Goal: Task Accomplishment & Management: Manage account settings

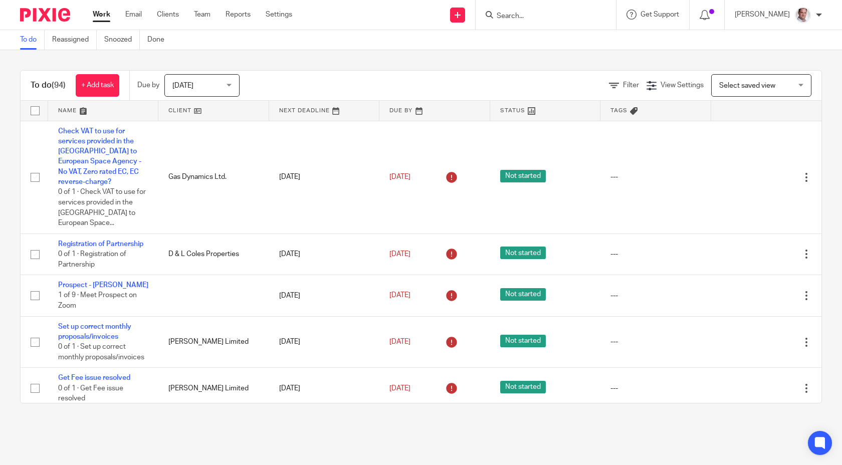
click at [532, 22] on div at bounding box center [546, 15] width 140 height 30
click at [543, 14] on input "Search" at bounding box center [541, 16] width 90 height 9
type input "amp"
click at [558, 36] on link at bounding box center [578, 43] width 169 height 23
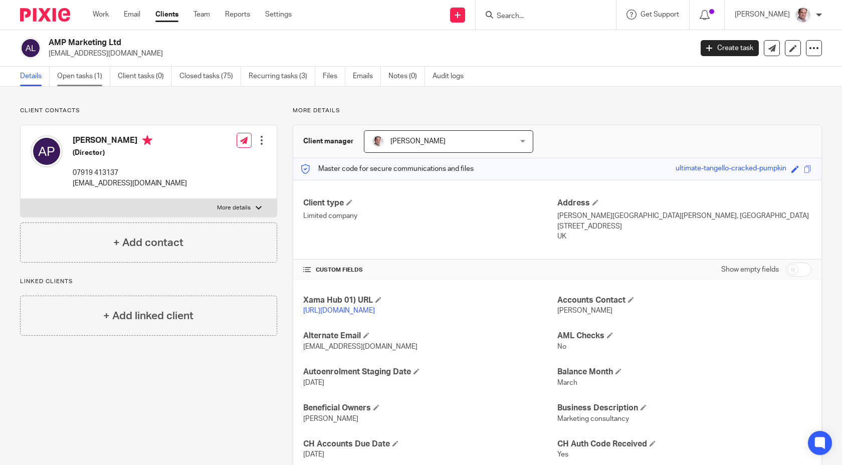
click at [79, 78] on link "Open tasks (1)" at bounding box center [83, 77] width 53 height 20
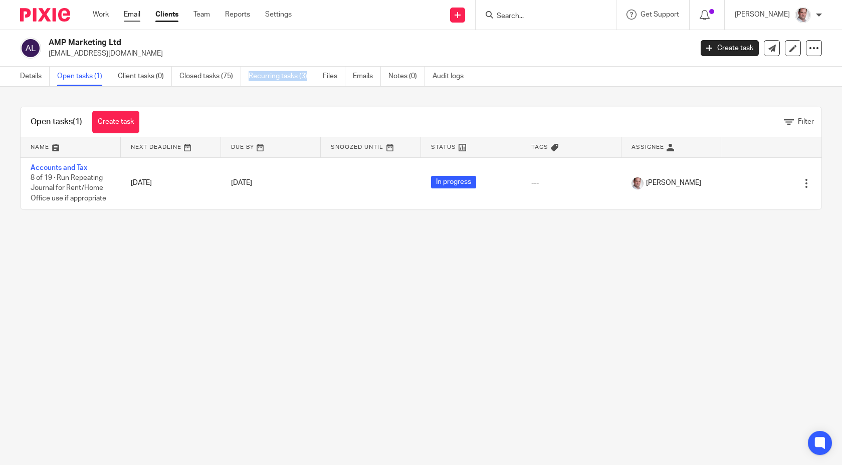
click at [133, 18] on link "Email" at bounding box center [132, 15] width 17 height 10
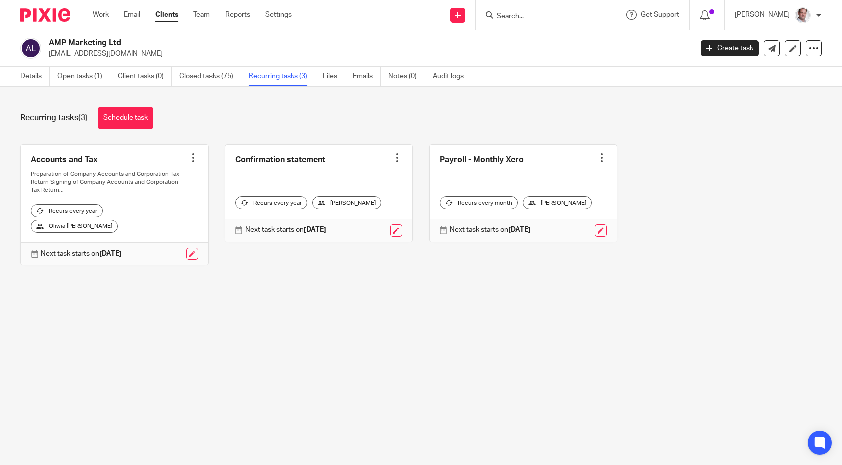
click at [603, 153] on div at bounding box center [602, 158] width 10 height 10
click at [559, 176] on link "Create task" at bounding box center [565, 180] width 80 height 15
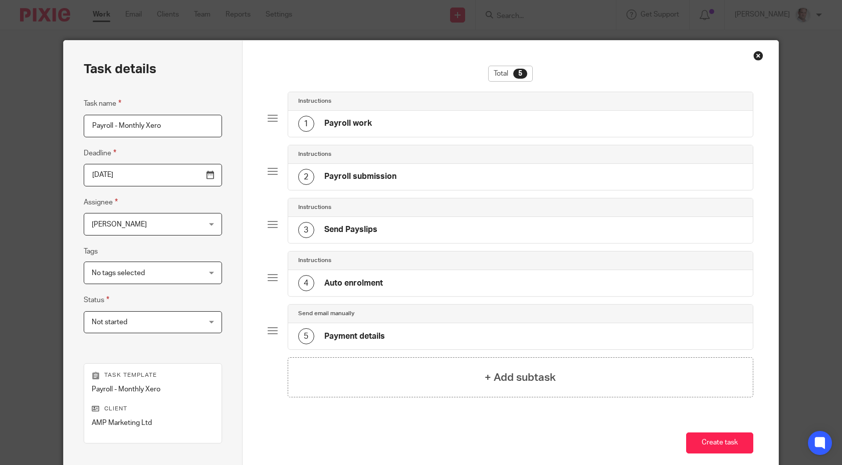
drag, startPoint x: 170, startPoint y: 128, endPoint x: 146, endPoint y: 132, distance: 24.9
click at [146, 131] on input "Payroll - Monthly Xero" at bounding box center [153, 126] width 138 height 23
drag, startPoint x: 170, startPoint y: 122, endPoint x: 119, endPoint y: 127, distance: 50.9
click at [119, 127] on input "Payroll - Monthly Xero" at bounding box center [153, 126] width 138 height 23
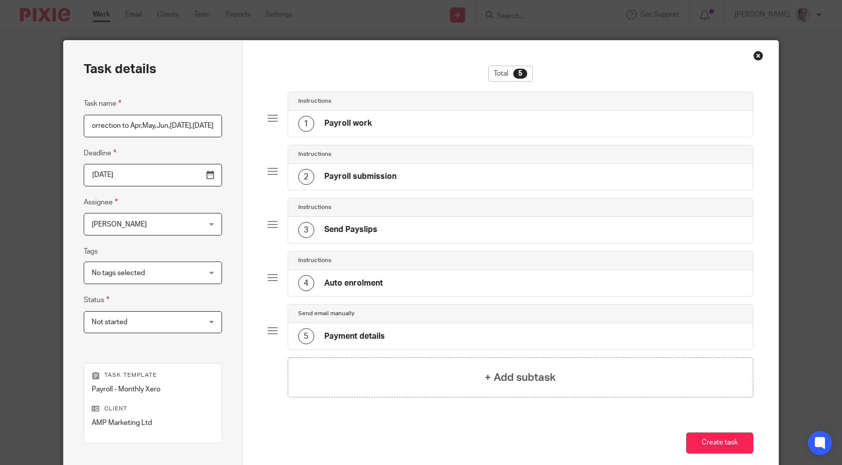
type input "Payroll - Correction to Apr,May,Jun,Jul,Aug2025"
click at [197, 173] on input "2025-09-26" at bounding box center [153, 175] width 138 height 23
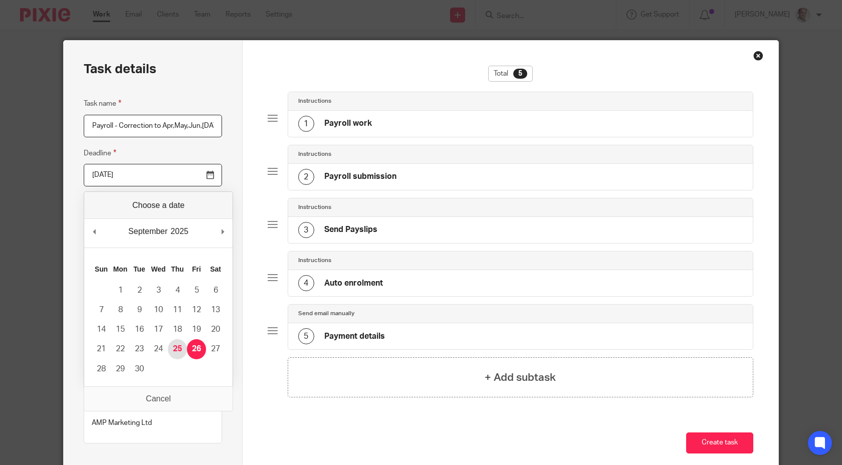
type input "2025-09-25"
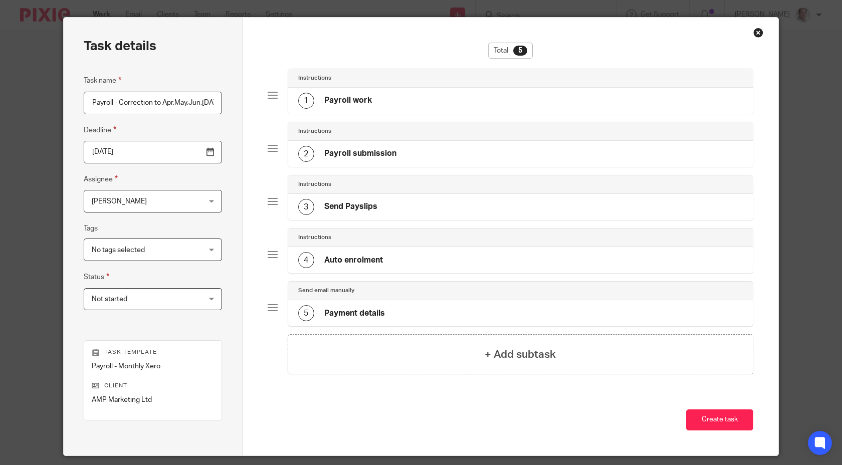
scroll to position [55, 0]
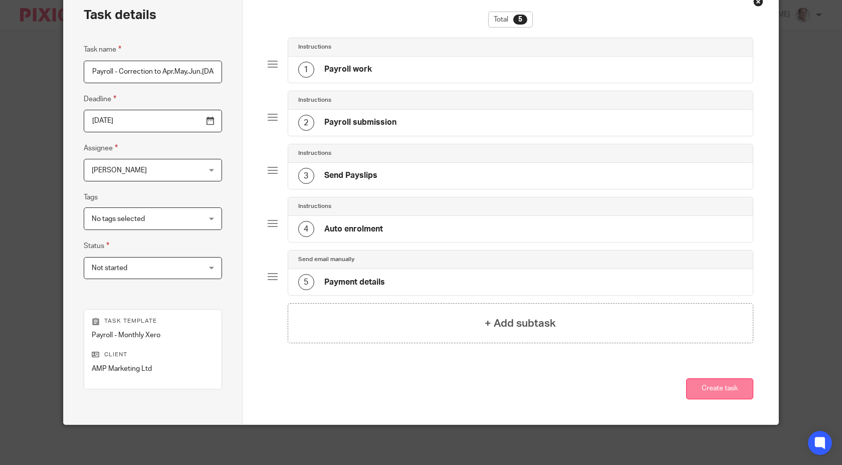
click at [709, 388] on button "Create task" at bounding box center [719, 389] width 67 height 22
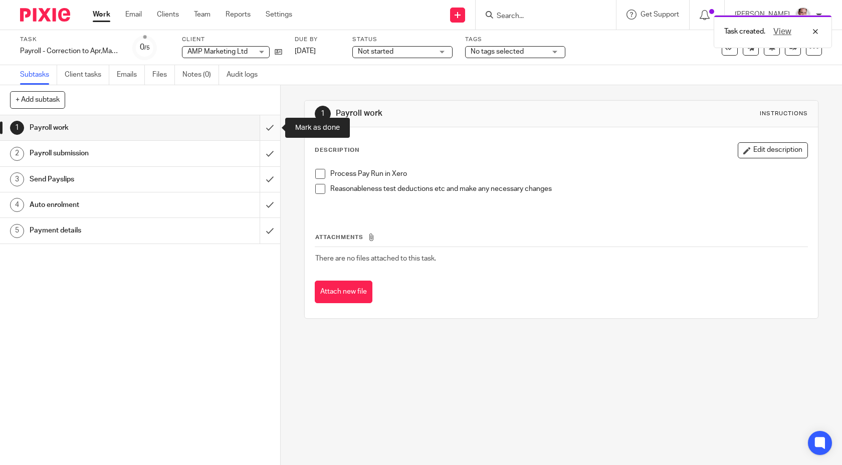
click at [274, 129] on input "submit" at bounding box center [140, 127] width 280 height 25
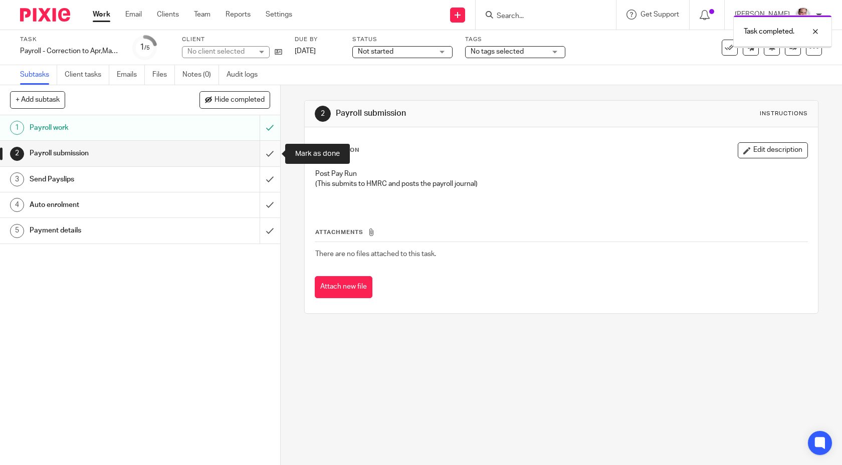
click at [268, 156] on input "submit" at bounding box center [140, 153] width 280 height 25
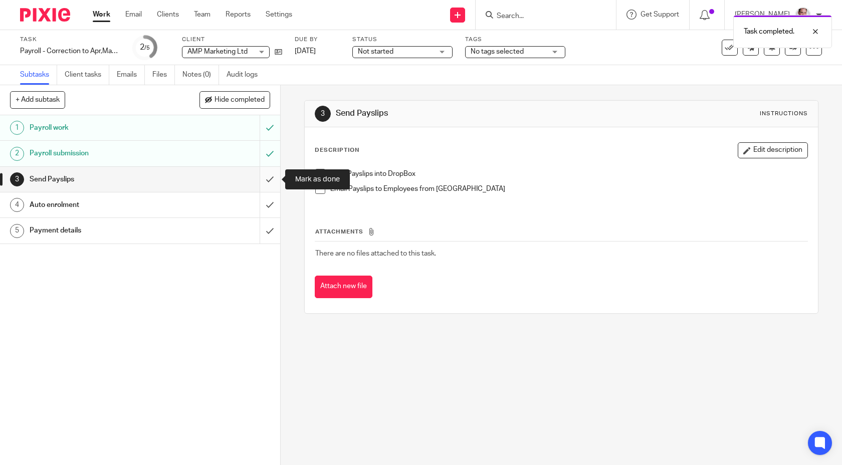
click at [268, 177] on input "submit" at bounding box center [140, 179] width 280 height 25
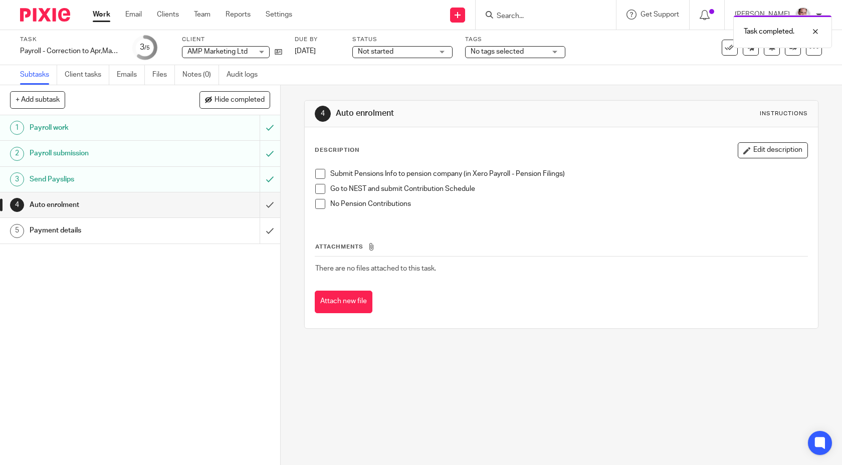
click at [175, 227] on h1 "Payment details" at bounding box center [103, 230] width 147 height 15
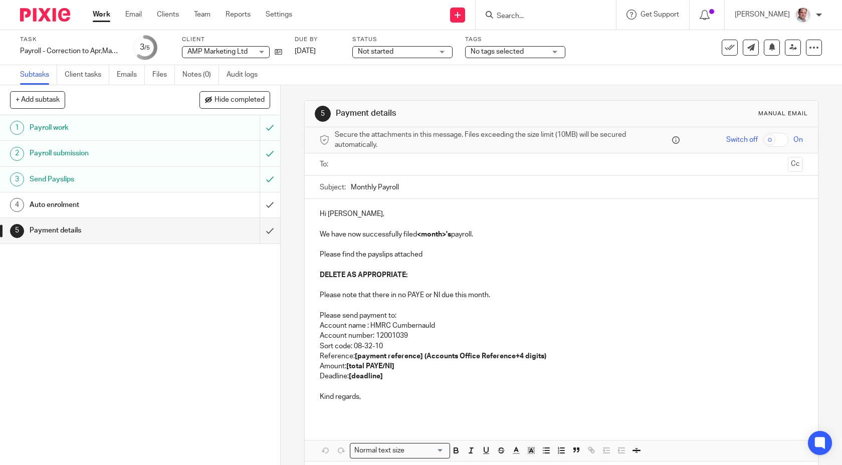
click at [349, 170] on input "text" at bounding box center [561, 165] width 446 height 12
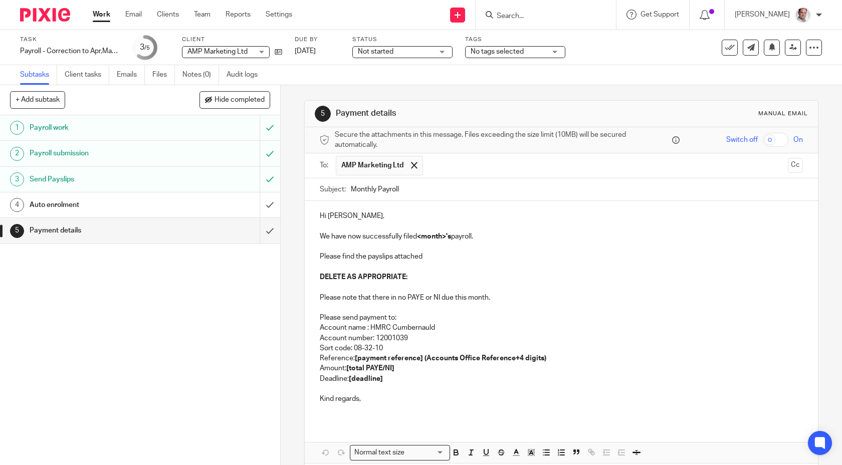
drag, startPoint x: 406, startPoint y: 188, endPoint x: 351, endPoint y: 190, distance: 55.2
click at [351, 190] on input "Monthly Payroll" at bounding box center [577, 189] width 453 height 23
click at [411, 190] on input "Monthly Payroll" at bounding box center [577, 189] width 453 height 23
type input "Monthly Payroll - August 2025"
drag, startPoint x: 358, startPoint y: 217, endPoint x: 340, endPoint y: 218, distance: 17.6
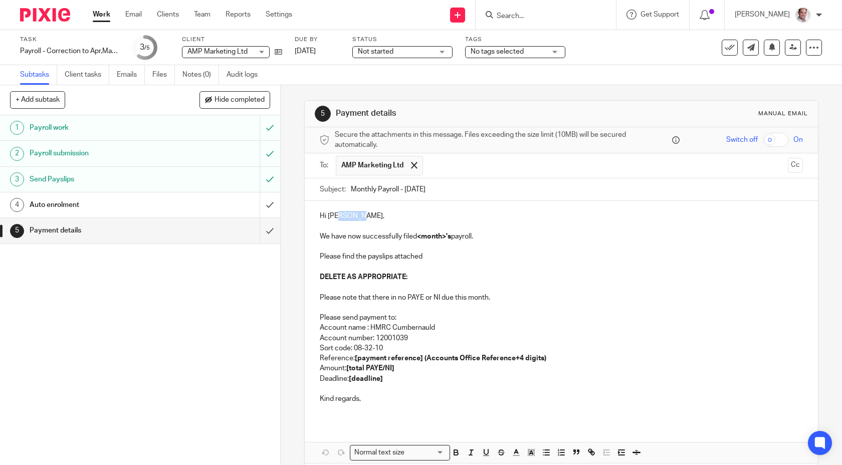
click at [340, 218] on p "Hi [PERSON_NAME]," at bounding box center [562, 216] width 484 height 10
drag, startPoint x: 447, startPoint y: 236, endPoint x: 418, endPoint y: 236, distance: 29.1
click at [418, 236] on p "We have now successfully filed <month>'s payroll." at bounding box center [562, 237] width 484 height 10
drag, startPoint x: 446, startPoint y: 236, endPoint x: 421, endPoint y: 236, distance: 25.1
click at [421, 236] on strong "August's" at bounding box center [431, 236] width 29 height 7
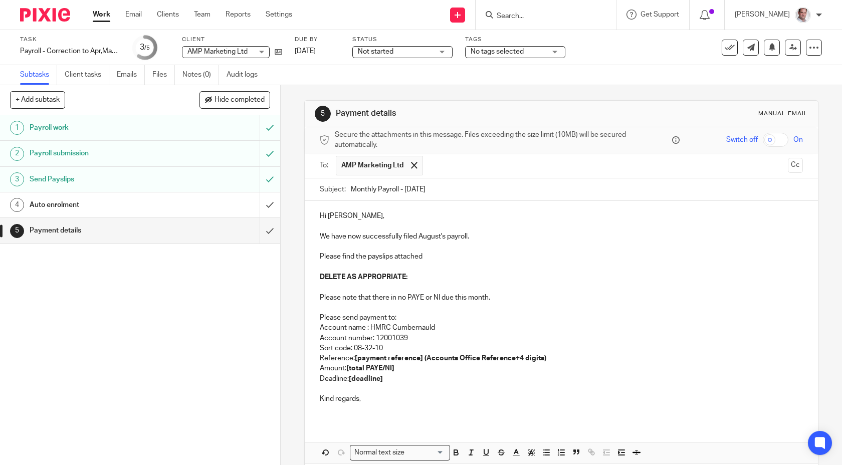
click at [387, 224] on p at bounding box center [562, 227] width 484 height 10
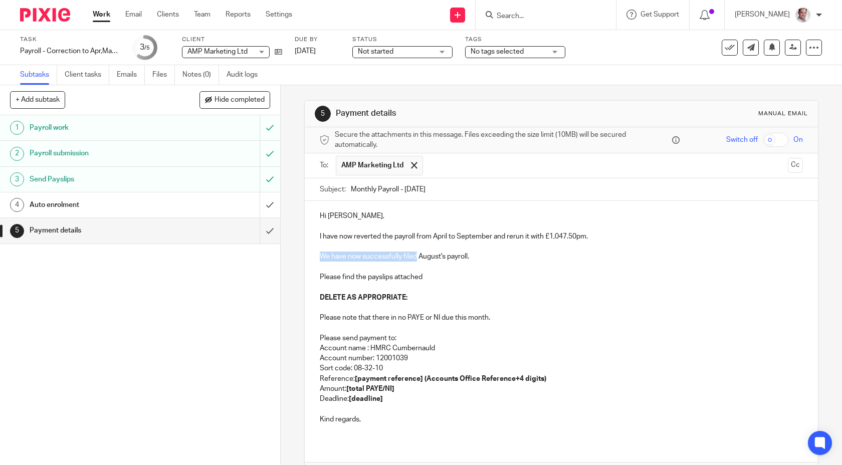
drag, startPoint x: 417, startPoint y: 259, endPoint x: 320, endPoint y: 256, distance: 96.8
click at [320, 256] on p "We have now successfully filed August's payroll." at bounding box center [562, 257] width 484 height 10
click at [401, 254] on p "With the August's payroll." at bounding box center [562, 257] width 484 height 10
click at [374, 258] on p "With the August's payroll." at bounding box center [562, 257] width 484 height 10
click at [414, 258] on p "With the August payroll." at bounding box center [562, 257] width 484 height 10
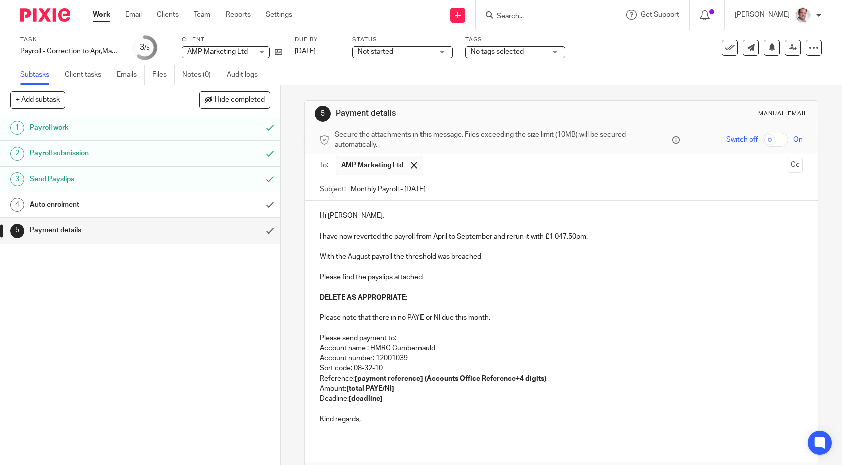
click at [405, 257] on p "With the August payroll the threshold was breached" at bounding box center [562, 257] width 484 height 10
click at [513, 258] on p "With the August payroll the NIC threshold was breached" at bounding box center [562, 257] width 484 height 10
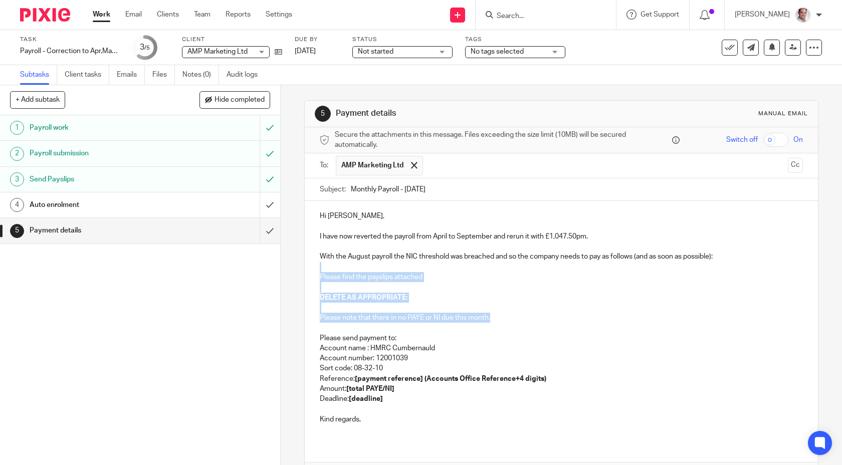
drag, startPoint x: 351, startPoint y: 266, endPoint x: 499, endPoint y: 316, distance: 156.6
click at [499, 316] on div "Hi Anna, I have now reverted the payroll from April to September and rerun it w…" at bounding box center [562, 321] width 514 height 241
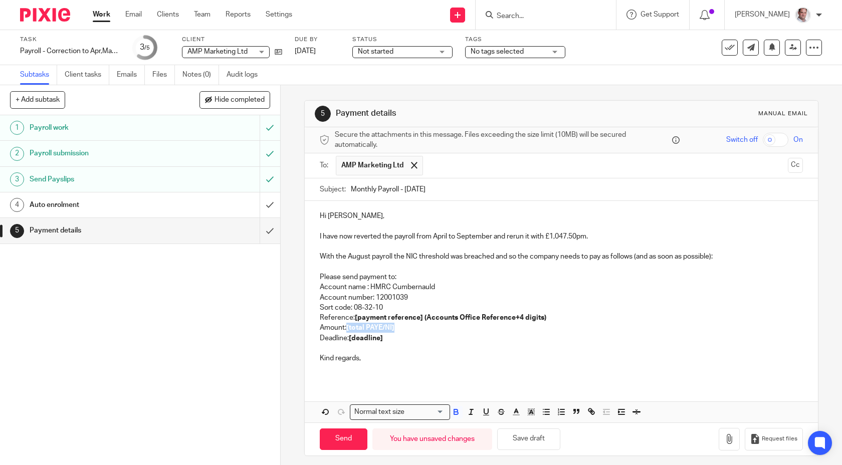
drag, startPoint x: 400, startPoint y: 329, endPoint x: 348, endPoint y: 329, distance: 51.6
click at [348, 329] on p "Amount: [total PAYE/NI]" at bounding box center [562, 328] width 484 height 10
drag, startPoint x: 393, startPoint y: 339, endPoint x: 350, endPoint y: 339, distance: 42.6
click at [350, 339] on p "Deadline: [deadline]" at bounding box center [562, 338] width 484 height 10
click at [384, 309] on p "Sort code: 08-32-10" at bounding box center [562, 308] width 484 height 10
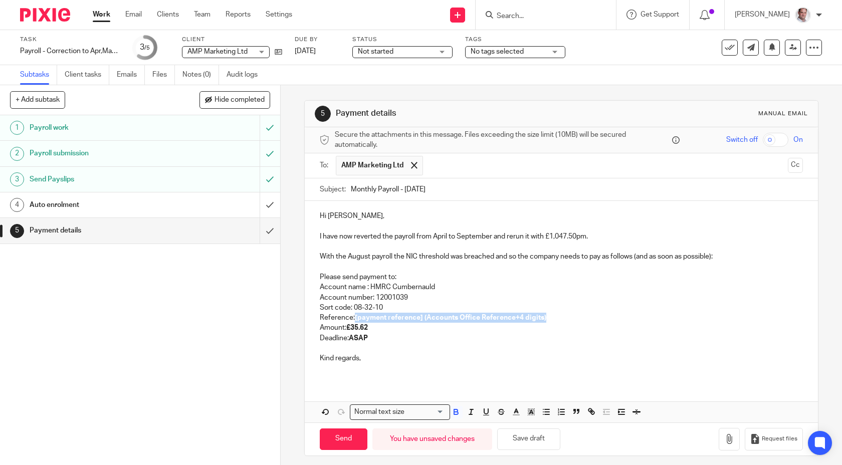
drag, startPoint x: 561, startPoint y: 318, endPoint x: 355, endPoint y: 320, distance: 205.5
click at [355, 320] on p "Reference: [payment reference] (Accounts Office Reference+4 digits)" at bounding box center [562, 318] width 484 height 10
drag, startPoint x: 428, startPoint y: 315, endPoint x: 355, endPoint y: 316, distance: 72.7
click at [355, 316] on p "Reference: 120PX032419412605" at bounding box center [562, 318] width 484 height 10
click at [491, 319] on p "Reference: 120PX032419412605" at bounding box center [562, 318] width 484 height 10
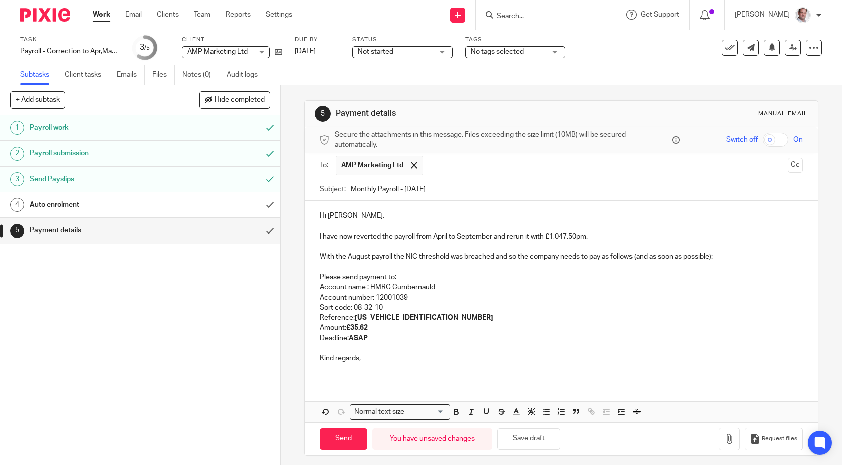
click at [376, 361] on p "Kind regards," at bounding box center [562, 358] width 484 height 10
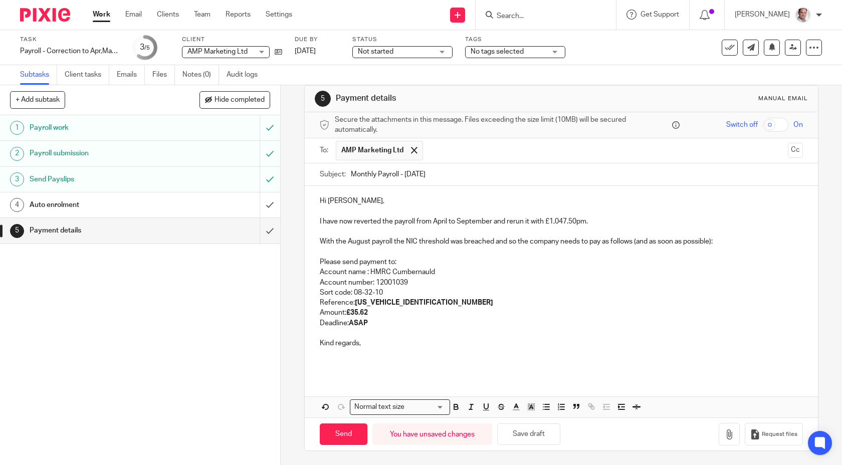
scroll to position [16, 0]
drag, startPoint x: 371, startPoint y: 240, endPoint x: 348, endPoint y: 242, distance: 23.1
click at [348, 242] on p "With the August payroll the NIC threshold was breached and so the company needs…" at bounding box center [562, 241] width 484 height 10
click at [443, 275] on p "Account name : HMRC Cumbernauld" at bounding box center [562, 272] width 484 height 10
drag, startPoint x: 348, startPoint y: 436, endPoint x: 516, endPoint y: 325, distance: 200.7
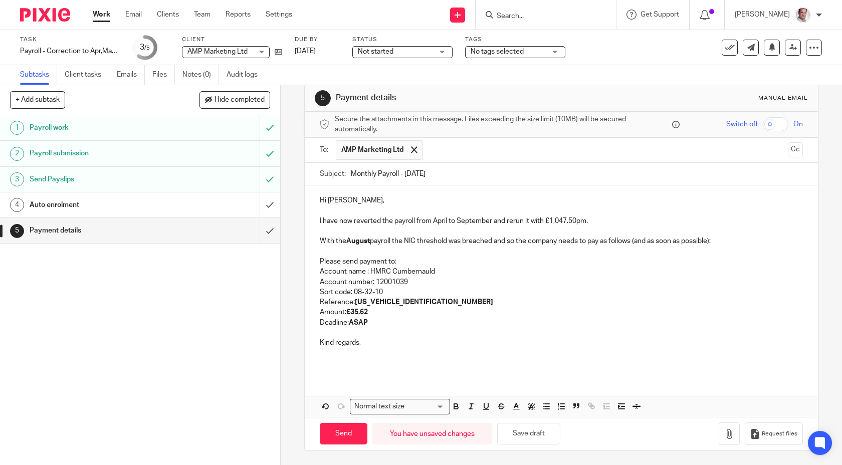
click at [516, 325] on form "Secure the attachments in this message. Files exceeding the size limit (10MB) w…" at bounding box center [562, 281] width 514 height 338
click at [789, 151] on button "Cc" at bounding box center [795, 149] width 15 height 15
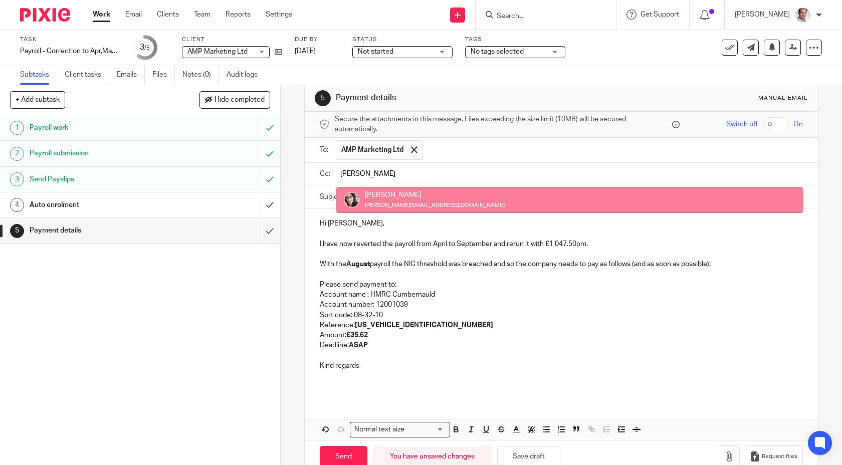
type input "iwona"
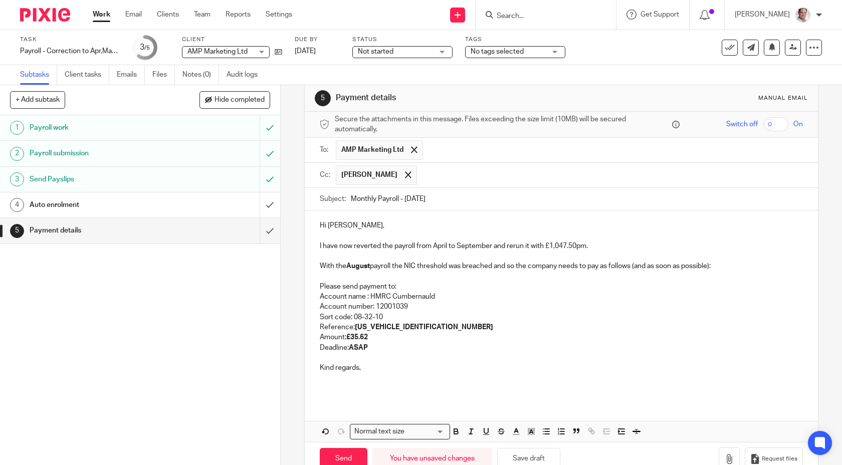
drag, startPoint x: 343, startPoint y: 460, endPoint x: 474, endPoint y: 344, distance: 174.4
click at [475, 344] on form "Secure the attachments in this message. Files exceeding the size limit (10MB) w…" at bounding box center [562, 293] width 514 height 363
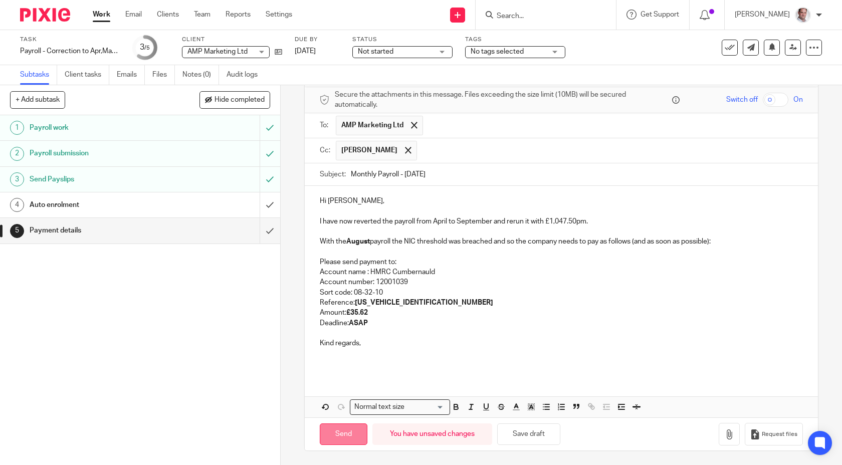
click at [346, 434] on input "Send" at bounding box center [344, 435] width 48 height 22
type input "Sent"
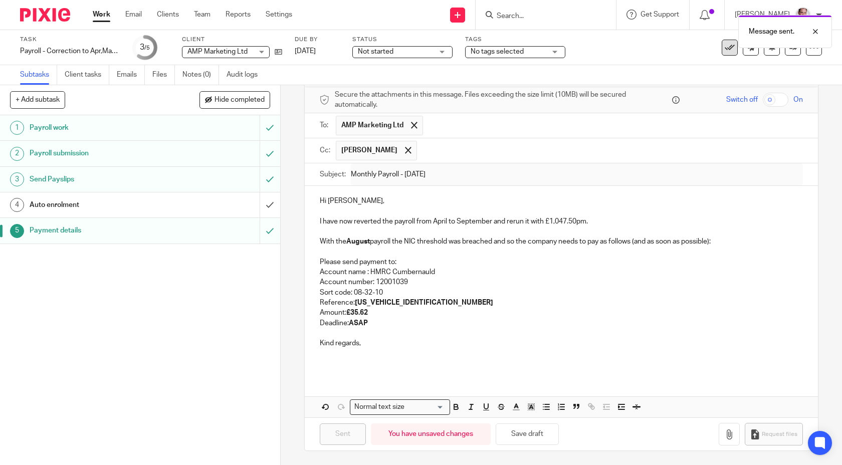
click at [734, 51] on icon at bounding box center [730, 48] width 10 height 10
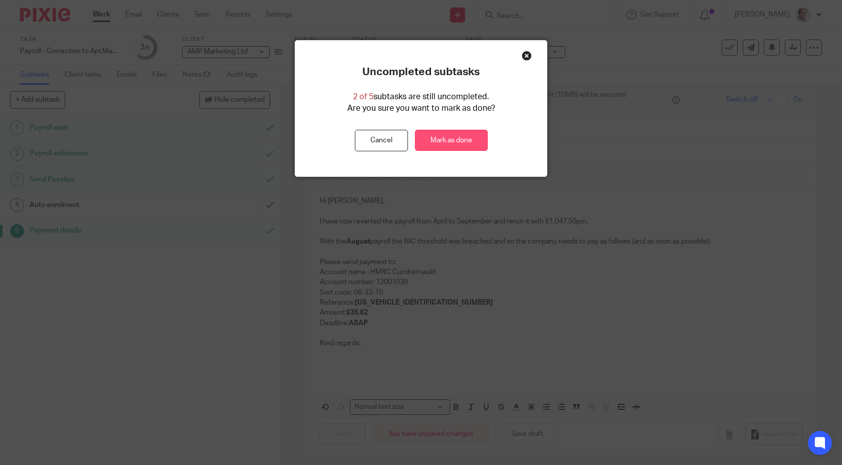
click at [444, 140] on link "Mark as done" at bounding box center [451, 141] width 73 height 22
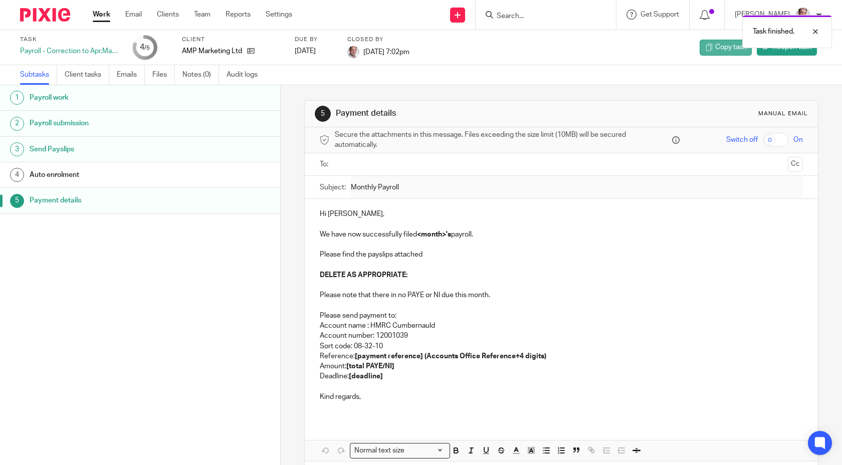
click at [719, 54] on link "Copy task" at bounding box center [726, 48] width 52 height 16
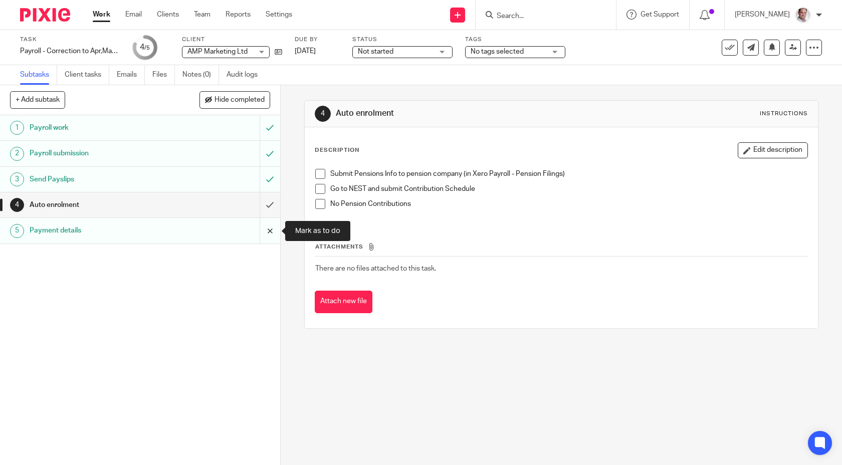
click at [270, 231] on input "submit" at bounding box center [140, 230] width 280 height 25
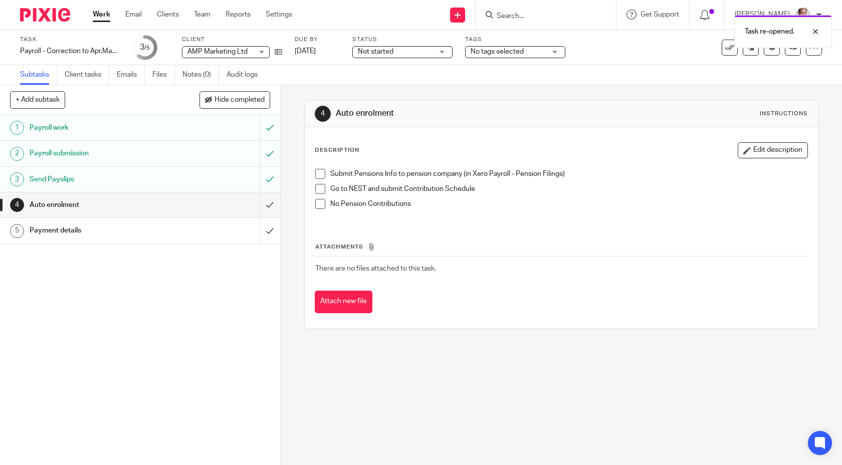
click at [129, 229] on h1 "Payment details" at bounding box center [103, 230] width 147 height 15
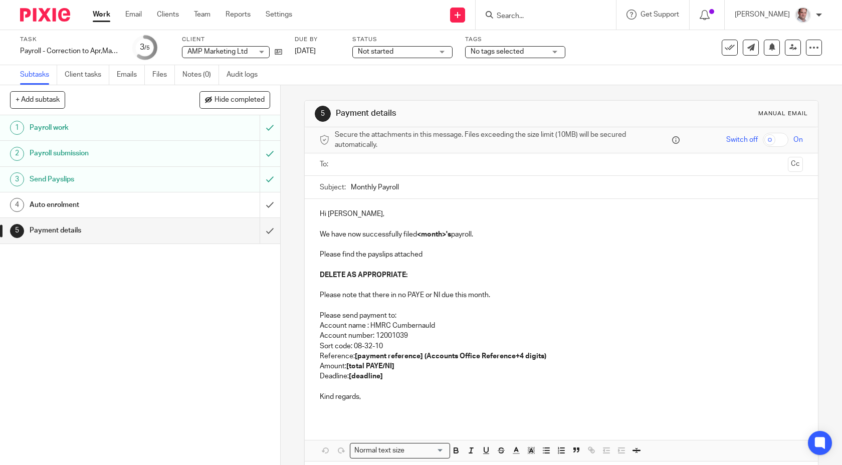
click at [346, 164] on input "text" at bounding box center [561, 165] width 446 height 12
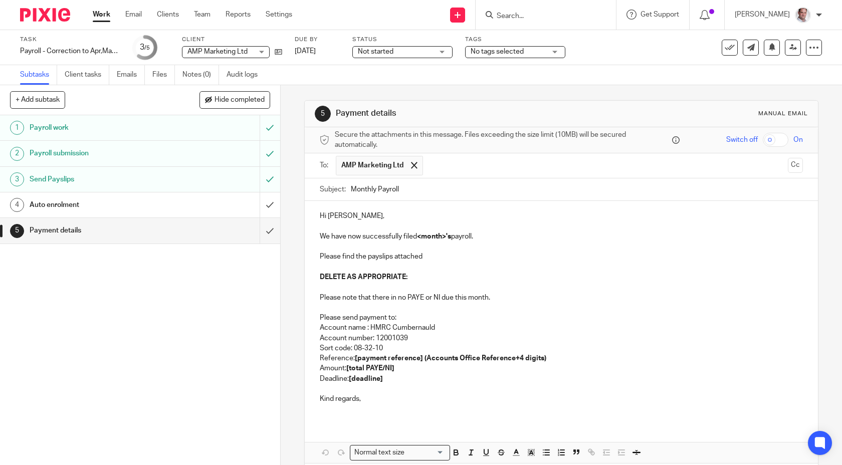
click at [404, 190] on input "Monthly Payroll" at bounding box center [577, 189] width 453 height 23
type input "Monthly Payroll - [DATE]"
click at [790, 167] on button "Cc" at bounding box center [795, 165] width 15 height 15
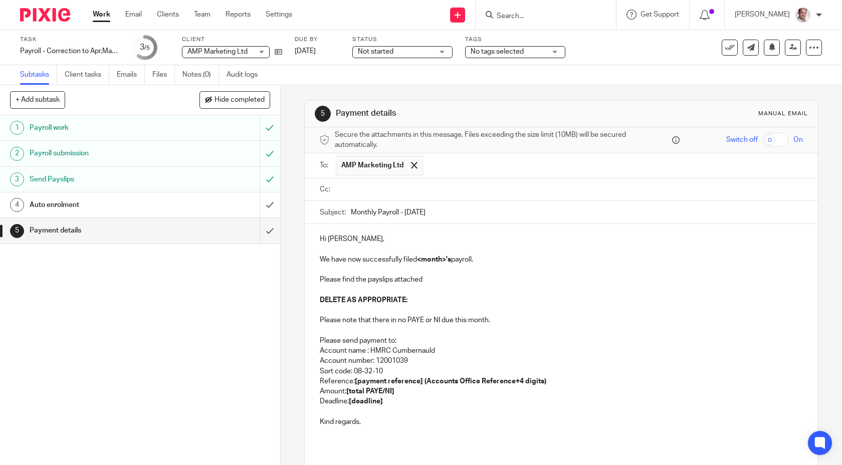
click at [445, 184] on input "text" at bounding box center [568, 190] width 461 height 12
type input "iwona"
drag, startPoint x: 358, startPoint y: 241, endPoint x: 339, endPoint y: 241, distance: 19.1
click at [339, 241] on p "Hi Anneliese," at bounding box center [562, 241] width 484 height 10
drag, startPoint x: 447, startPoint y: 260, endPoint x: 420, endPoint y: 260, distance: 27.6
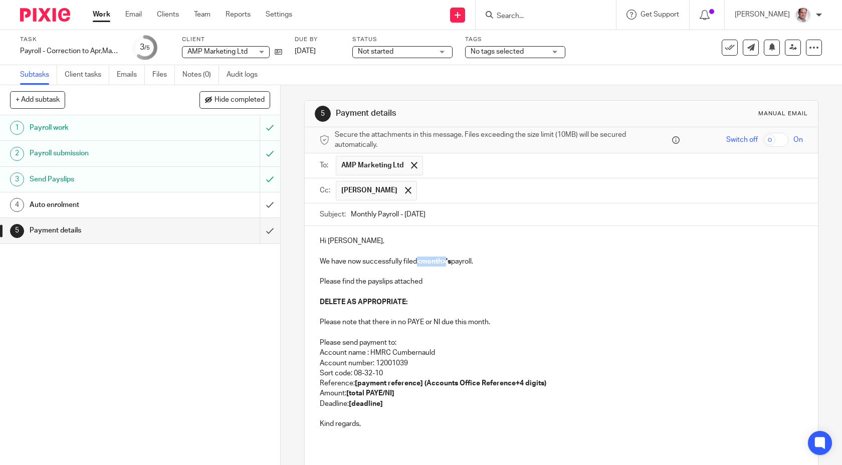
click at [420, 260] on strong "<month>'s" at bounding box center [434, 261] width 34 height 7
drag, startPoint x: 321, startPoint y: 271, endPoint x: 405, endPoint y: 303, distance: 90.8
click at [405, 303] on div "Hi Anna, We have now successfully filed September's payroll. Please find the pa…" at bounding box center [562, 336] width 514 height 221
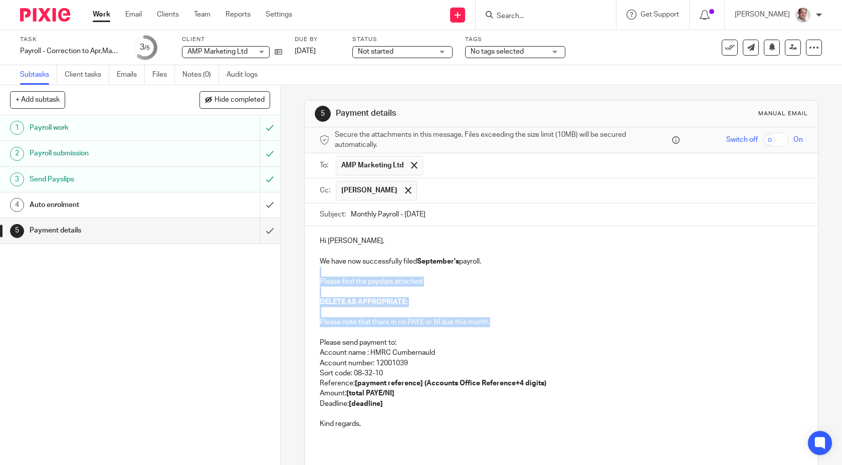
click at [497, 321] on p "Please note that there in no PAYE or NI due this month." at bounding box center [562, 322] width 484 height 10
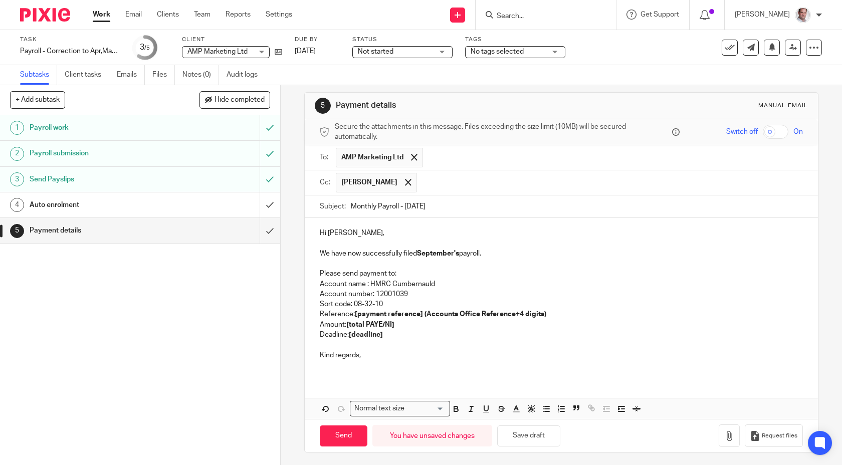
scroll to position [10, 0]
drag, startPoint x: 396, startPoint y: 334, endPoint x: 350, endPoint y: 335, distance: 46.6
click at [350, 335] on p "Deadline: [deadline]" at bounding box center [562, 333] width 484 height 10
drag, startPoint x: 405, startPoint y: 323, endPoint x: 347, endPoint y: 324, distance: 57.7
click at [347, 324] on p "Amount: [total PAYE/NI]" at bounding box center [562, 323] width 484 height 10
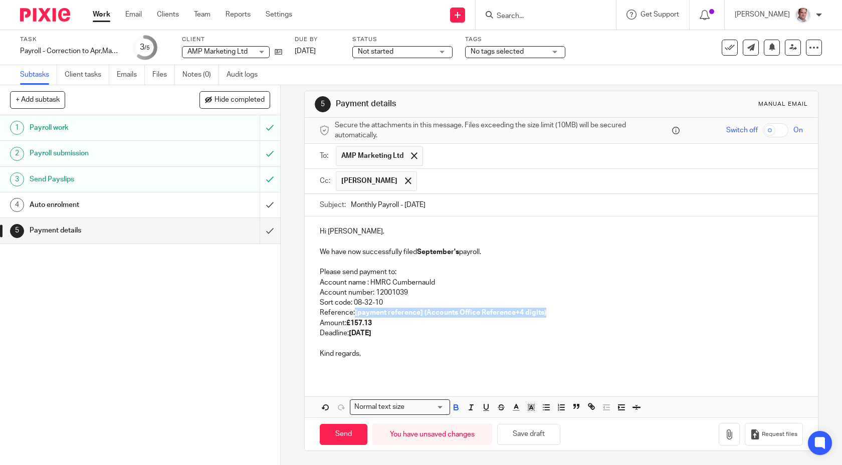
drag, startPoint x: 562, startPoint y: 310, endPoint x: 355, endPoint y: 312, distance: 207.0
click at [355, 312] on p "Reference: [payment reference] (Accounts Office Reference+4 digits)" at bounding box center [562, 313] width 484 height 10
click at [356, 312] on p "Reference: 120PX03241941" at bounding box center [562, 313] width 484 height 10
click at [340, 437] on input "Send" at bounding box center [344, 435] width 48 height 22
type input "Sent"
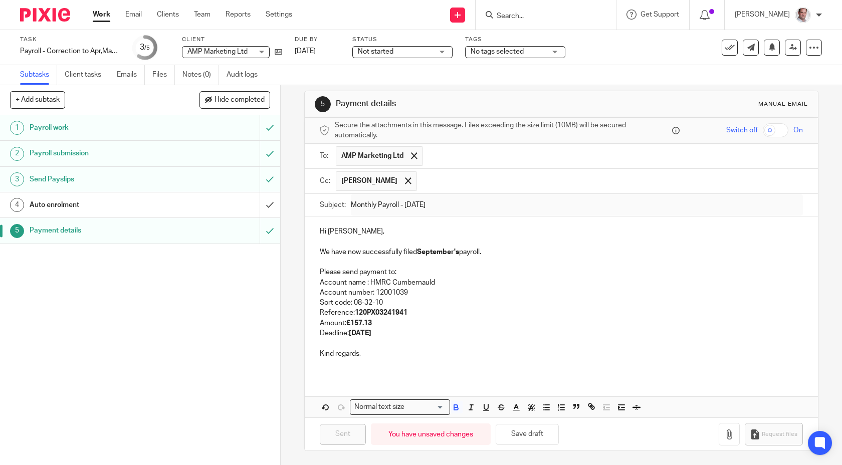
click at [464, 343] on p at bounding box center [562, 343] width 484 height 10
click at [280, 53] on icon at bounding box center [279, 52] width 8 height 8
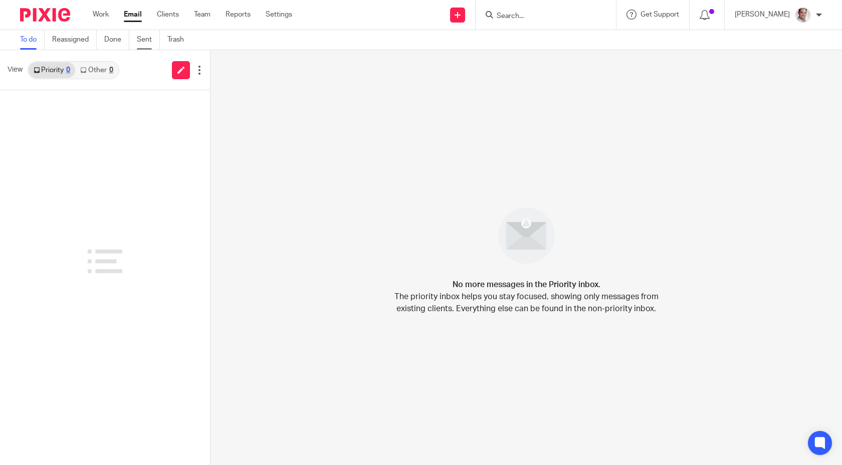
click at [149, 40] on link "Sent" at bounding box center [148, 40] width 23 height 20
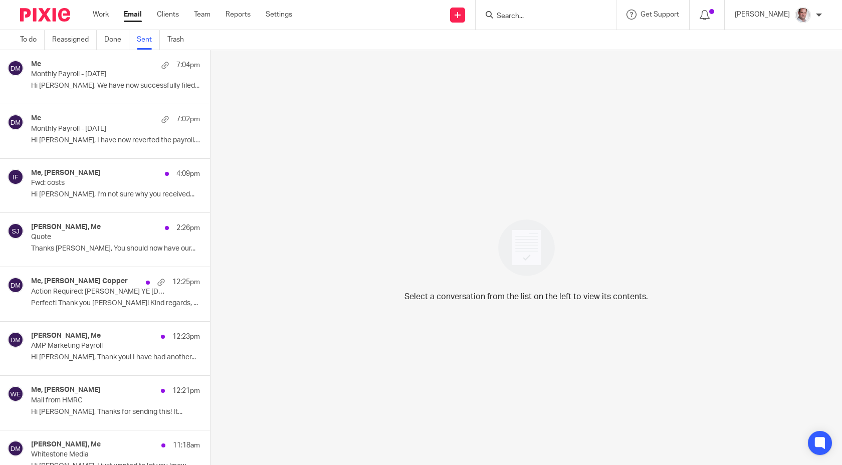
click at [82, 134] on div "Me 7:02pm Monthly Payroll - [DATE] Hi [PERSON_NAME], I have now reverted the pa…" at bounding box center [115, 131] width 169 height 34
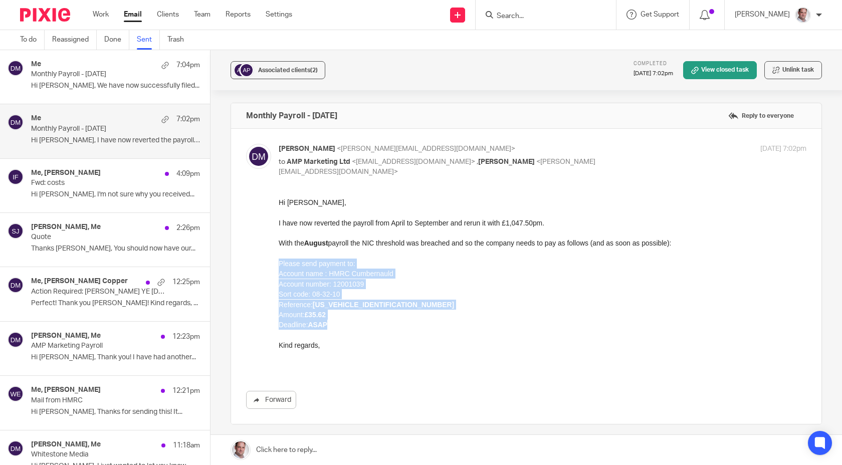
drag, startPoint x: 334, startPoint y: 329, endPoint x: 276, endPoint y: 267, distance: 85.4
click at [279, 267] on html "Hi [PERSON_NAME], I have now reverted the payroll from April to September and r…" at bounding box center [543, 283] width 528 height 173
copy div "Please send payment to: Account name : HMRC Cumbernauld Account number: 1200103…"
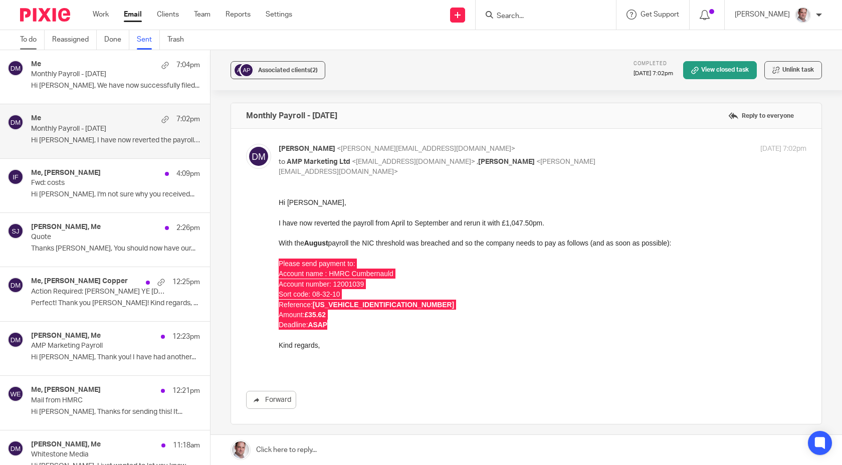
click at [30, 41] on link "To do" at bounding box center [32, 40] width 25 height 20
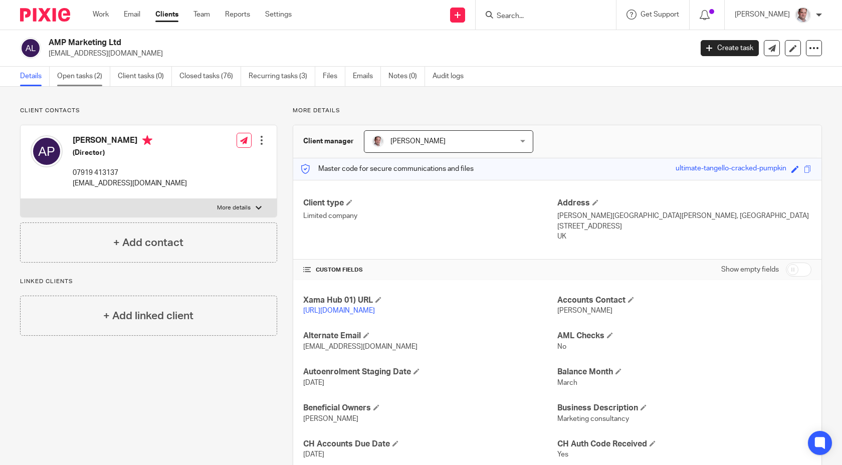
click at [81, 82] on link "Open tasks (2)" at bounding box center [83, 77] width 53 height 20
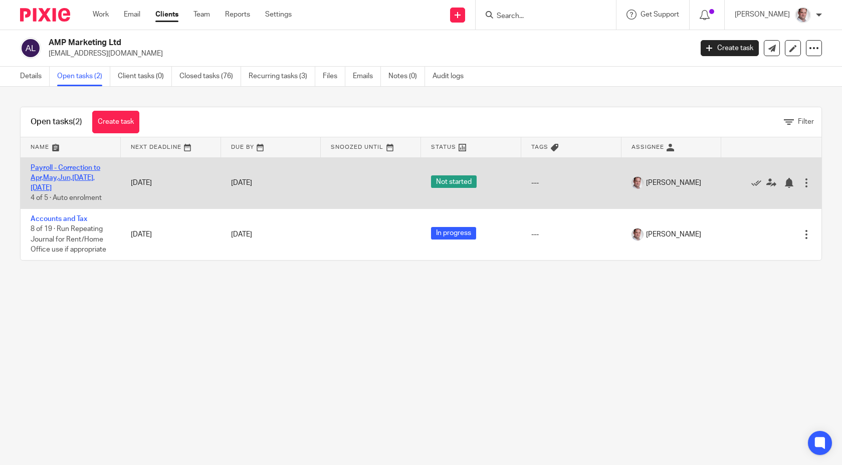
click at [67, 165] on link "Payroll - Correction to Apr,May,Jun,Jul,Aug2025" at bounding box center [66, 178] width 70 height 28
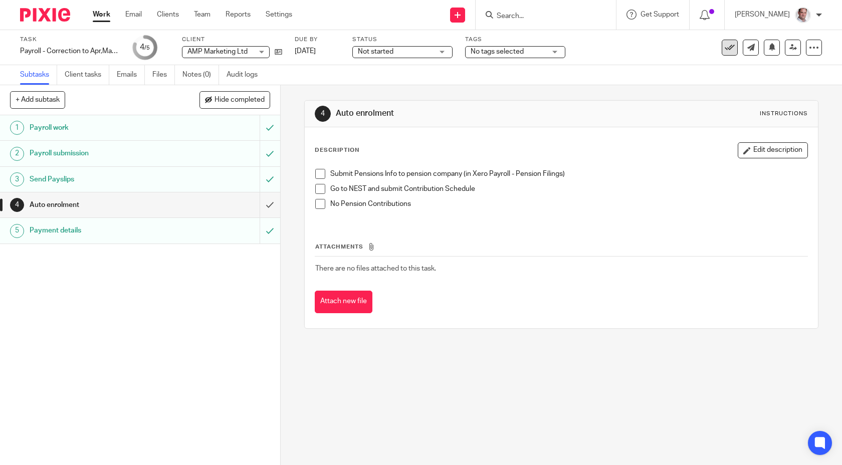
click at [727, 48] on icon at bounding box center [730, 48] width 10 height 10
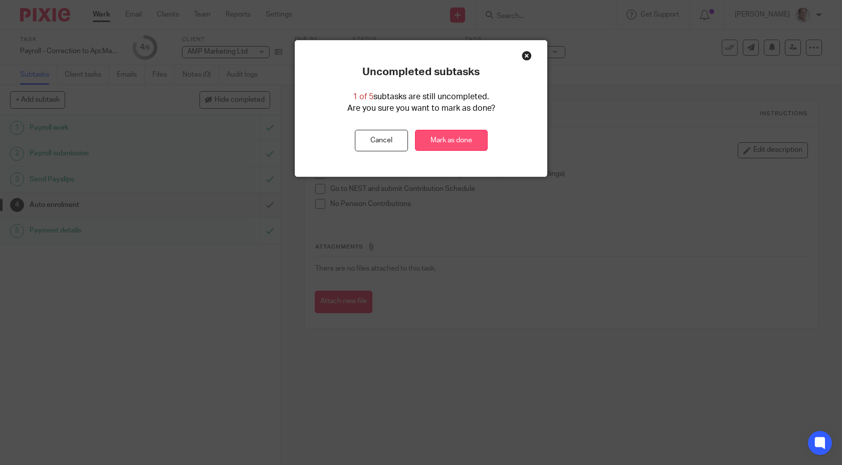
click at [469, 144] on link "Mark as done" at bounding box center [451, 141] width 73 height 22
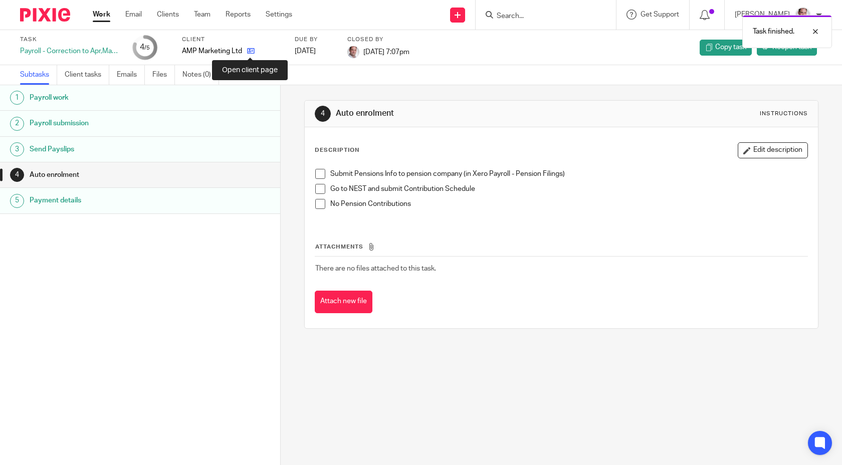
click at [251, 51] on icon at bounding box center [251, 51] width 8 height 8
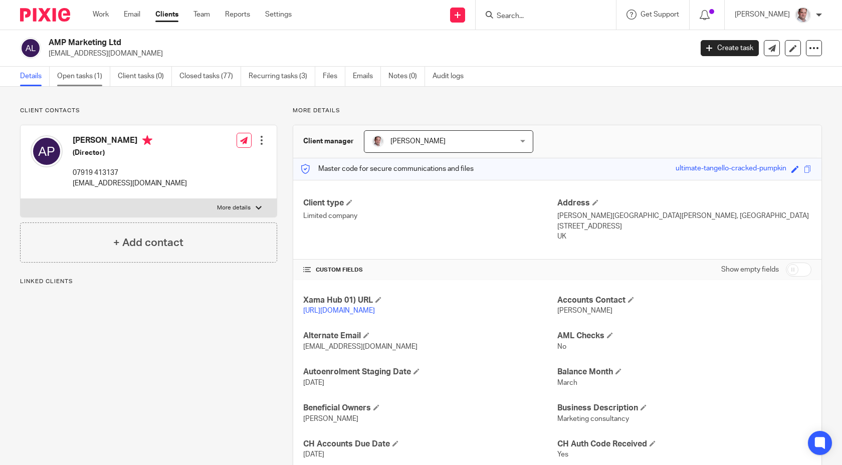
click at [81, 76] on link "Open tasks (1)" at bounding box center [83, 77] width 53 height 20
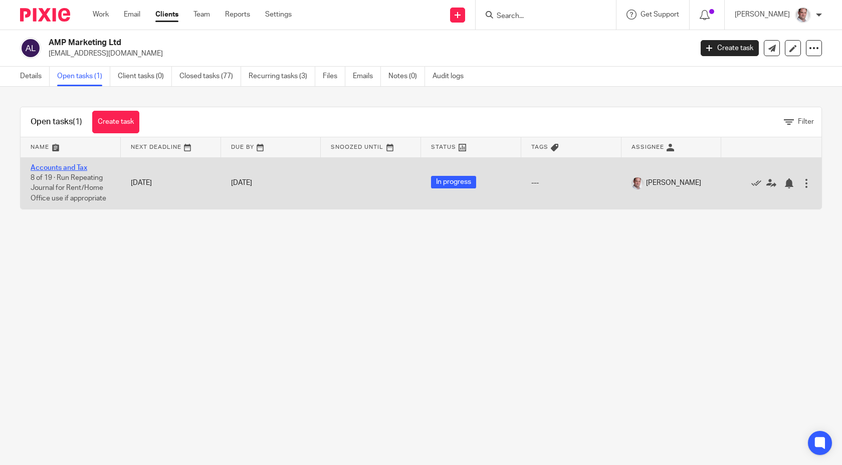
click at [61, 166] on link "Accounts and Tax" at bounding box center [59, 167] width 57 height 7
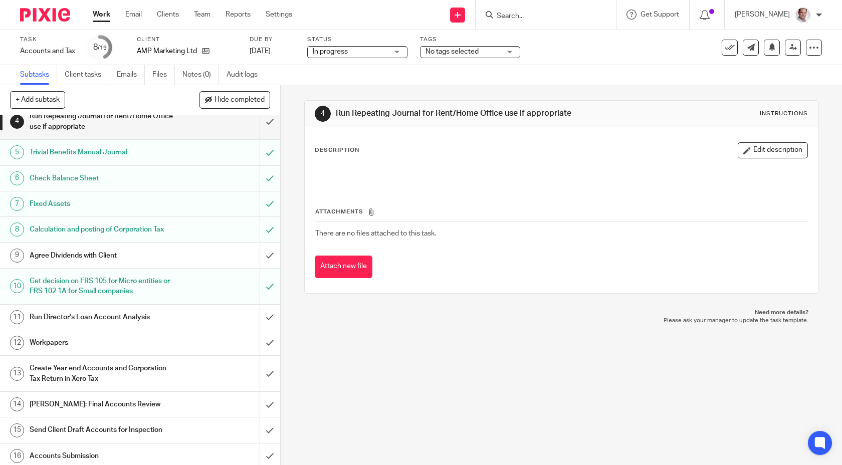
scroll to position [109, 0]
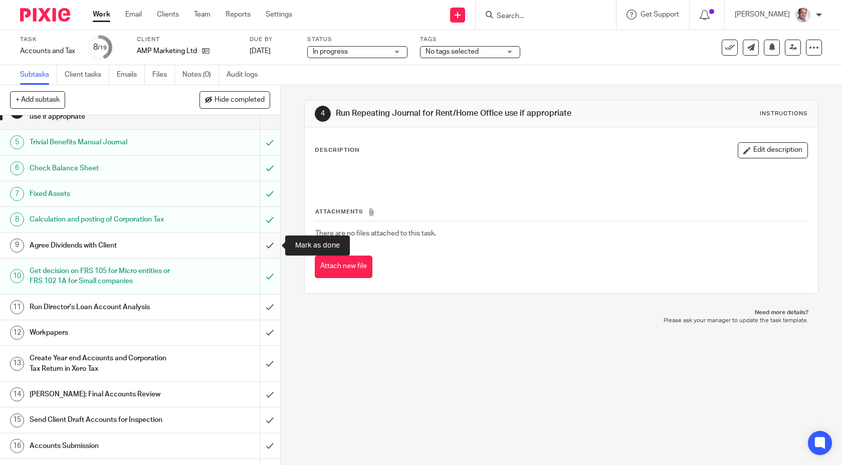
click at [270, 245] on input "submit" at bounding box center [140, 245] width 280 height 25
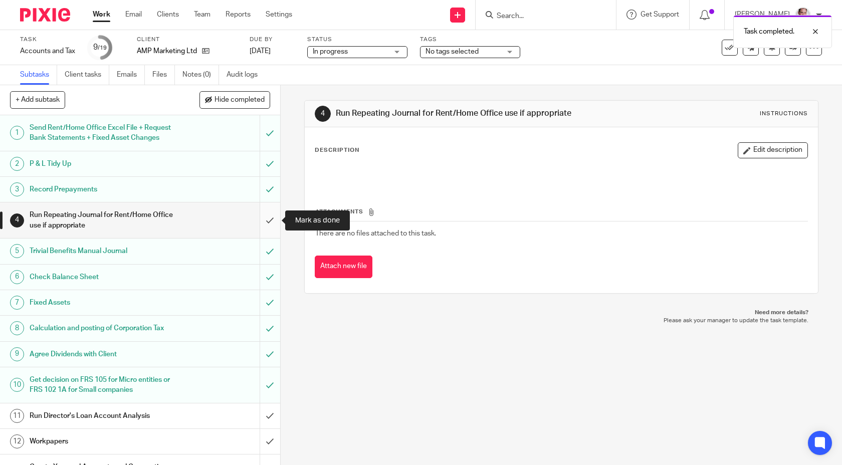
click at [269, 222] on input "submit" at bounding box center [140, 220] width 280 height 36
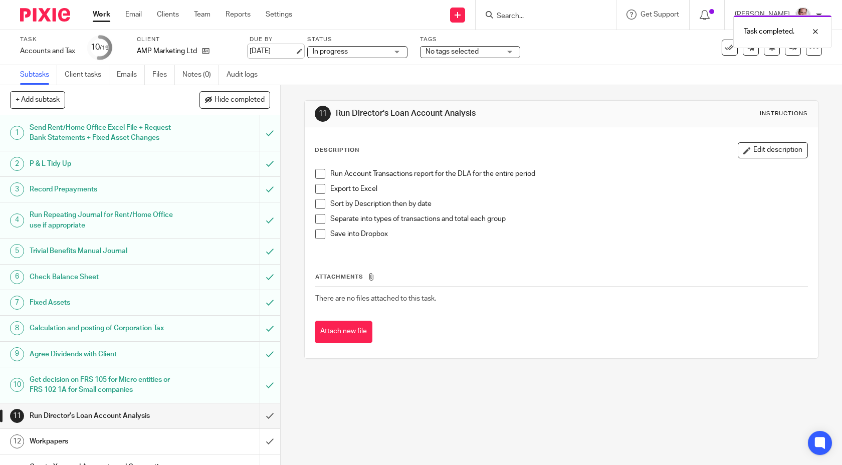
click at [267, 52] on link "[DATE]" at bounding box center [272, 51] width 45 height 11
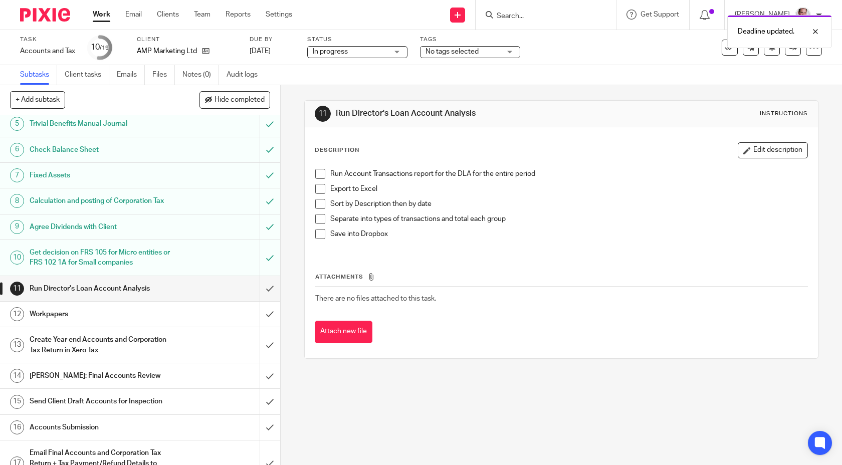
scroll to position [131, 0]
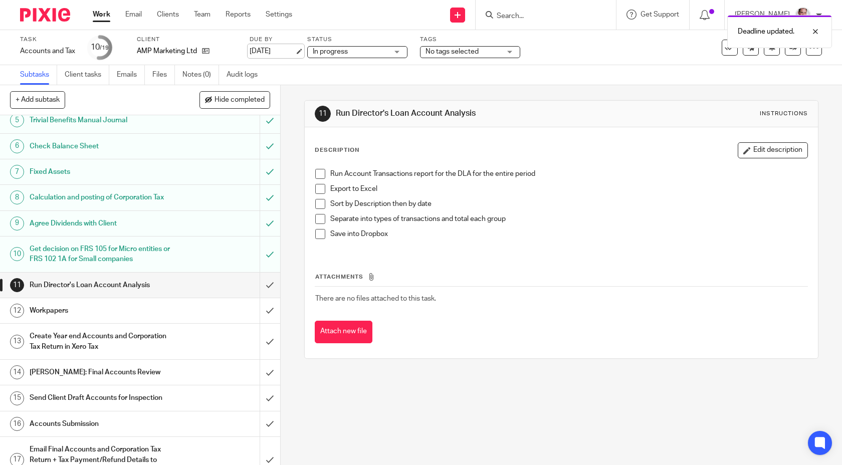
click at [267, 53] on link "26 Sep 2025" at bounding box center [272, 51] width 45 height 11
click at [284, 53] on link "27 Sep 2025" at bounding box center [272, 51] width 45 height 11
click at [271, 286] on input "submit" at bounding box center [140, 285] width 280 height 25
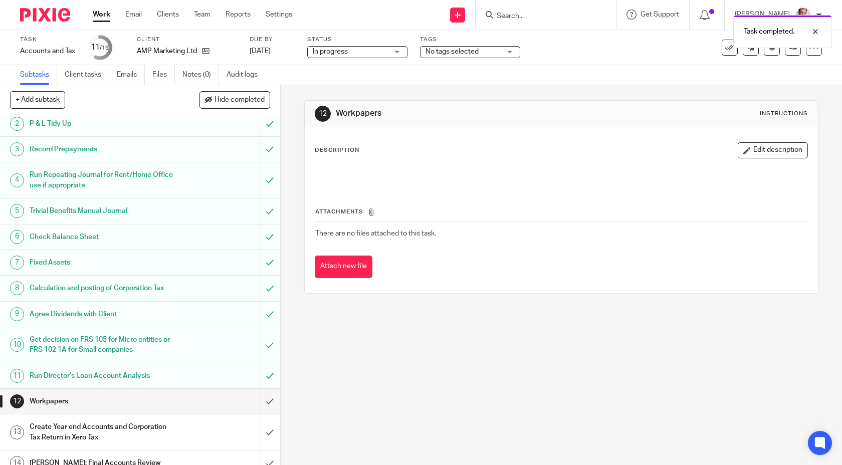
scroll to position [211, 0]
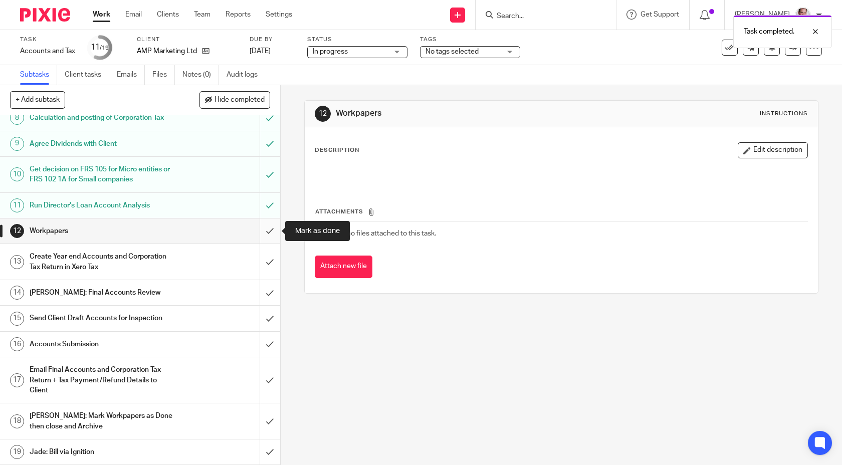
click at [271, 227] on input "submit" at bounding box center [140, 231] width 280 height 25
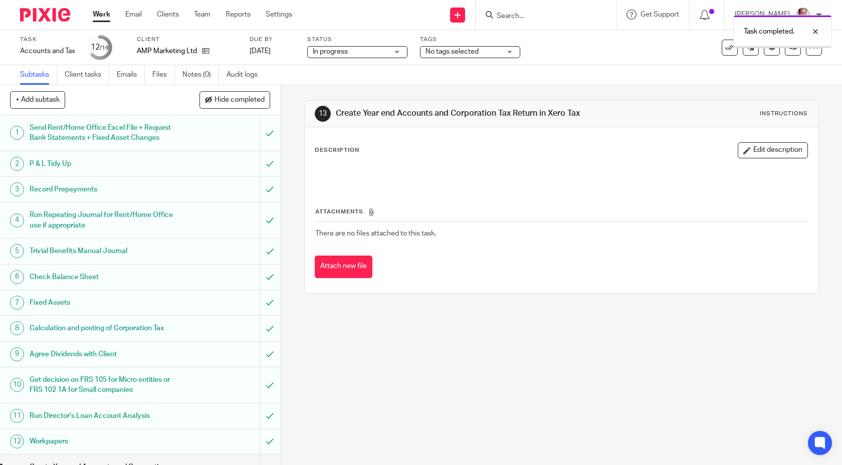
scroll to position [211, 0]
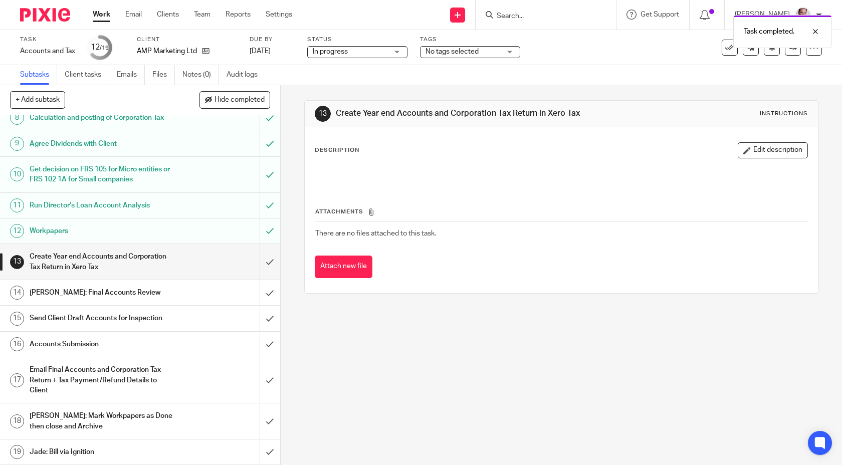
click at [136, 262] on h1 "Create Year end Accounts and Corporation Tax Return in Xero Tax" at bounding box center [103, 262] width 147 height 26
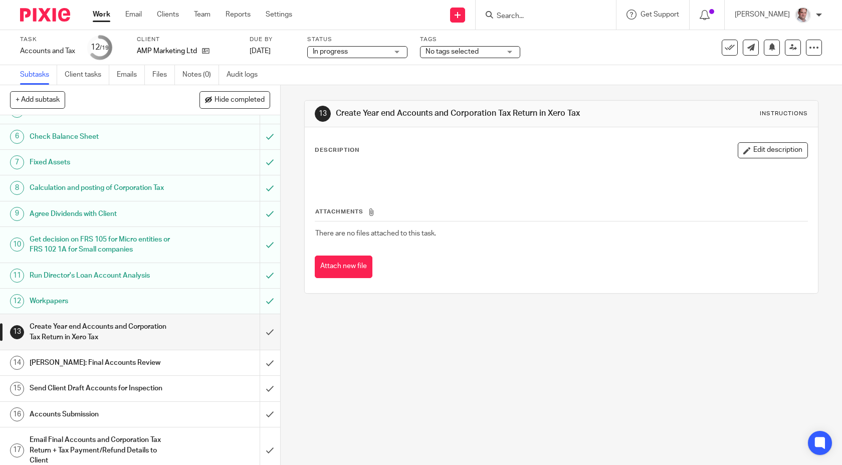
scroll to position [211, 0]
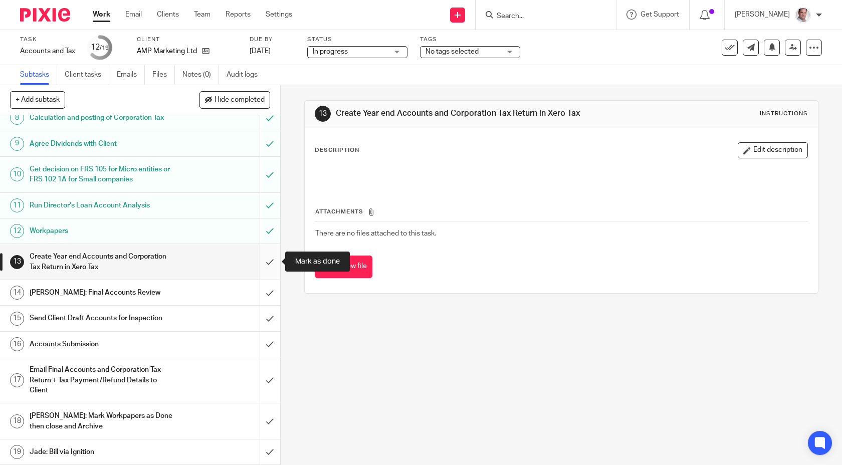
click at [269, 261] on input "submit" at bounding box center [140, 262] width 280 height 36
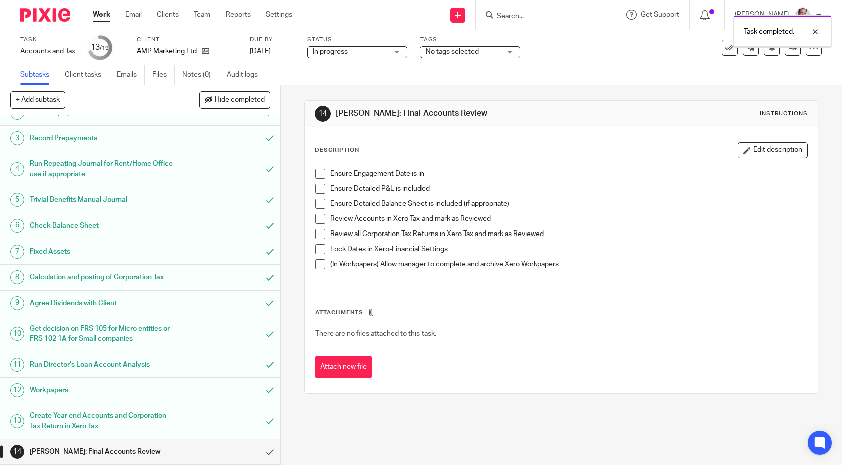
scroll to position [211, 0]
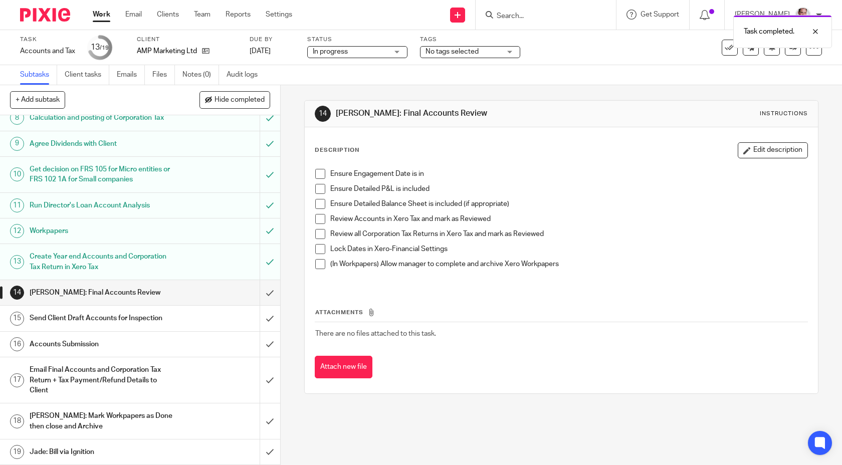
click at [102, 294] on h1 "[PERSON_NAME]: Final Accounts Review" at bounding box center [103, 292] width 147 height 15
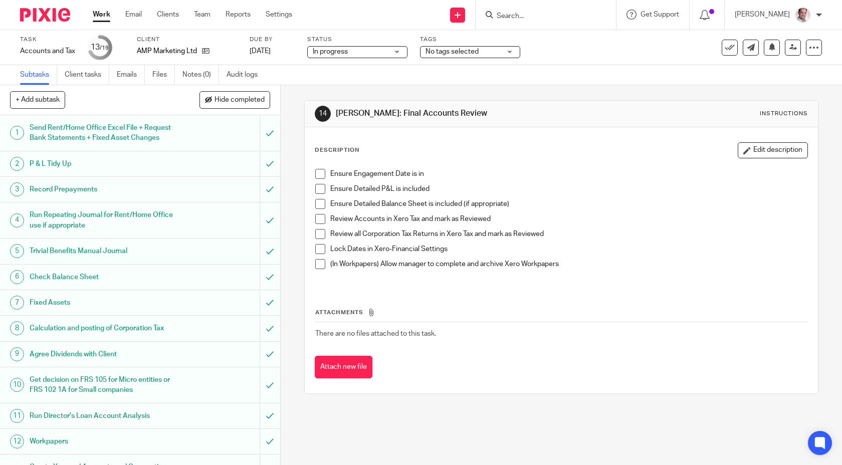
click at [322, 174] on span at bounding box center [320, 174] width 10 height 10
click at [323, 188] on span at bounding box center [320, 189] width 10 height 10
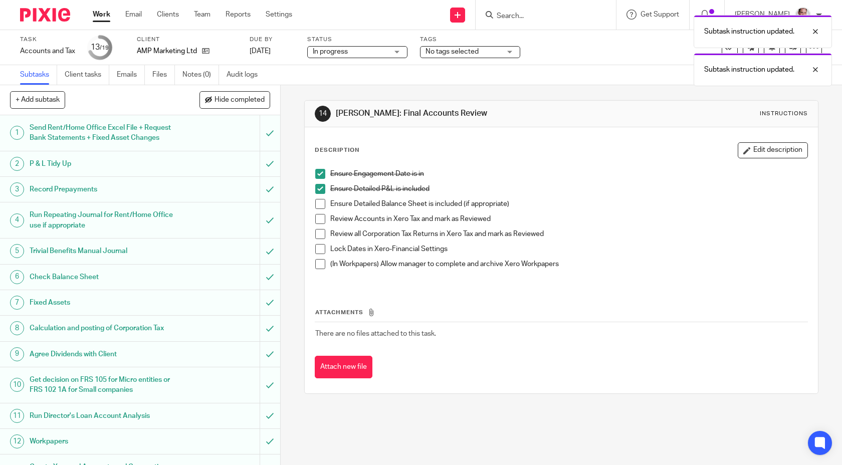
click at [322, 196] on li "Ensure Detailed P&L is included" at bounding box center [561, 191] width 493 height 15
click at [321, 204] on span at bounding box center [320, 204] width 10 height 10
click at [322, 250] on span at bounding box center [320, 249] width 10 height 10
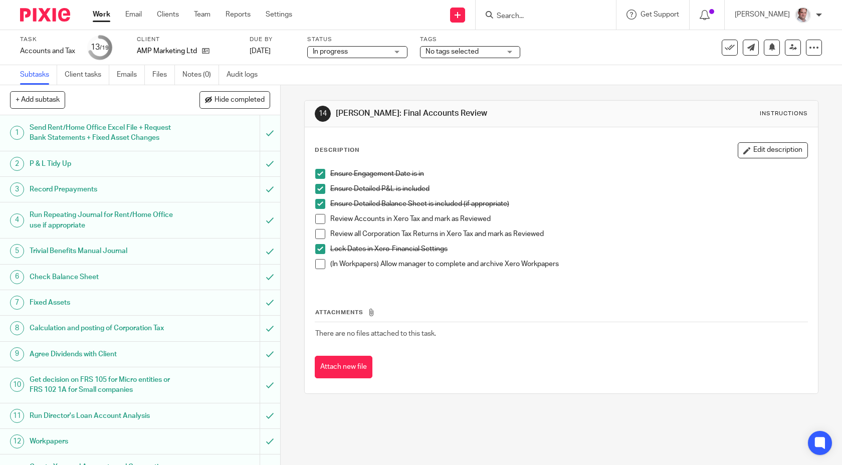
scroll to position [211, 0]
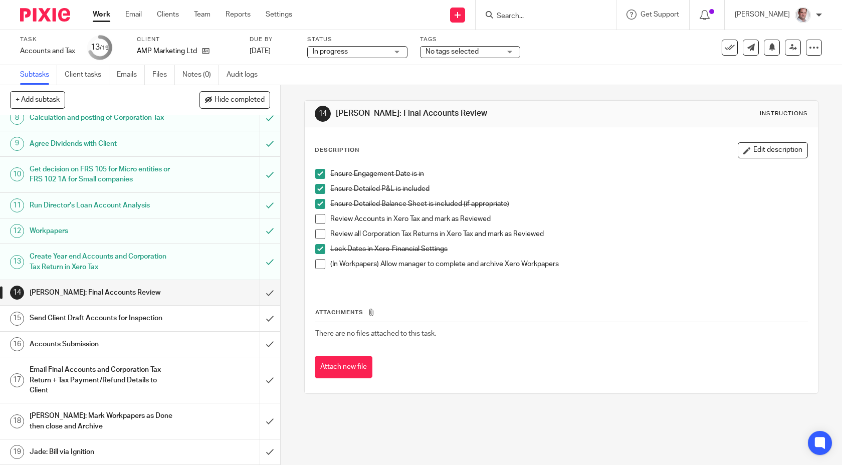
click at [82, 293] on h1 "[PERSON_NAME]: Final Accounts Review" at bounding box center [103, 292] width 147 height 15
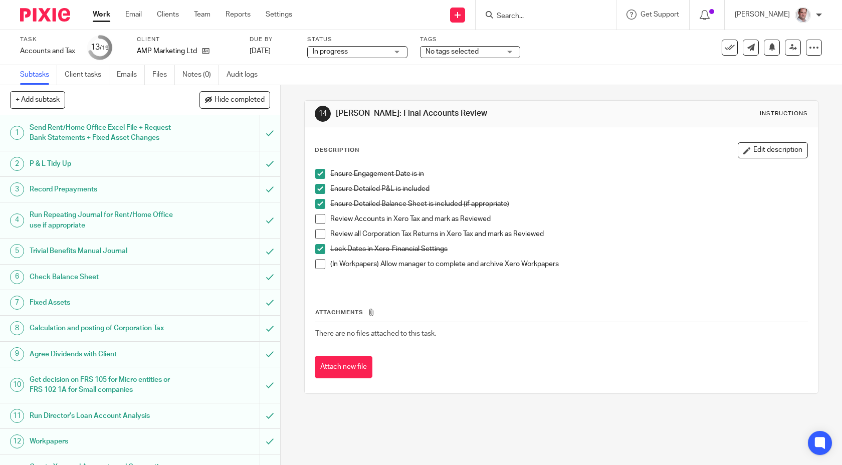
click at [325, 217] on li "Review Accounts in Xero Tax and mark as Reviewed" at bounding box center [561, 221] width 493 height 15
click at [319, 219] on span at bounding box center [320, 219] width 10 height 10
click at [319, 233] on span at bounding box center [320, 234] width 10 height 10
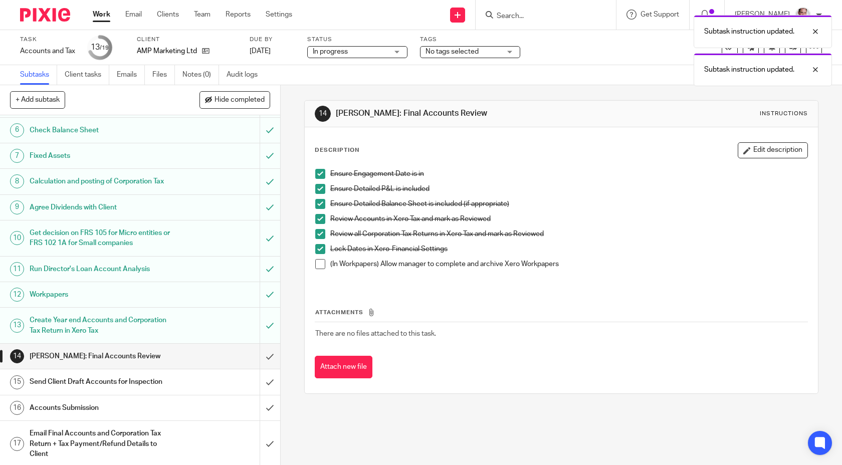
scroll to position [154, 0]
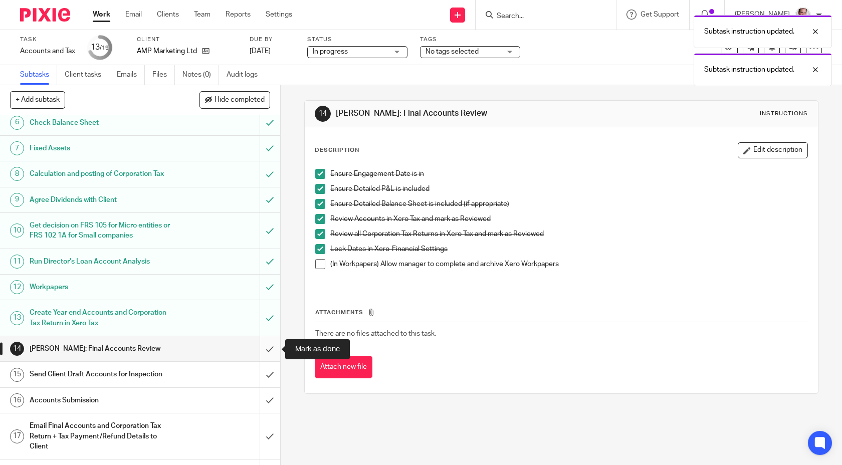
click at [269, 348] on input "submit" at bounding box center [140, 348] width 280 height 25
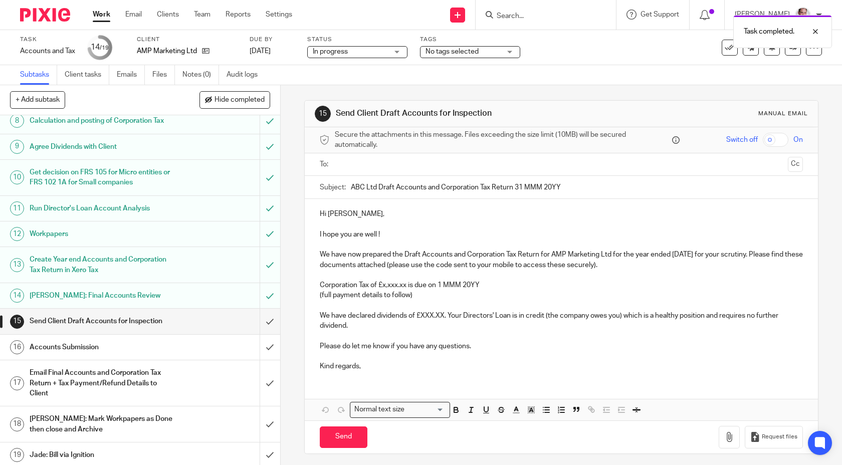
scroll to position [211, 0]
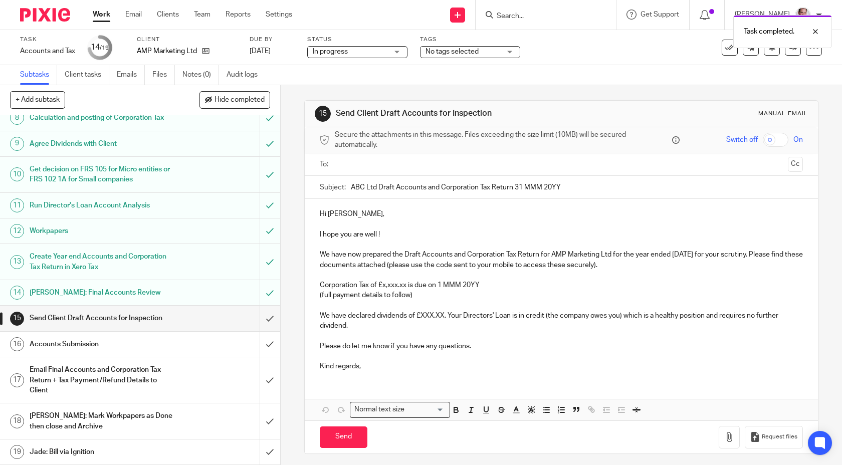
click at [133, 319] on h1 "Send Client Draft Accounts for Inspection" at bounding box center [103, 318] width 147 height 15
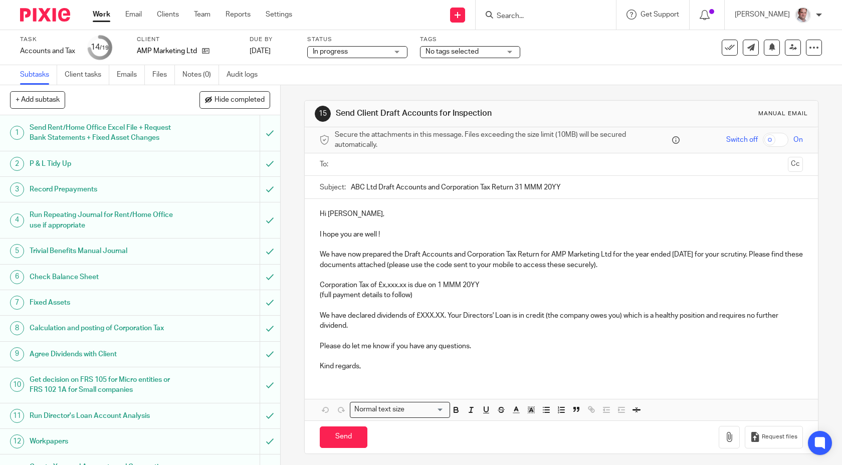
click at [346, 172] on ul at bounding box center [562, 164] width 453 height 17
click at [355, 166] on input "text" at bounding box center [561, 165] width 446 height 12
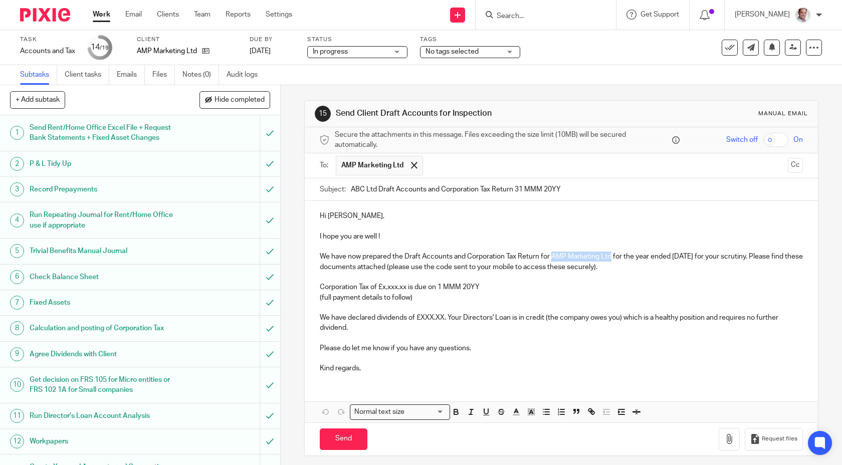
drag, startPoint x: 611, startPoint y: 257, endPoint x: 554, endPoint y: 258, distance: 57.1
click at [554, 258] on p "We have now prepared the Draft Accounts and Corporation Tax Return for AMP Mark…" at bounding box center [562, 262] width 484 height 21
copy p "AMP Marketing Ltd"
drag, startPoint x: 379, startPoint y: 189, endPoint x: 346, endPoint y: 189, distance: 32.6
click at [346, 189] on div "Subject: ABC Ltd Draft Accounts and Corporation Tax Return 31 MMM 20YY" at bounding box center [562, 189] width 484 height 23
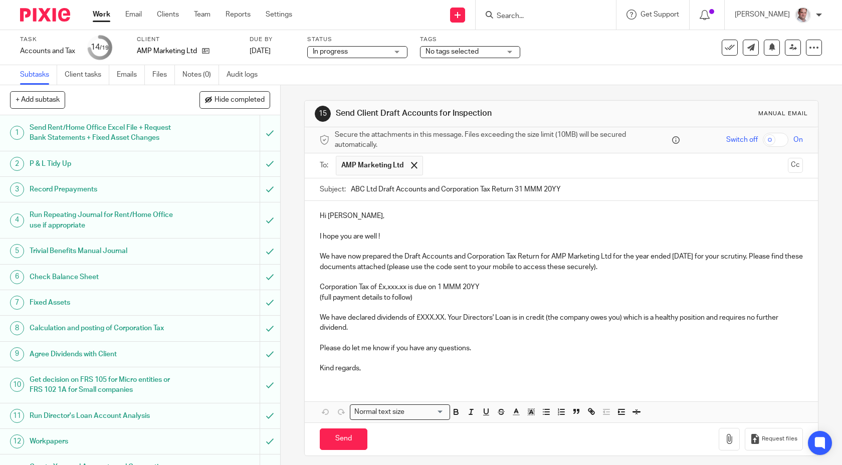
paste input "AMP Marketing Ltd"
type input "AMP Marketing Ltd 1st Draft Accounts and Corporation Tax Return 31 MMM 20YY"
drag, startPoint x: 403, startPoint y: 256, endPoint x: 403, endPoint y: 265, distance: 9.5
click at [403, 256] on p "We have now prepared the Draft Accounts and Corporation Tax Return for AMP Mark…" at bounding box center [562, 262] width 484 height 21
click at [781, 140] on input "checkbox" at bounding box center [776, 140] width 26 height 14
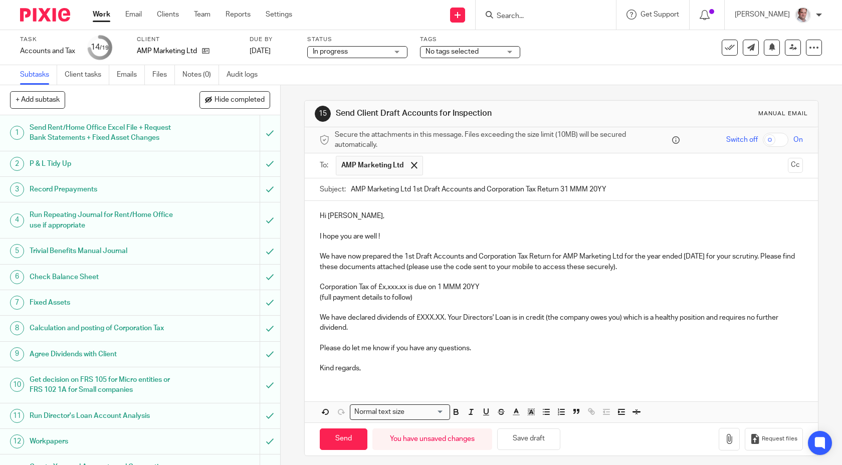
checkbox input "true"
drag, startPoint x: 392, startPoint y: 232, endPoint x: 322, endPoint y: 230, distance: 69.7
click at [322, 230] on div "Hi Anneliese, I hope you are well ! We have now prepared the 1st Draft Accounts…" at bounding box center [562, 291] width 514 height 180
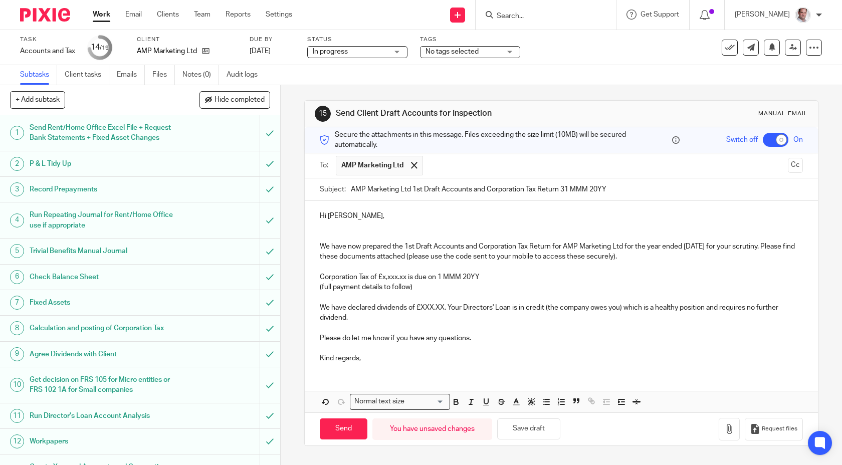
click at [779, 245] on p "We have now prepared the 1st Draft Accounts and Corporation Tax Return for AMP …" at bounding box center [562, 252] width 484 height 21
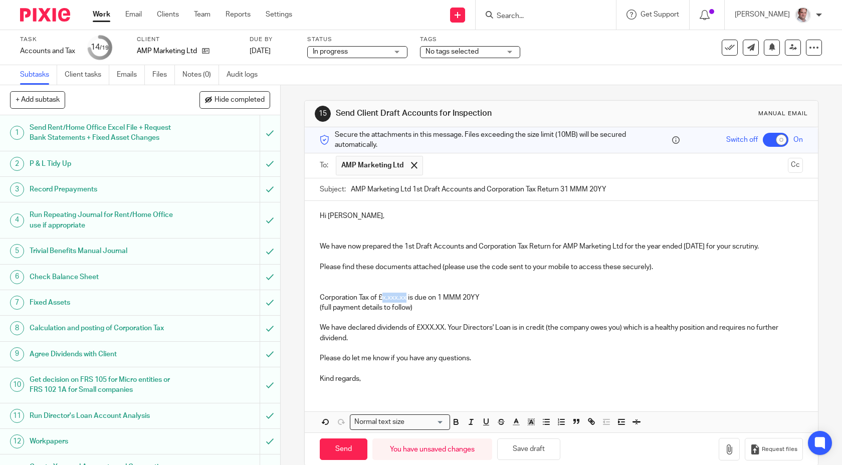
drag, startPoint x: 408, startPoint y: 296, endPoint x: 384, endPoint y: 295, distance: 24.1
click at [384, 295] on p "Corporation Tax of £x,xxx.xx is due on 1 MMM 20YY" at bounding box center [562, 298] width 484 height 10
drag, startPoint x: 493, startPoint y: 295, endPoint x: 451, endPoint y: 297, distance: 42.1
click at [451, 297] on p "Corporation Tax of £5,455.66 is due on 1 MMM 20YY" at bounding box center [562, 298] width 484 height 10
click at [419, 313] on p at bounding box center [562, 318] width 484 height 10
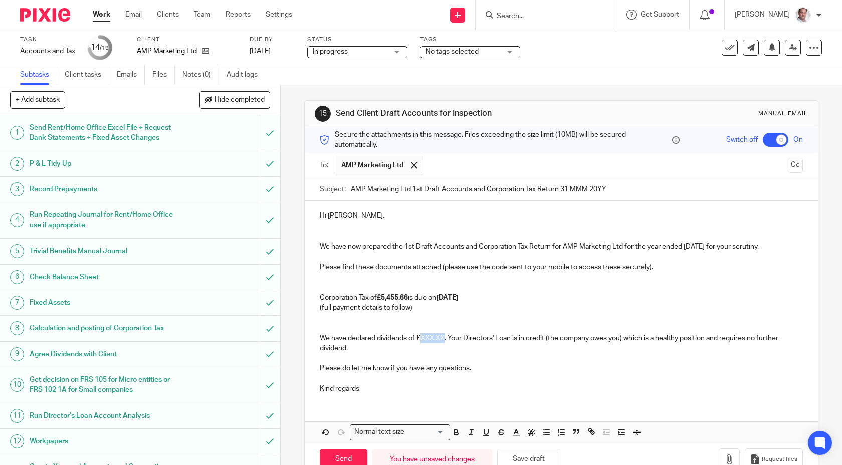
drag, startPoint x: 445, startPoint y: 338, endPoint x: 422, endPoint y: 338, distance: 22.6
click at [422, 338] on p "We have declared dividends of £XXX.XX. Your Directors' Loan is in credit (the c…" at bounding box center [562, 343] width 484 height 21
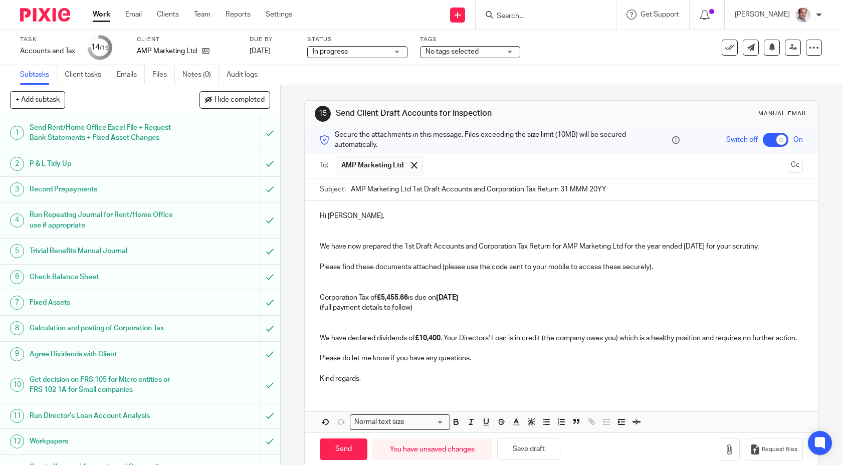
click at [532, 363] on p at bounding box center [562, 368] width 484 height 10
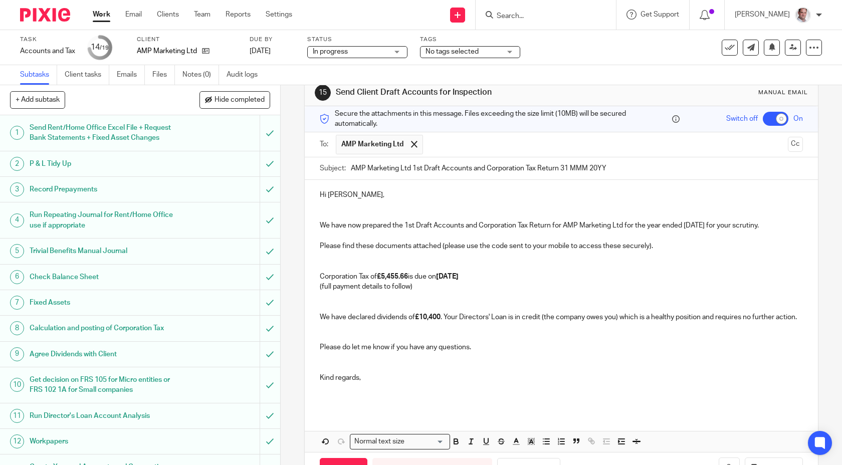
scroll to position [56, 0]
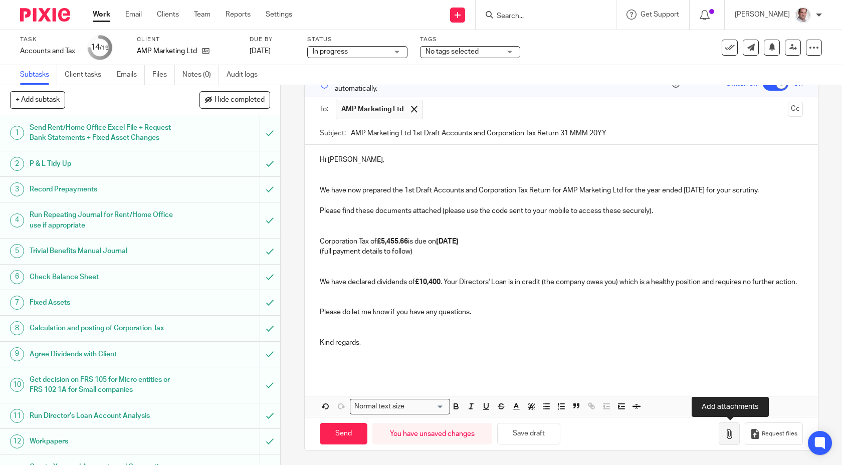
click at [732, 432] on icon "button" at bounding box center [729, 434] width 10 height 10
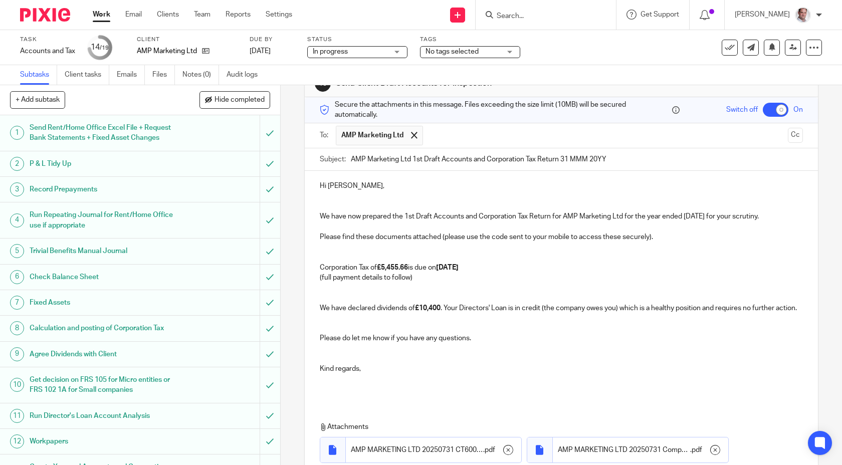
scroll to position [19, 0]
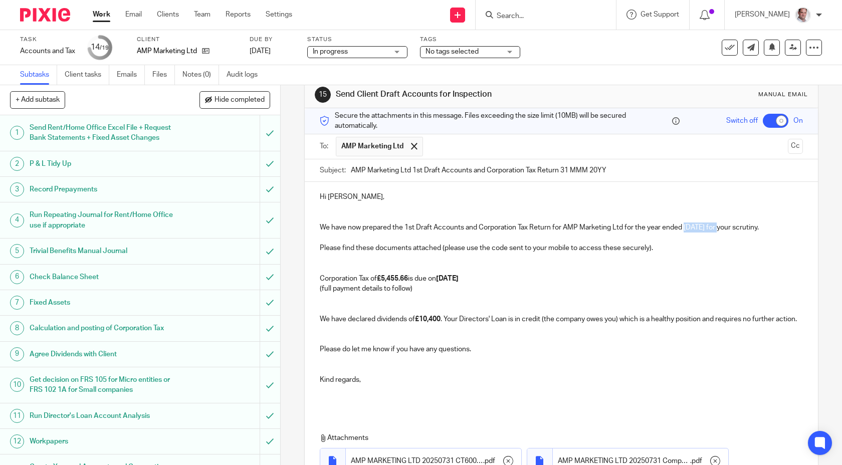
drag, startPoint x: 722, startPoint y: 225, endPoint x: 686, endPoint y: 227, distance: 36.1
click at [686, 227] on p "We have now prepared the 1st Draft Accounts and Corporation Tax Return for AMP …" at bounding box center [562, 228] width 484 height 10
copy p "31 Jul 2025"
drag, startPoint x: 613, startPoint y: 170, endPoint x: 558, endPoint y: 170, distance: 55.1
click at [558, 170] on input "AMP Marketing Ltd 1st Draft Accounts and Corporation Tax Return 31 MMM 20YY" at bounding box center [577, 170] width 453 height 23
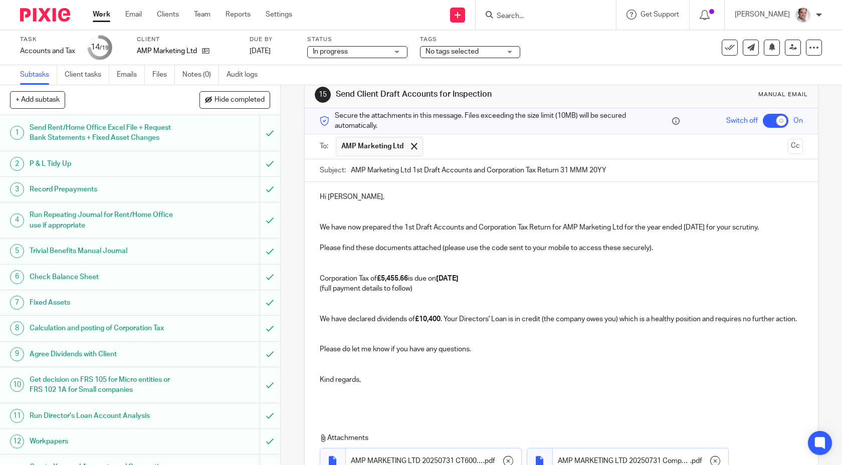
paste input "31 Jul 2025"
click at [560, 170] on input "AMP Marketing Ltd 1st Draft Accounts and Corporation Tax Return31 Jul 2025" at bounding box center [577, 170] width 453 height 23
type input "AMP Marketing Ltd 1st Draft Accounts and Corporation Tax Return 31 Jul 2025"
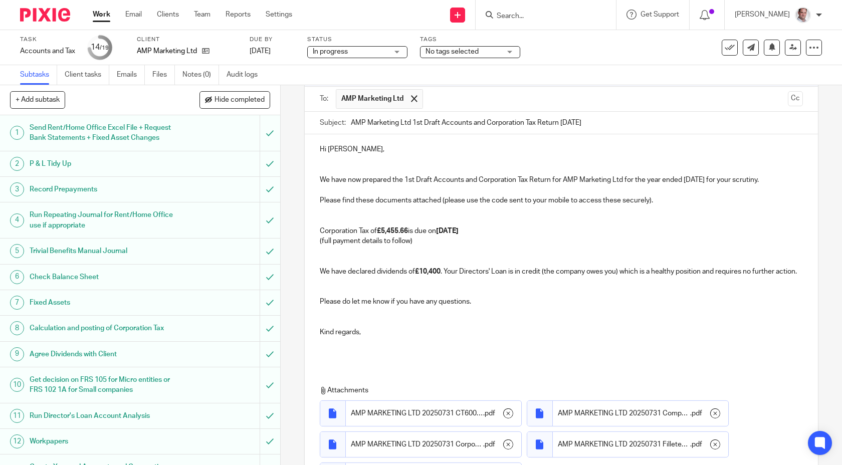
scroll to position [175, 0]
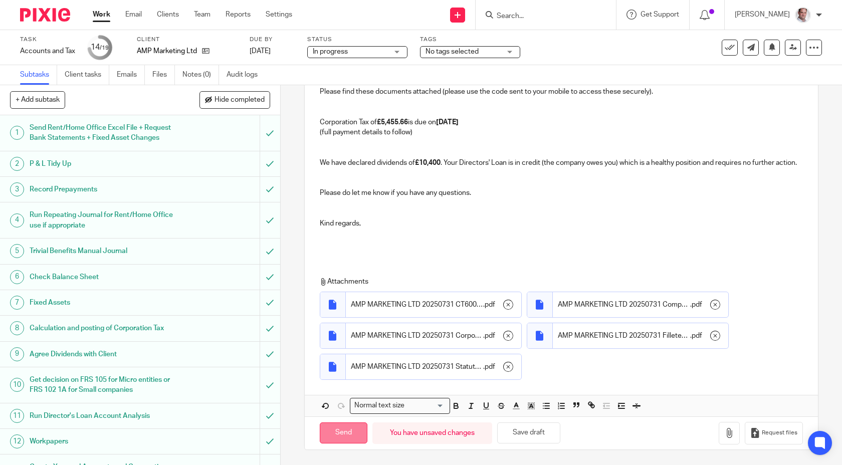
click at [335, 433] on input "Send" at bounding box center [344, 434] width 48 height 22
checkbox input "false"
type input "Sent"
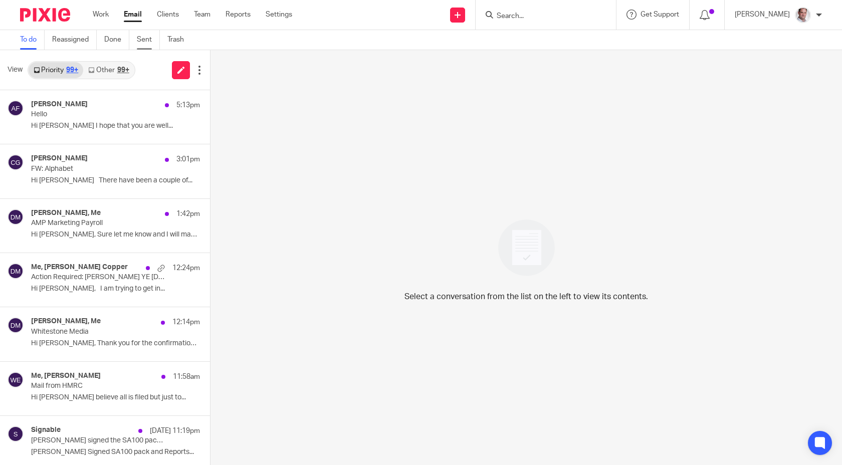
click at [142, 39] on link "Sent" at bounding box center [148, 40] width 23 height 20
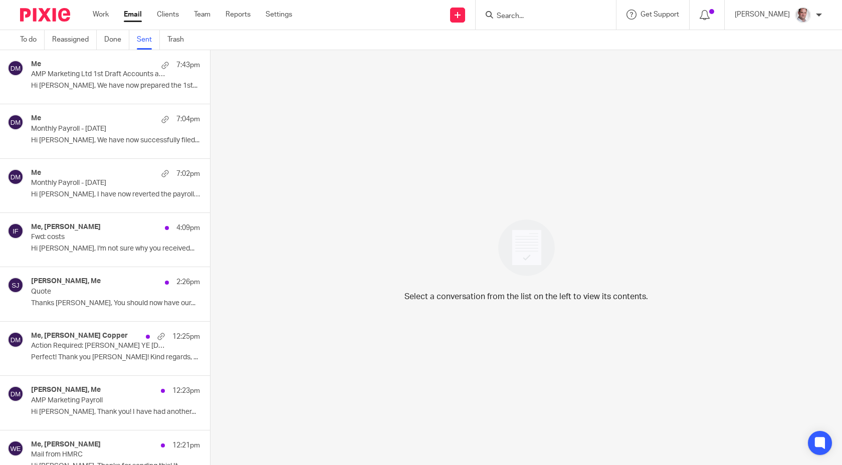
click at [109, 78] on p "AMP Marketing Ltd 1st Draft Accounts and Corporation Tax Return 31 Jul 2025" at bounding box center [98, 74] width 135 height 9
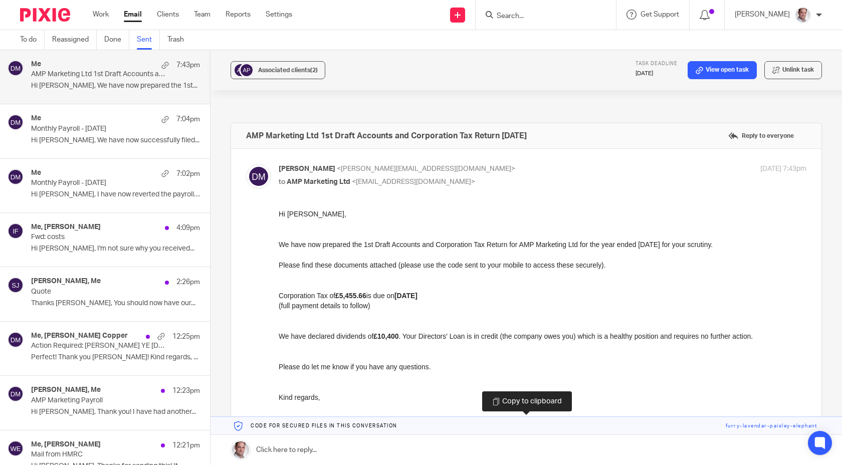
click at [762, 426] on link at bounding box center [527, 426] width 632 height 18
click at [545, 22] on div at bounding box center [546, 15] width 140 height 30
click at [547, 16] on input "Search" at bounding box center [541, 16] width 90 height 9
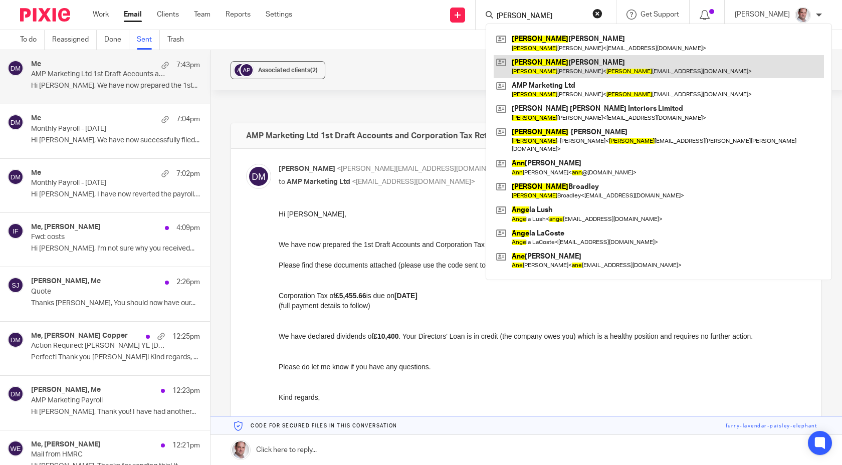
type input "anne"
click at [557, 65] on link at bounding box center [659, 66] width 330 height 23
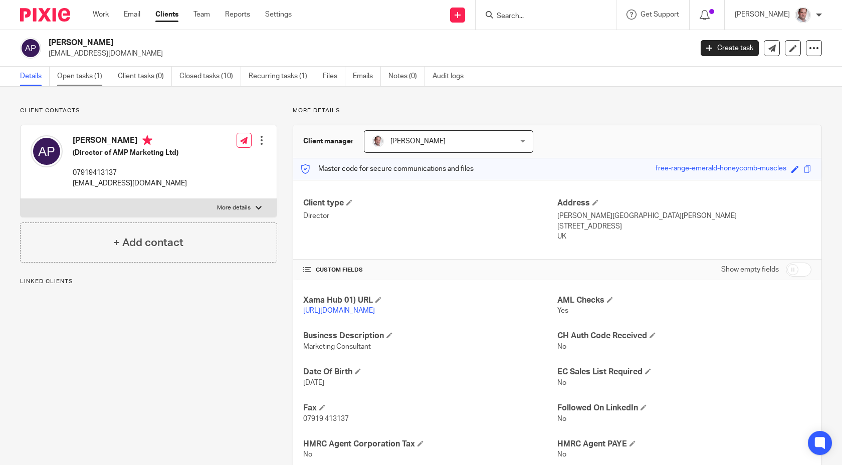
click at [81, 76] on link "Open tasks (1)" at bounding box center [83, 77] width 53 height 20
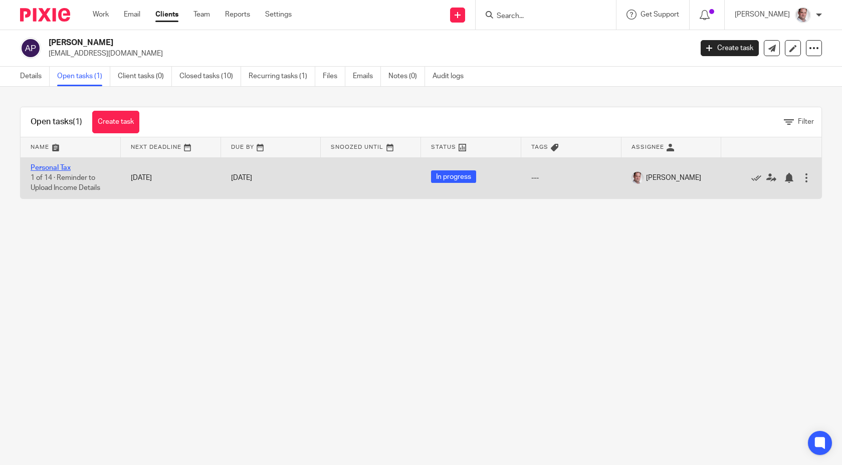
click at [52, 169] on link "Personal Tax" at bounding box center [51, 167] width 40 height 7
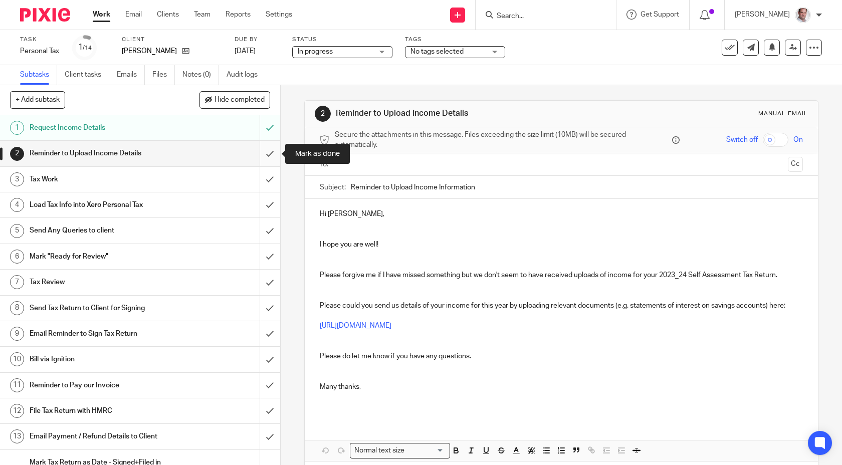
click at [269, 152] on input "submit" at bounding box center [140, 153] width 280 height 25
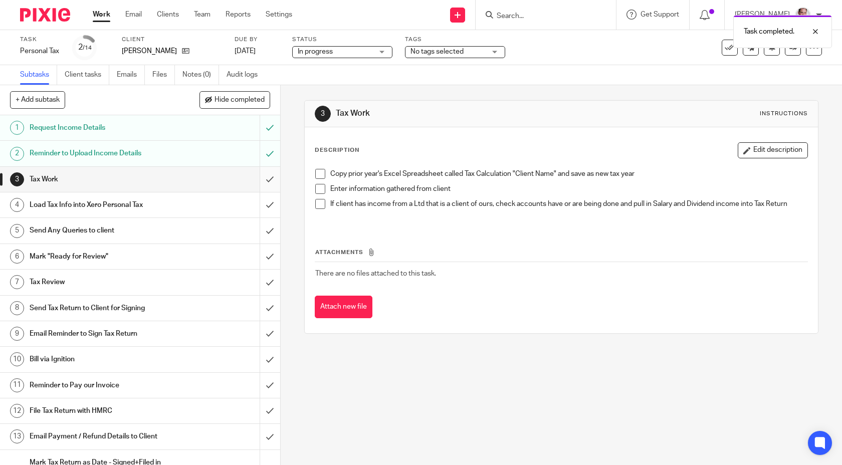
click at [270, 176] on input "submit" at bounding box center [140, 179] width 280 height 25
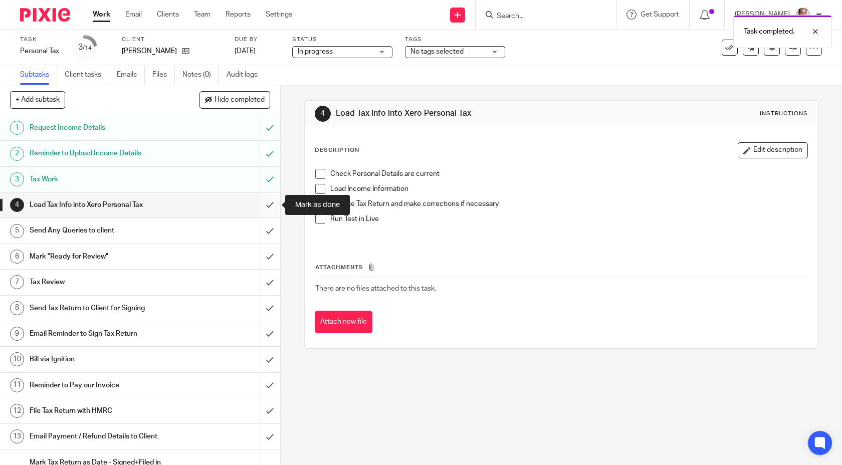
click at [268, 199] on input "submit" at bounding box center [140, 204] width 280 height 25
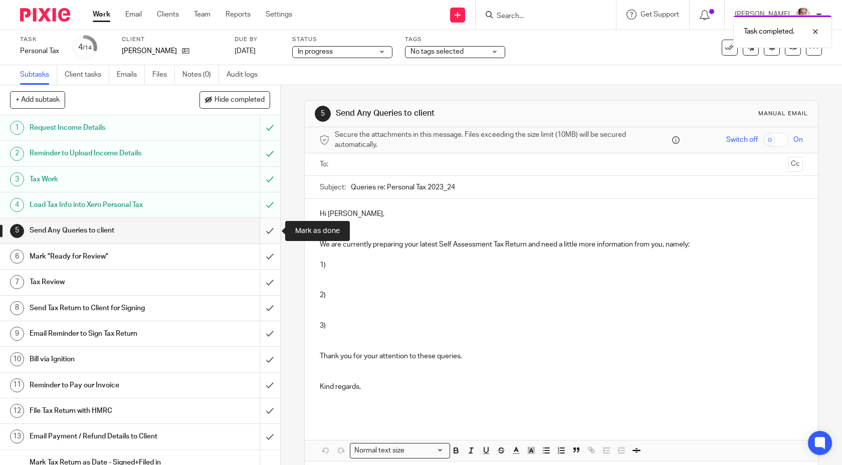
click at [270, 233] on input "submit" at bounding box center [140, 230] width 280 height 25
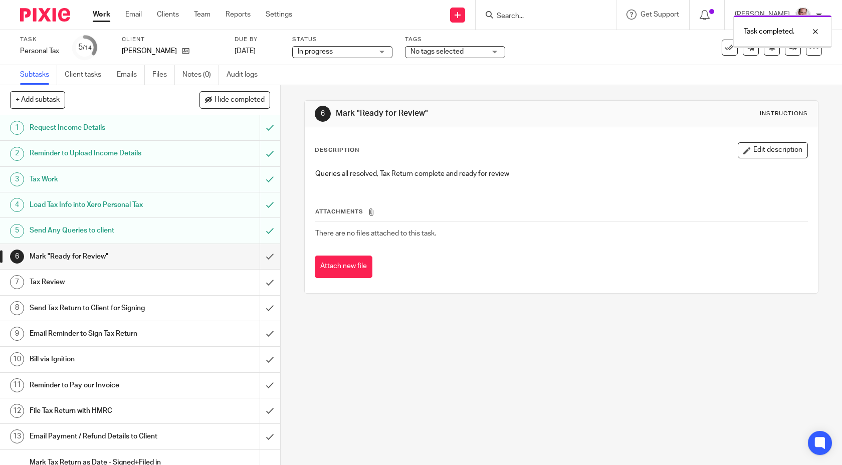
click at [270, 256] on input "submit" at bounding box center [140, 256] width 280 height 25
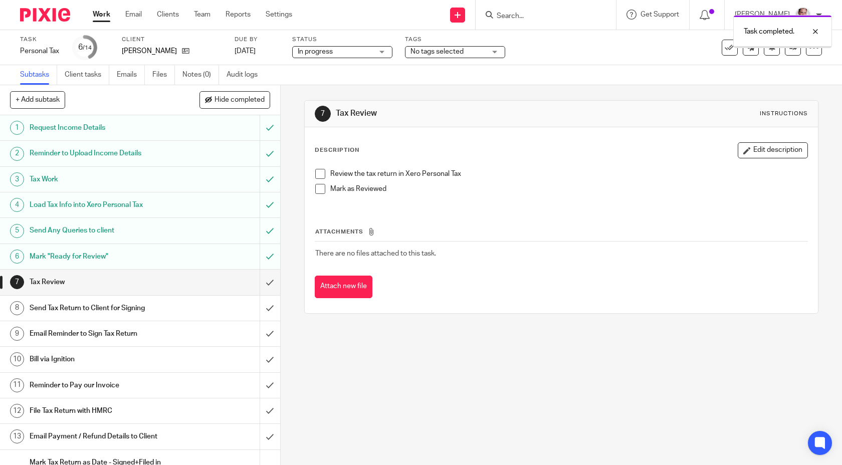
click at [269, 280] on input "submit" at bounding box center [140, 282] width 280 height 25
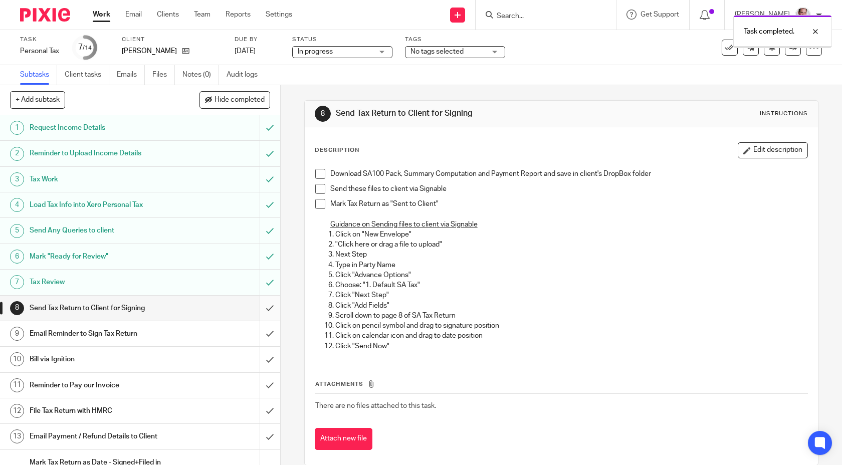
click at [270, 307] on input "submit" at bounding box center [140, 308] width 280 height 25
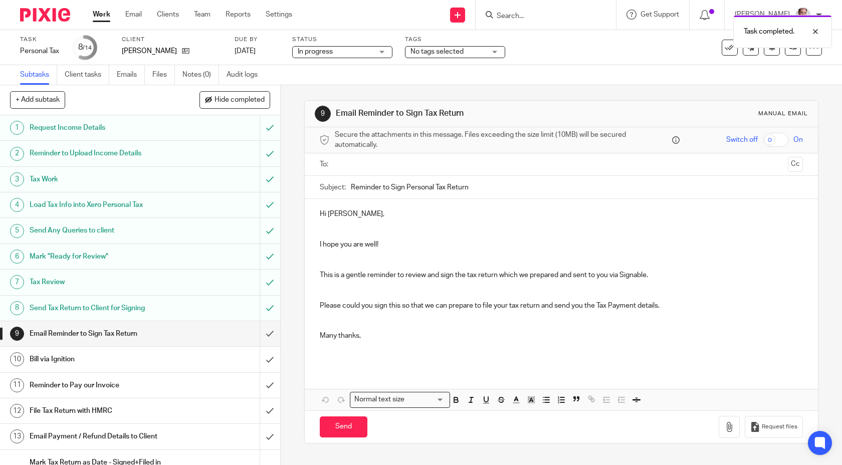
scroll to position [8, 0]
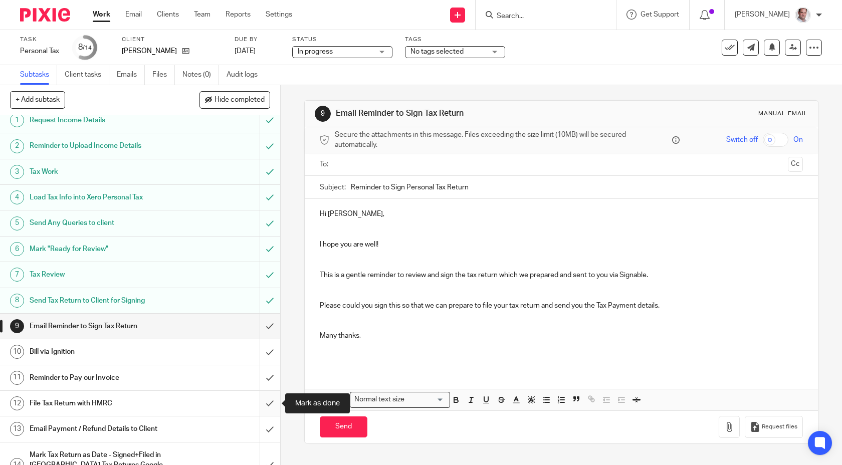
click at [272, 401] on input "submit" at bounding box center [140, 403] width 280 height 25
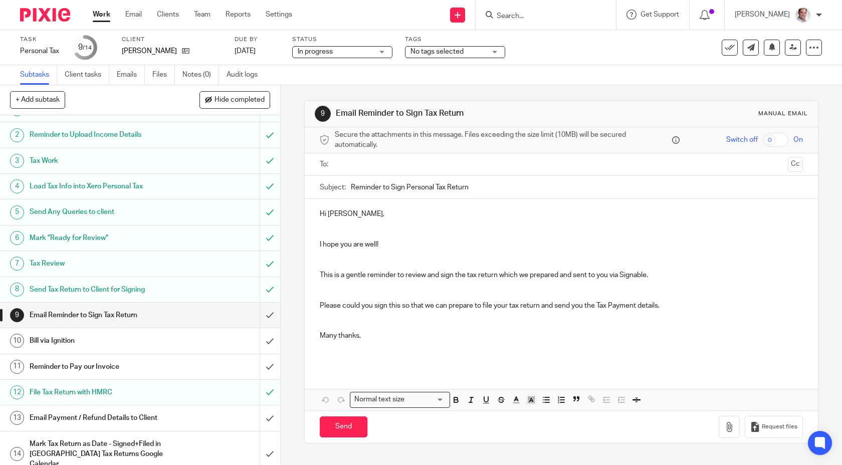
scroll to position [21, 0]
click at [112, 417] on h1 "Email Payment / Refund Details to Client" at bounding box center [103, 415] width 147 height 15
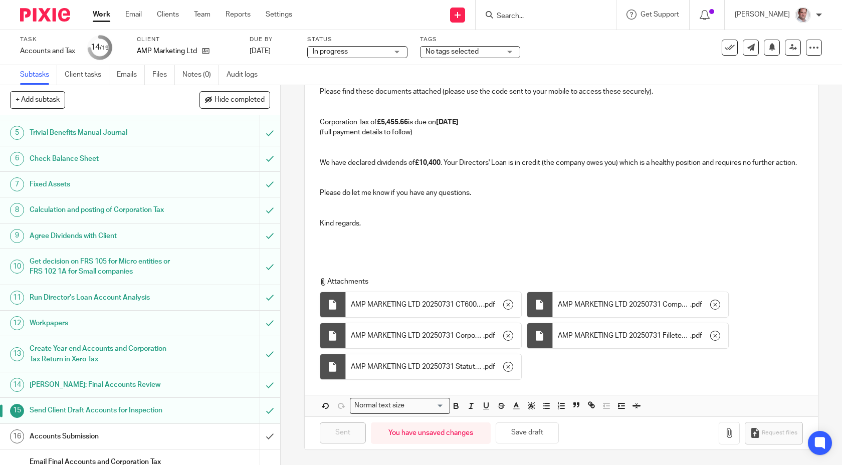
scroll to position [211, 0]
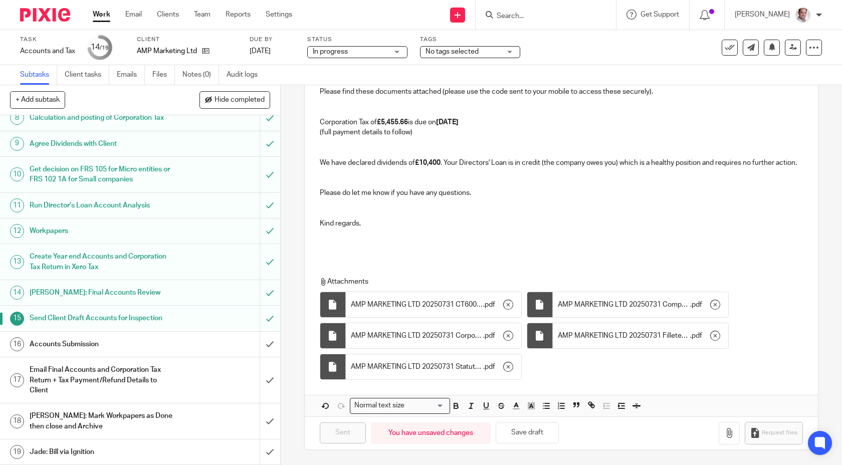
click at [122, 344] on h1 "Accounts Submission" at bounding box center [103, 344] width 147 height 15
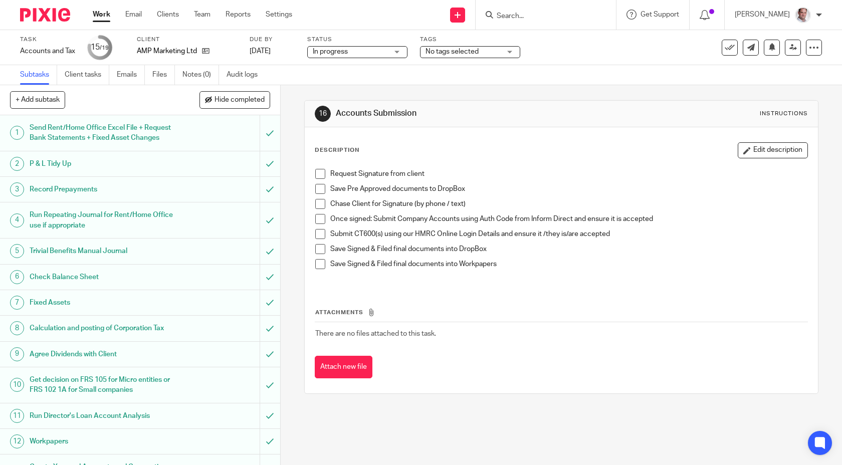
click at [322, 175] on span at bounding box center [320, 174] width 10 height 10
click at [319, 191] on span at bounding box center [320, 189] width 10 height 10
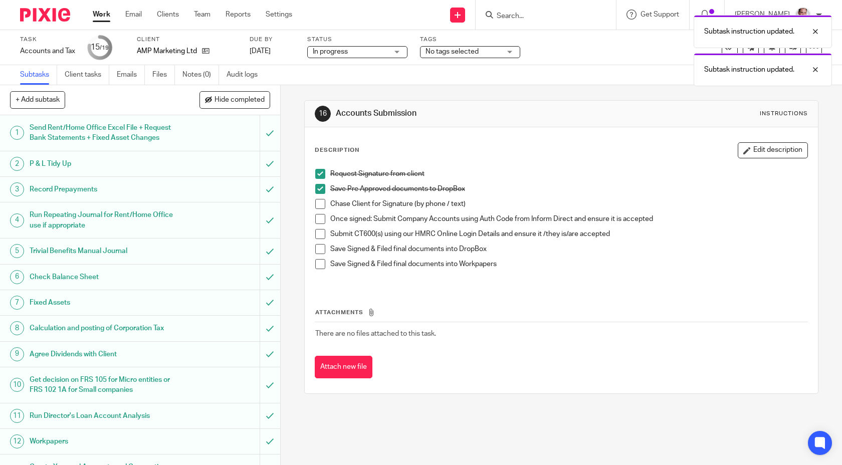
click at [320, 203] on span at bounding box center [320, 204] width 10 height 10
click at [320, 218] on span at bounding box center [320, 219] width 10 height 10
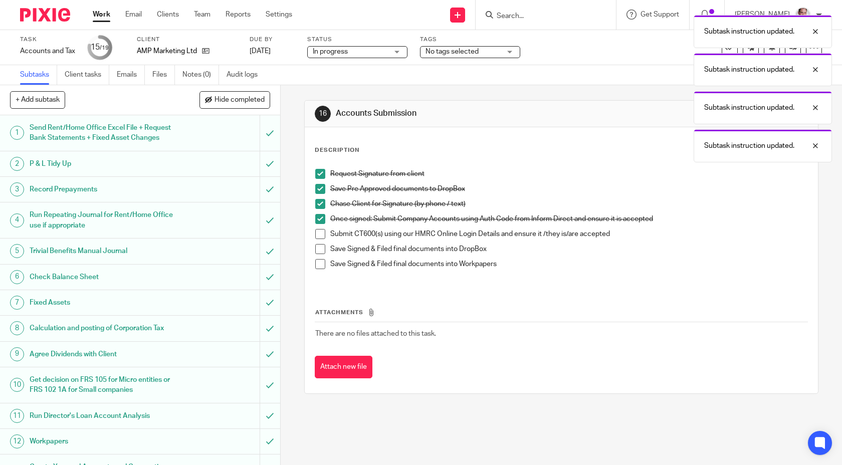
click at [319, 233] on span at bounding box center [320, 234] width 10 height 10
click at [321, 250] on span at bounding box center [320, 249] width 10 height 10
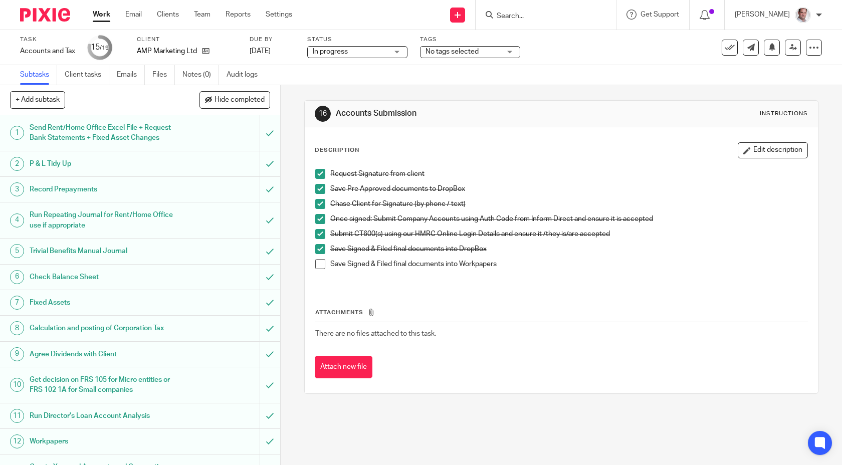
click at [323, 265] on span at bounding box center [320, 264] width 10 height 10
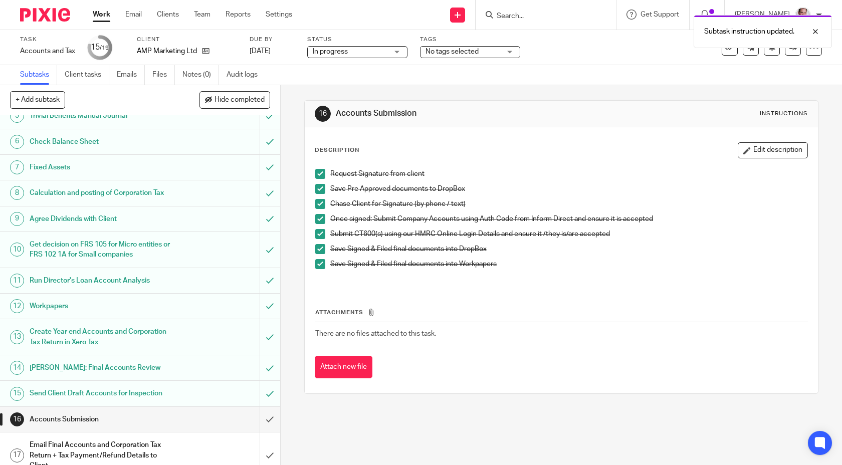
scroll to position [211, 0]
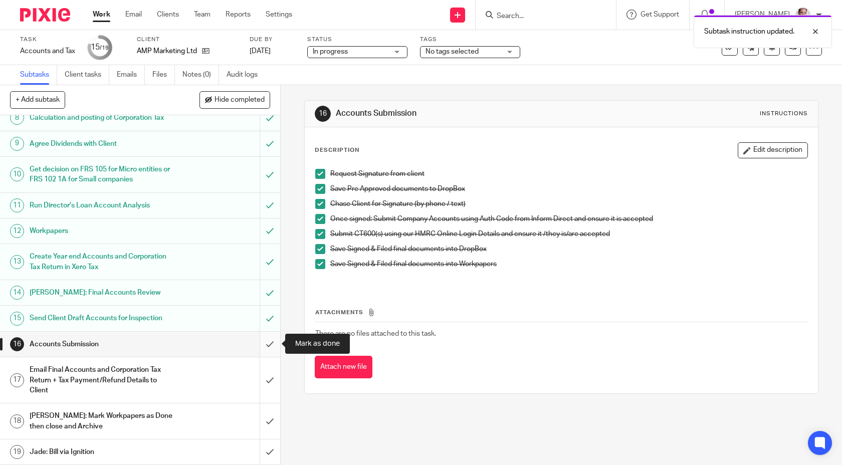
click at [271, 342] on input "submit" at bounding box center [140, 344] width 280 height 25
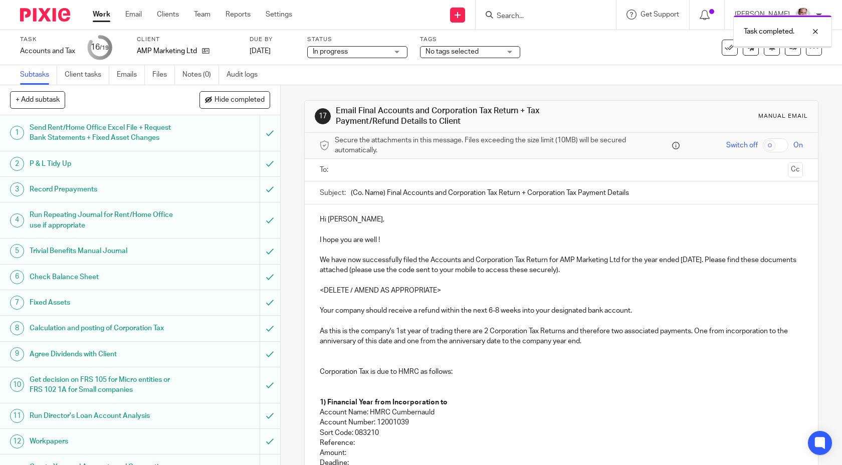
scroll to position [211, 0]
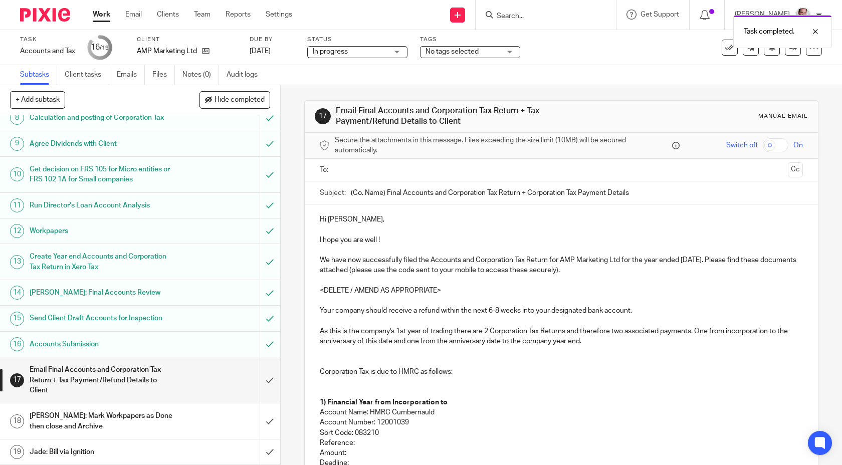
click at [192, 370] on div "Email Final Accounts and Corporation Tax Return + Tax Payment/Refund Details to…" at bounding box center [140, 380] width 220 height 36
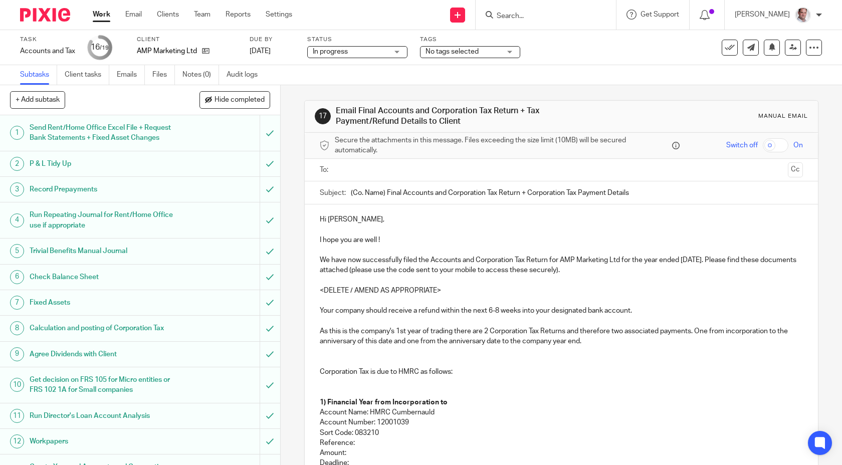
click at [369, 172] on input "text" at bounding box center [561, 170] width 446 height 12
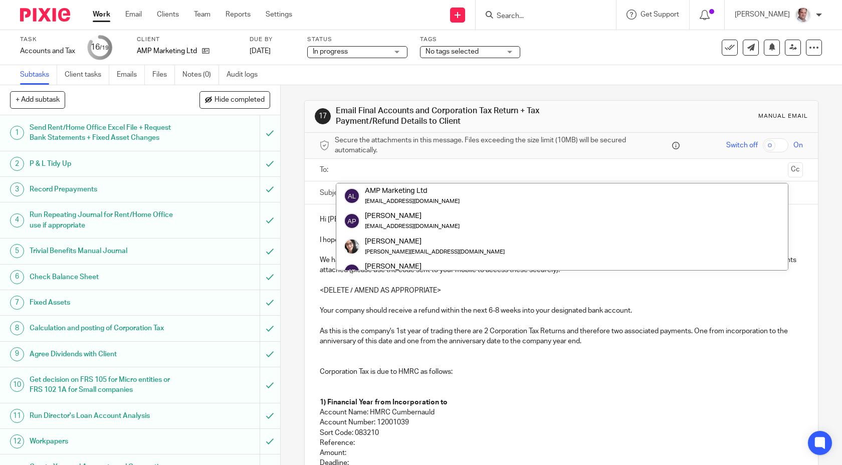
click at [378, 183] on ul "AMP Marketing Ltd anneliesetravers@btinternet.com Anneliese Parcell anneliesetr…" at bounding box center [562, 227] width 453 height 88
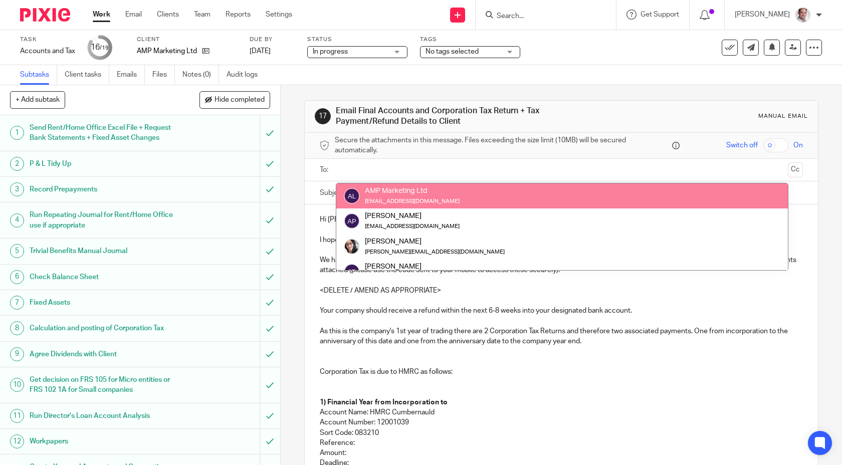
click at [378, 194] on div "AMP Marketing Ltd" at bounding box center [412, 191] width 95 height 10
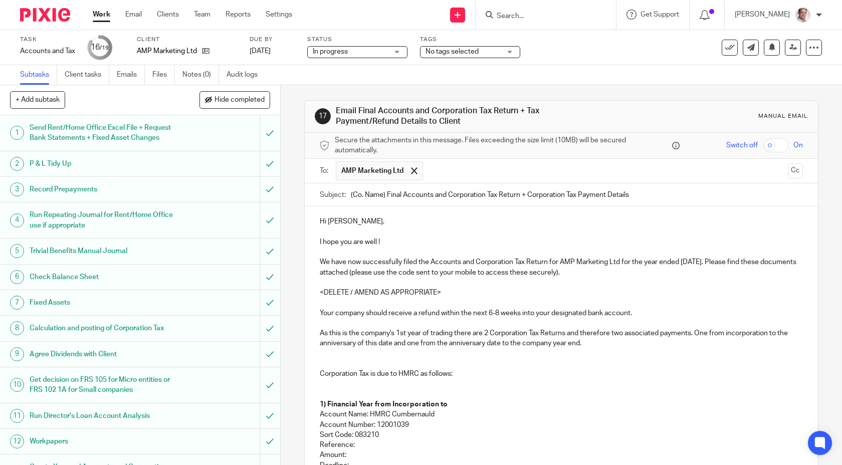
click at [782, 142] on input "checkbox" at bounding box center [776, 145] width 26 height 14
checkbox input "true"
drag, startPoint x: 618, startPoint y: 262, endPoint x: 603, endPoint y: 262, distance: 15.0
click at [602, 262] on p "We have now successfully filed the Accounts and Corporation Tax Return for AMP …" at bounding box center [562, 267] width 484 height 21
drag, startPoint x: 619, startPoint y: 261, endPoint x: 559, endPoint y: 262, distance: 60.7
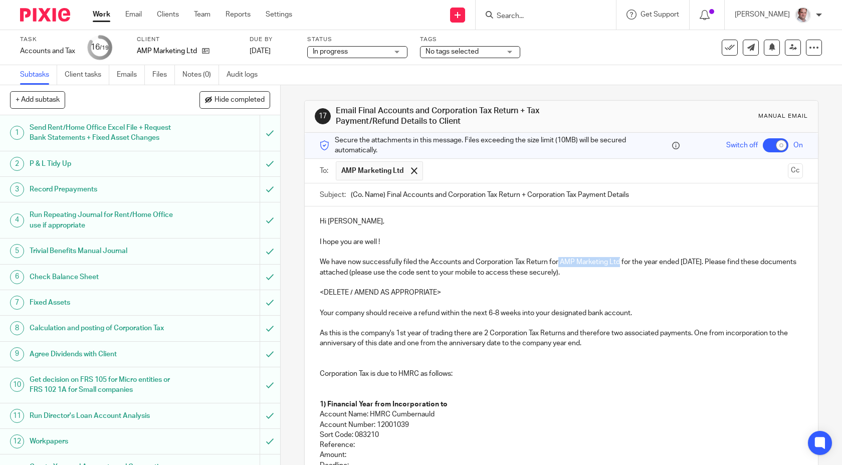
click at [559, 262] on p "We have now successfully filed the Accounts and Corporation Tax Return for AMP …" at bounding box center [562, 267] width 484 height 21
copy p "AMP Marketing Ltd"
drag, startPoint x: 384, startPoint y: 194, endPoint x: 326, endPoint y: 193, distance: 58.1
click at [326, 193] on div "Subject: (Co. Name) Final Accounts and Corporation Tax Return + Corporation Tax…" at bounding box center [562, 194] width 484 height 23
paste input "AMP Marketing Ltd"
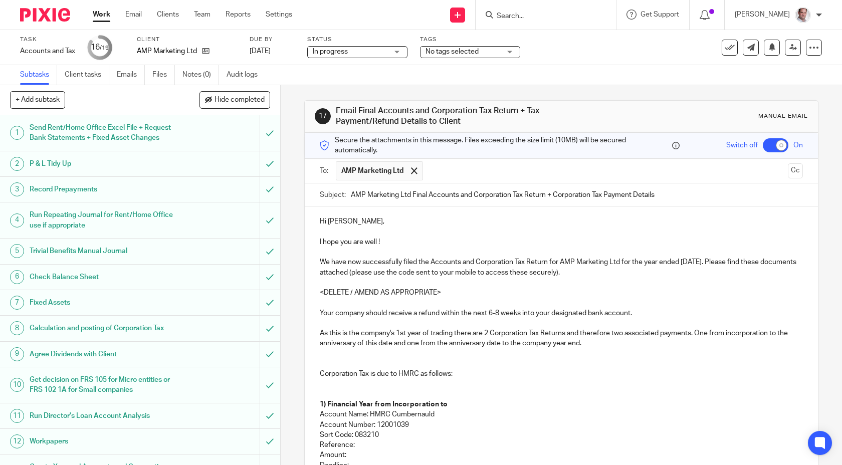
click at [353, 193] on input "AMP Marketing Ltd Final Accounts and Corporation Tax Return + Corporation Tax P…" at bounding box center [577, 194] width 453 height 23
drag, startPoint x: 716, startPoint y: 262, endPoint x: 682, endPoint y: 261, distance: 33.6
click at [682, 261] on p "We have now successfully filed the Accounts and Corporation Tax Return for AMP …" at bounding box center [562, 267] width 484 height 21
copy p "31 Jul 202"
click at [546, 193] on input "AMP Marketing Ltd Final Accounts and Corporation Tax Return + Corporation Tax P…" at bounding box center [577, 194] width 453 height 23
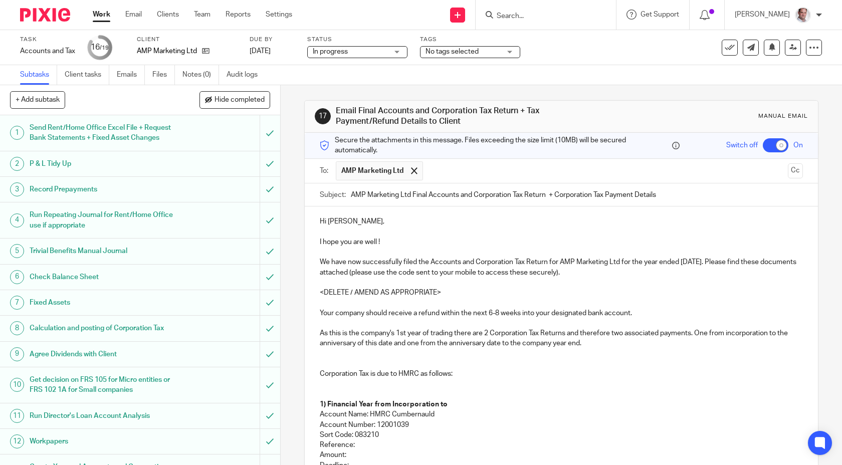
paste input "31 Jul 202"
type input "AMP Marketing Ltd Final Accounts and Corporation Tax Return 31 Jul 2025 + Corpo…"
drag, startPoint x: 384, startPoint y: 242, endPoint x: 320, endPoint y: 235, distance: 64.6
click at [320, 235] on div "Hi Anneliese, I hope you are well ! We have now successfully filed the Accounts…" at bounding box center [562, 418] width 514 height 424
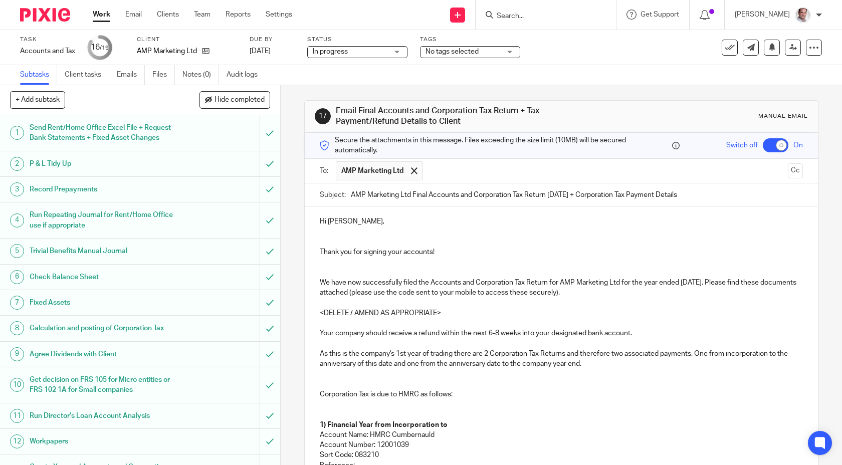
click at [723, 284] on p "We have now successfully filed the Accounts and Corporation Tax Return for AMP …" at bounding box center [562, 288] width 484 height 21
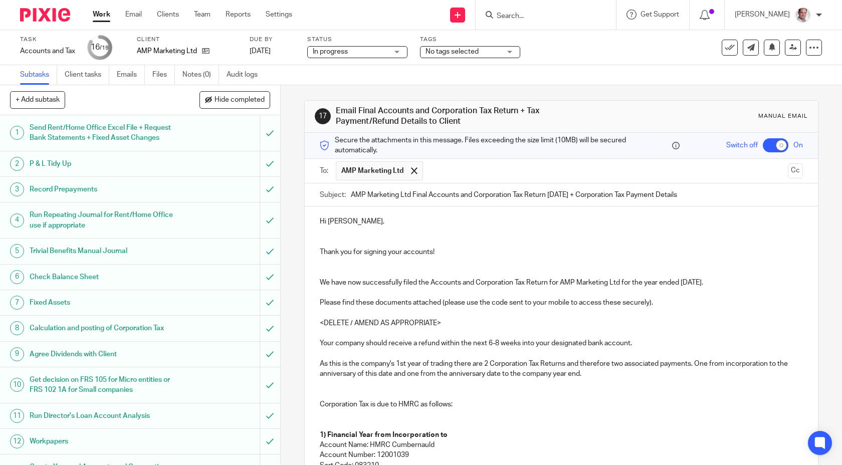
click at [722, 301] on p "Please find these documents attached (please use the code sent to your mobile t…" at bounding box center [562, 303] width 484 height 10
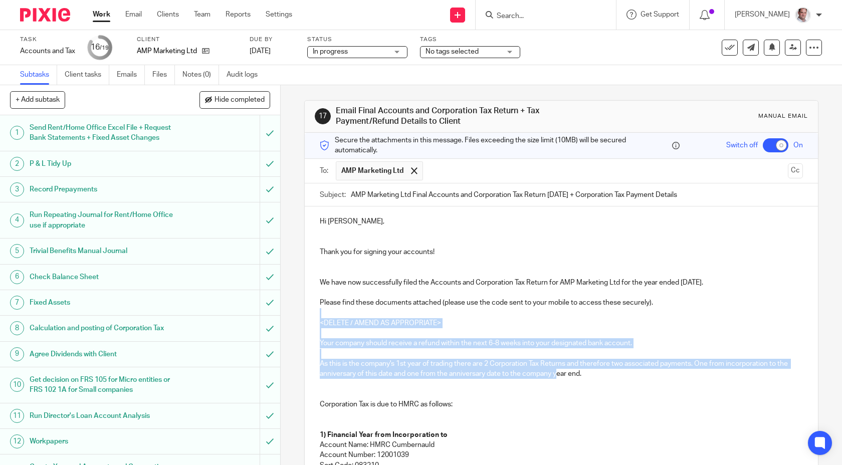
drag, startPoint x: 388, startPoint y: 314, endPoint x: 557, endPoint y: 375, distance: 179.3
click at [557, 375] on div "Hi Anneliese, Thank you for signing your accounts! We have now successfully fil…" at bounding box center [562, 433] width 514 height 454
click at [607, 378] on p "As this is the company's 1st year of trading there are 2 Corporation Tax Return…" at bounding box center [562, 369] width 484 height 21
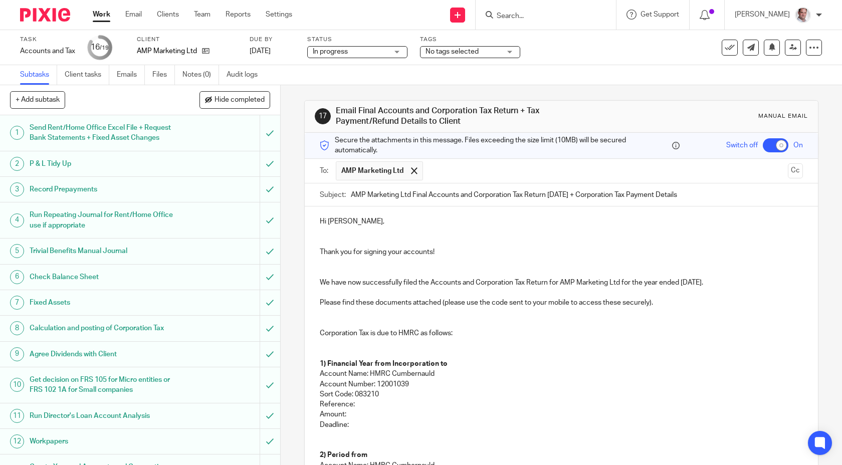
click at [375, 350] on p at bounding box center [562, 348] width 484 height 21
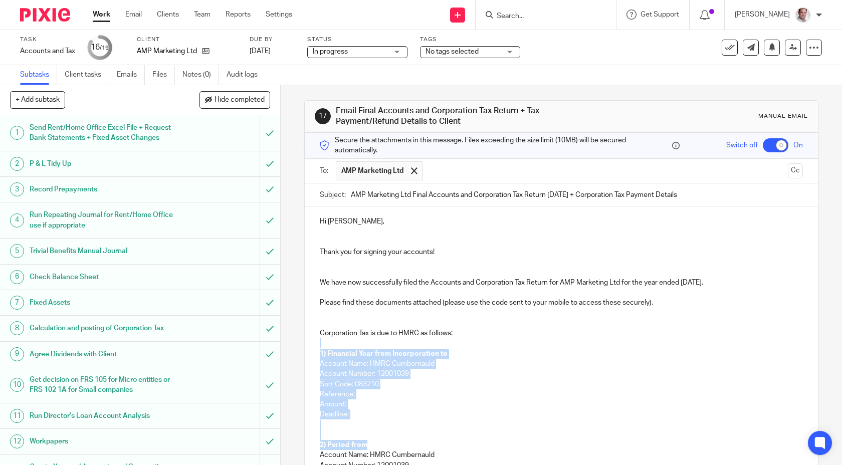
click at [369, 443] on p "2) Period from" at bounding box center [562, 445] width 484 height 10
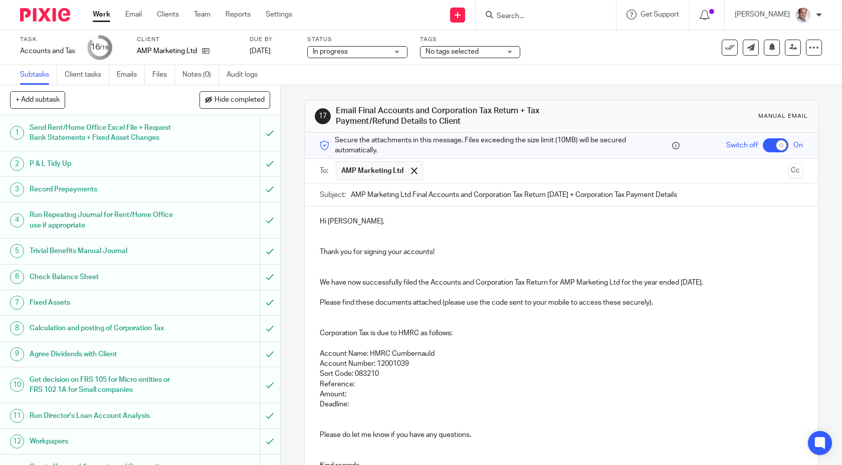
click at [377, 383] on p "Reference:" at bounding box center [562, 384] width 484 height 10
click at [365, 390] on p "Amount:" at bounding box center [562, 394] width 484 height 10
click at [355, 381] on p "Reference: 8426215429A00113A" at bounding box center [562, 384] width 484 height 10
click at [479, 370] on p "Sort Code: 083210" at bounding box center [562, 374] width 484 height 10
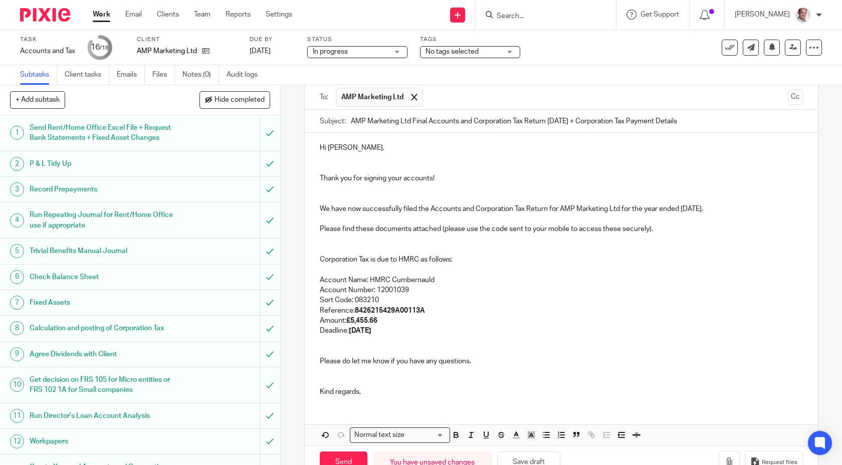
scroll to position [102, 0]
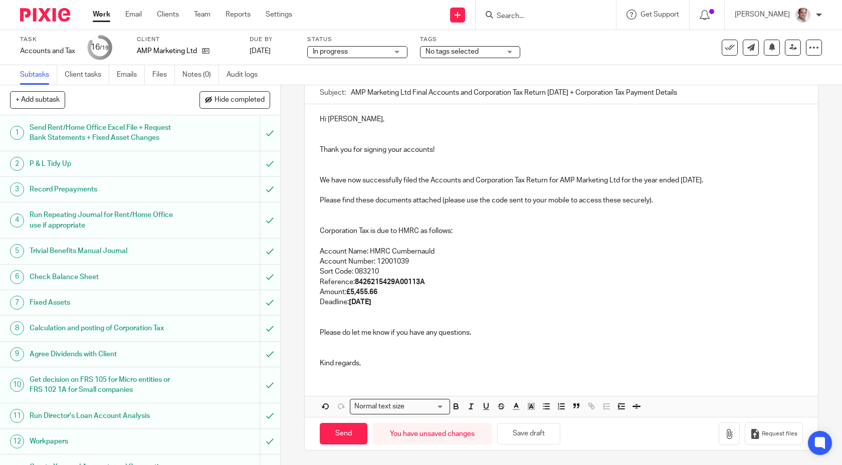
click at [407, 367] on p "Kind regards," at bounding box center [562, 363] width 484 height 10
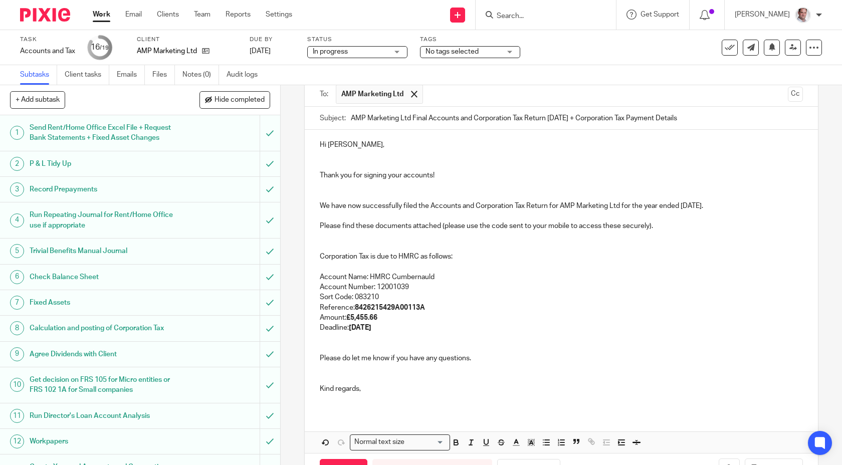
scroll to position [112, 0]
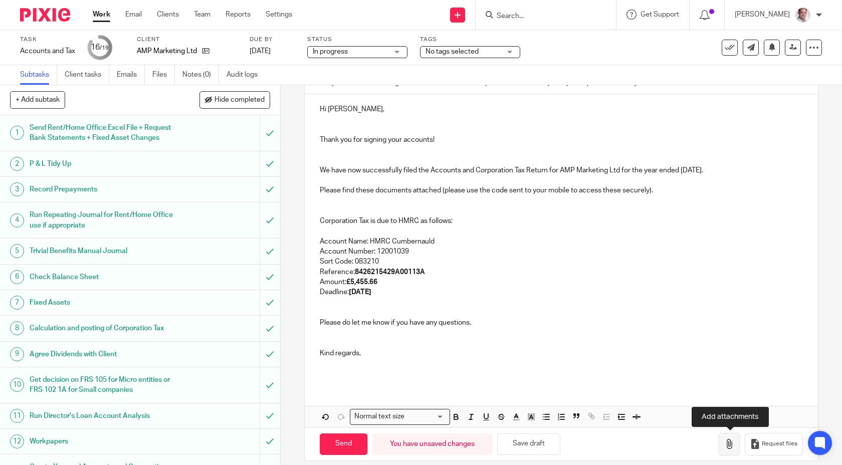
click at [730, 440] on icon "button" at bounding box center [729, 444] width 10 height 10
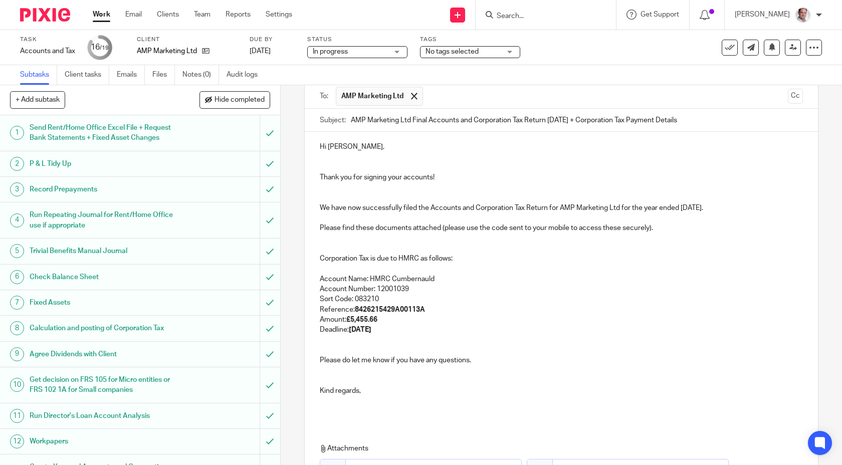
scroll to position [274, 0]
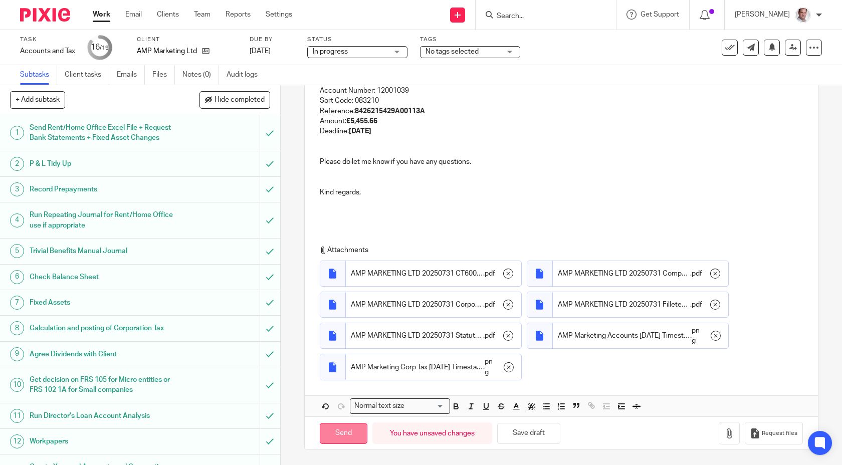
click at [345, 441] on input "Send" at bounding box center [344, 434] width 48 height 22
checkbox input "false"
type input "Sent"
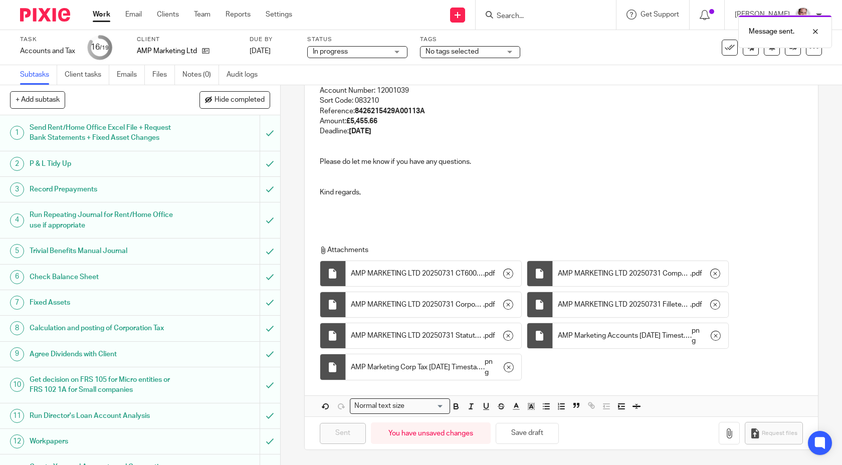
scroll to position [211, 0]
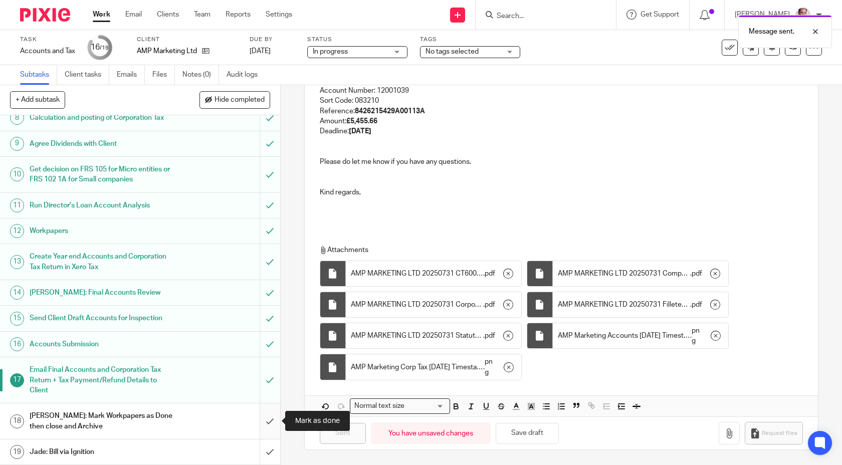
click at [273, 417] on input "submit" at bounding box center [140, 421] width 280 height 36
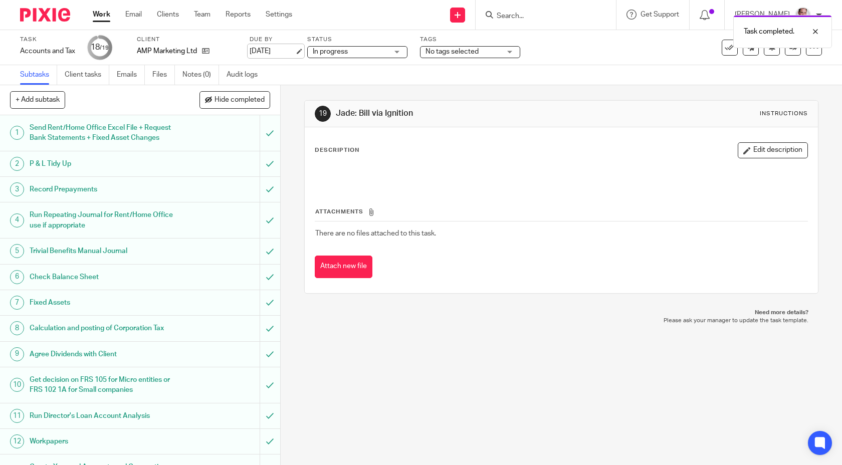
click at [280, 51] on link "28 Sep 2025" at bounding box center [272, 51] width 45 height 11
click at [728, 50] on div "Task completed. Deadline updated." at bounding box center [626, 48] width 411 height 76
click at [817, 72] on div at bounding box center [807, 70] width 27 height 12
click at [815, 32] on div at bounding box center [807, 32] width 27 height 12
click at [729, 49] on icon at bounding box center [730, 48] width 10 height 10
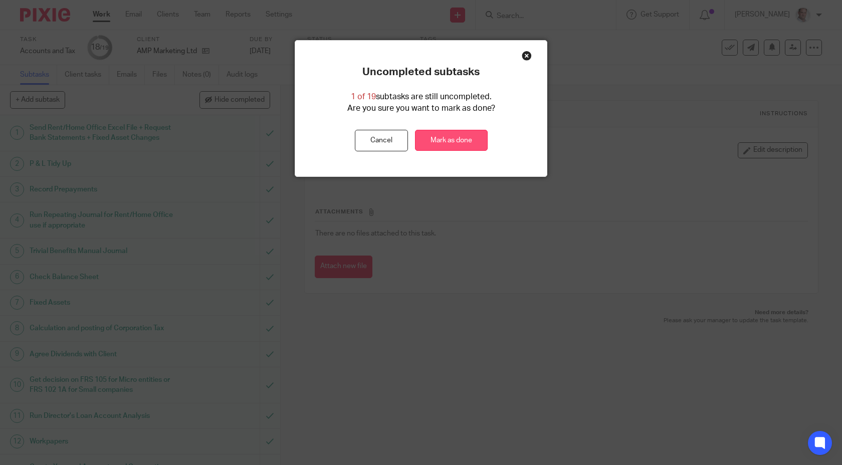
click at [466, 143] on link "Mark as done" at bounding box center [451, 141] width 73 height 22
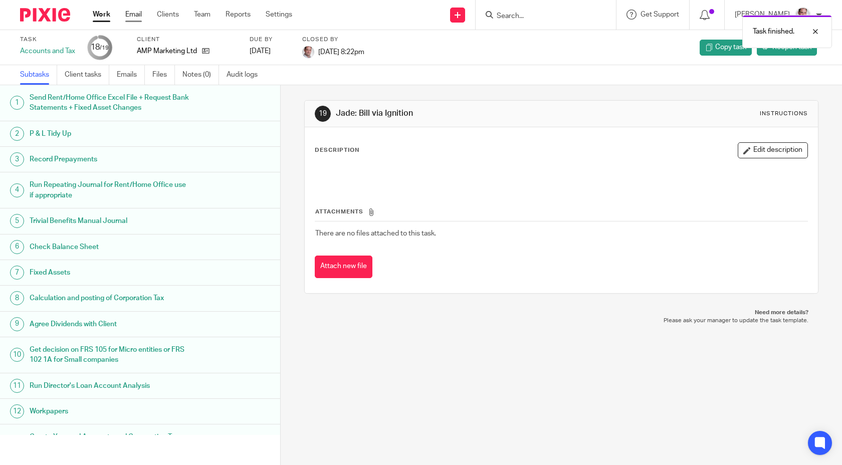
click at [136, 14] on link "Email" at bounding box center [133, 15] width 17 height 10
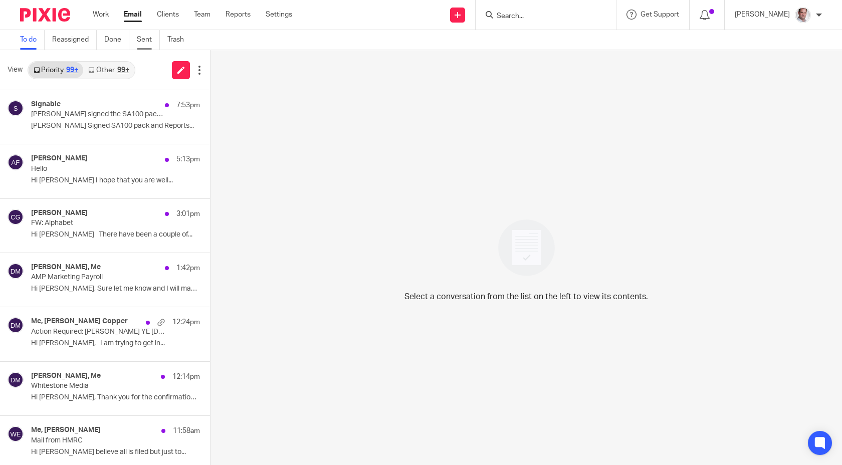
click at [147, 40] on link "Sent" at bounding box center [148, 40] width 23 height 20
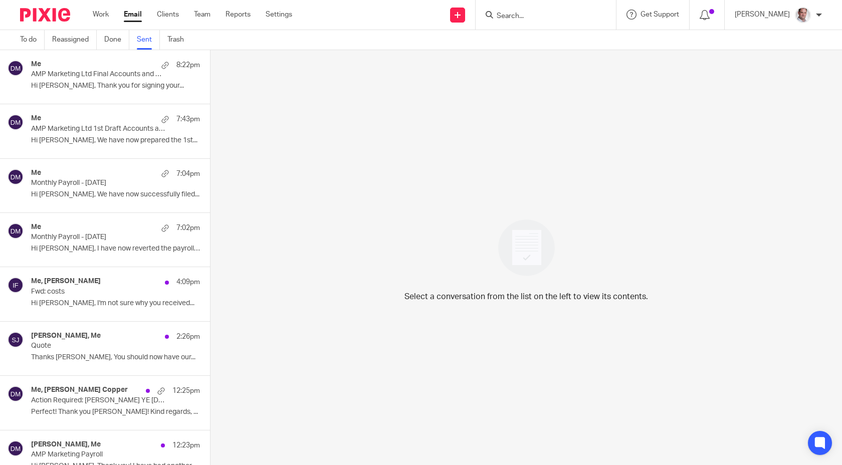
click at [101, 72] on p "AMP Marketing Ltd Final Accounts and Corporation Tax Return [DATE] + Corporatio…" at bounding box center [98, 74] width 135 height 9
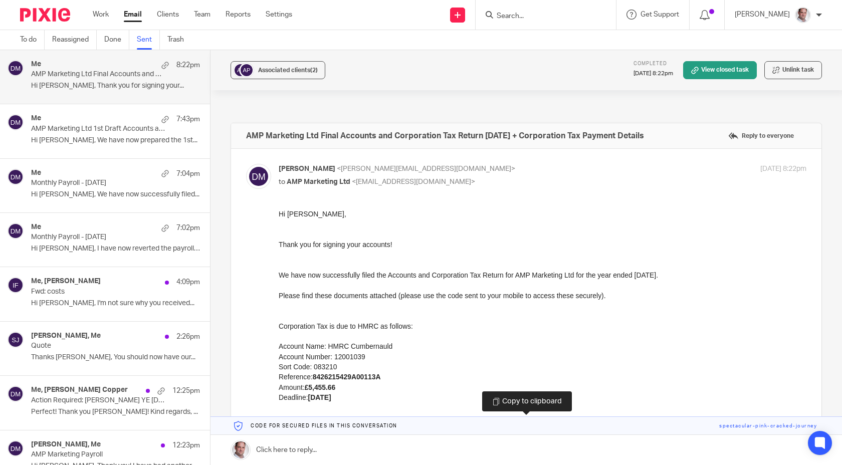
click at [744, 424] on link at bounding box center [527, 426] width 632 height 18
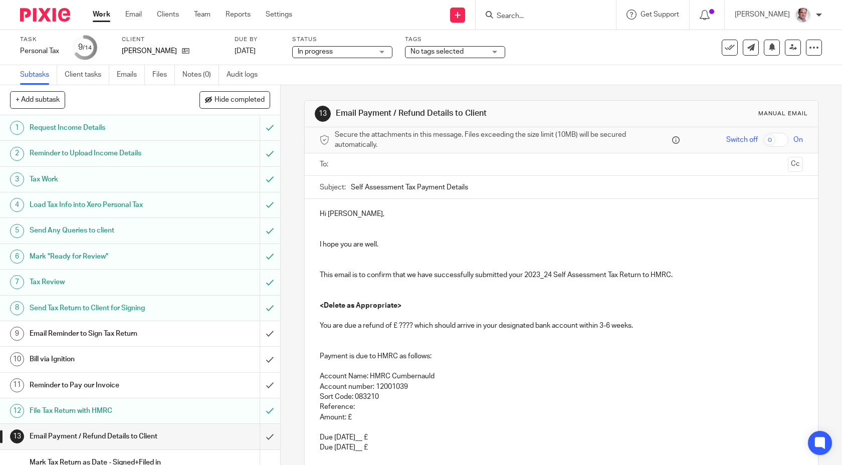
click at [364, 167] on input "text" at bounding box center [561, 165] width 446 height 12
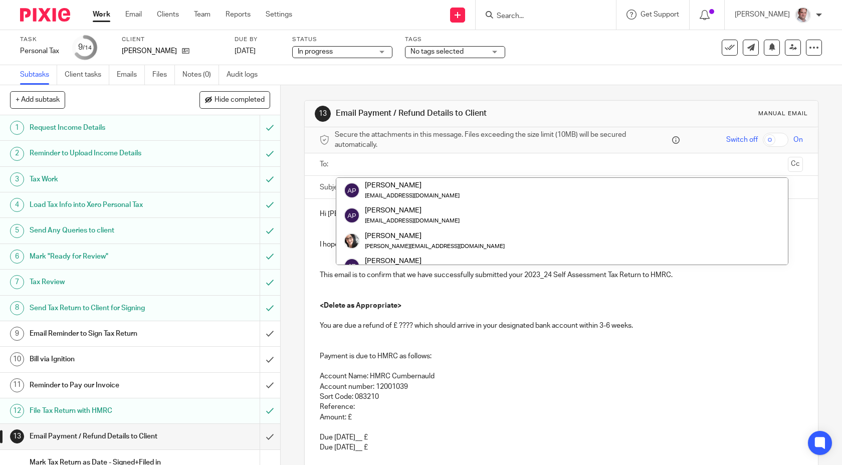
click at [378, 177] on ul "Anneliese Parcell anneliesetravers@btinternet.com Anneliese Parcell anneliesetr…" at bounding box center [562, 221] width 453 height 88
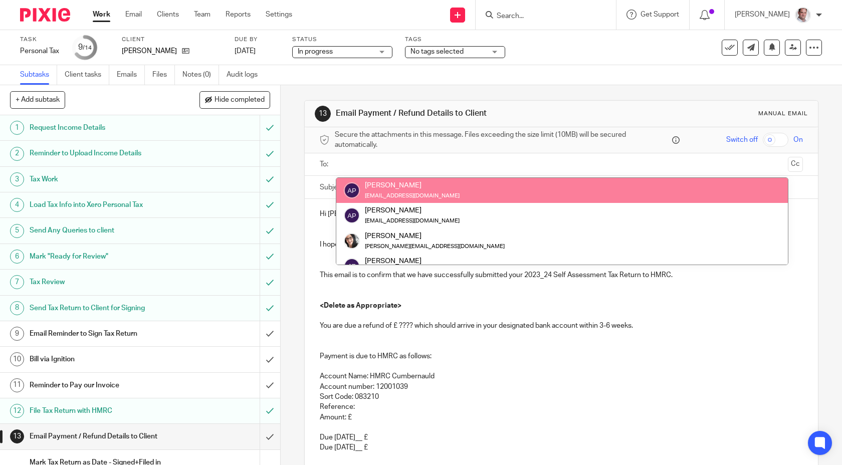
click at [378, 179] on li "Anneliese Parcell anneliesetravers@btinternet.com" at bounding box center [562, 190] width 452 height 25
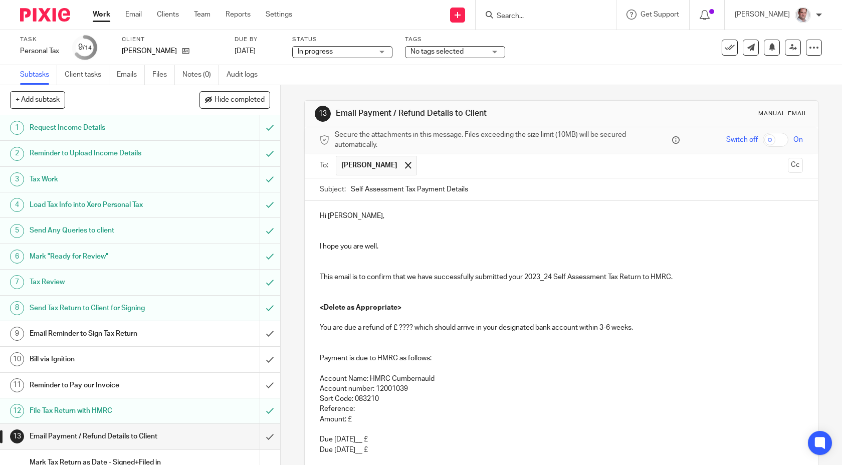
drag, startPoint x: 350, startPoint y: 189, endPoint x: 351, endPoint y: 216, distance: 26.6
click at [350, 189] on div "Subject: Self Assessment Tax Payment Details" at bounding box center [562, 189] width 484 height 23
click at [349, 185] on div "Subject: Self Assessment Tax Payment Details" at bounding box center [562, 189] width 484 height 23
click at [351, 187] on input "Self Assessment Tax Payment Details" at bounding box center [577, 189] width 453 height 23
type input "2024_25 Self Assessment Tax Payment Details"
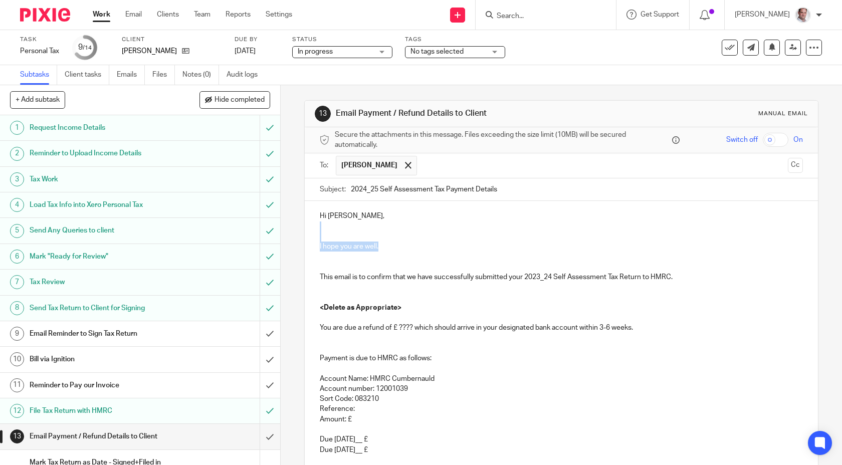
drag, startPoint x: 400, startPoint y: 246, endPoint x: 318, endPoint y: 224, distance: 85.1
click at [318, 224] on div "Hi Anneliese, I hope you are well. This email is to confirm that we have succes…" at bounding box center [562, 357] width 514 height 312
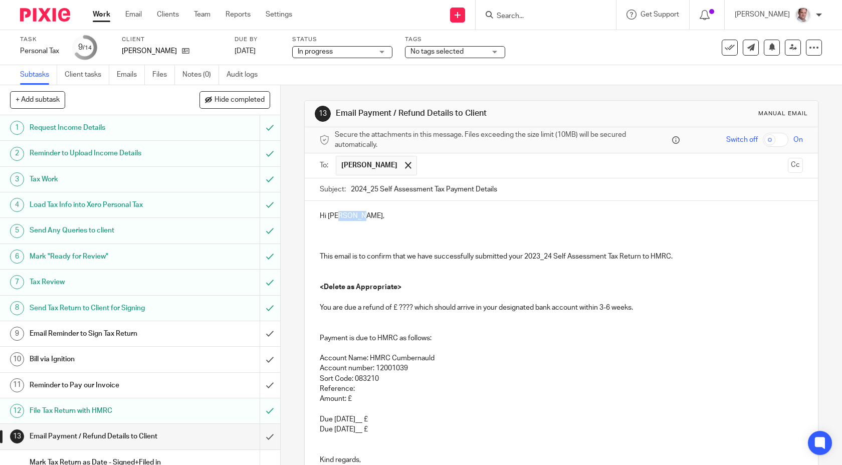
drag, startPoint x: 357, startPoint y: 215, endPoint x: 339, endPoint y: 215, distance: 18.5
click at [339, 215] on p "Hi Anneliese," at bounding box center [562, 216] width 484 height 10
click at [350, 231] on p at bounding box center [562, 227] width 484 height 10
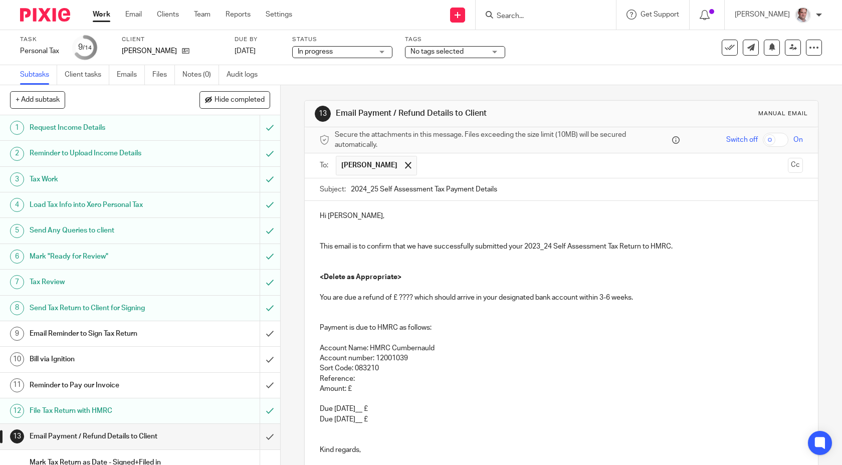
click at [540, 247] on p "This email is to confirm that we have successfully submitted your 2023_24 Self …" at bounding box center [562, 247] width 484 height 10
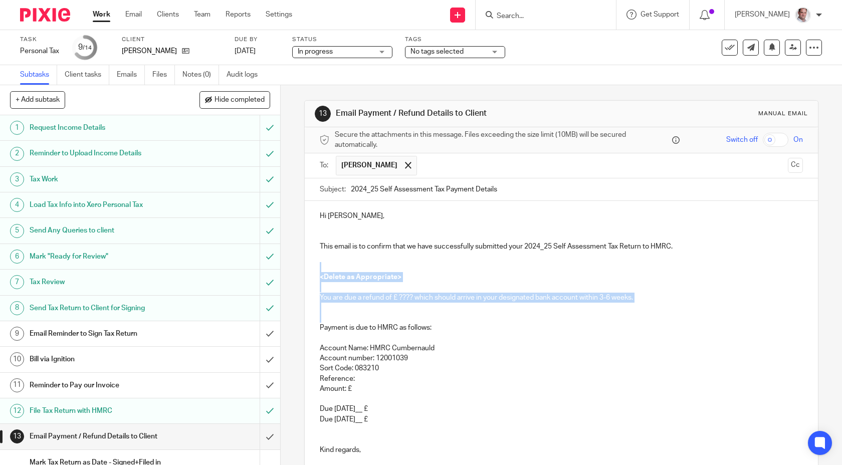
drag, startPoint x: 326, startPoint y: 263, endPoint x: 426, endPoint y: 313, distance: 111.9
click at [426, 313] on div "Hi Anna, This email is to confirm that we have successfully submitted your 2024…" at bounding box center [562, 342] width 514 height 282
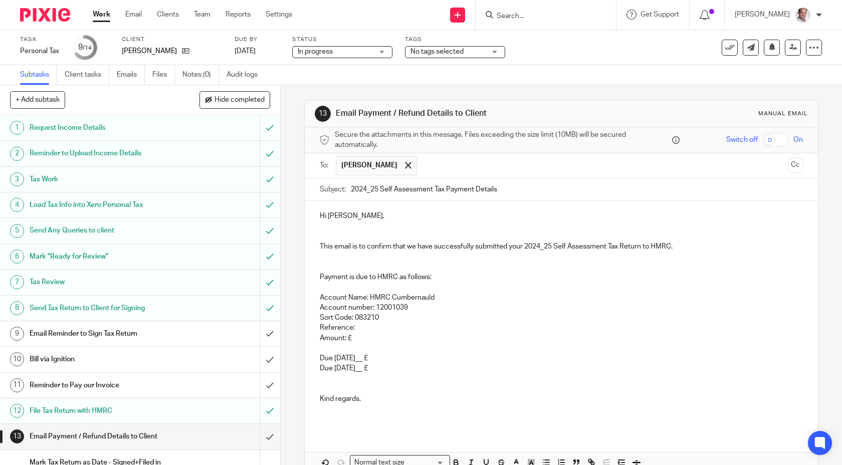
drag, startPoint x: 382, startPoint y: 367, endPoint x: 317, endPoint y: 348, distance: 68.0
click at [317, 348] on div "Hi Anna, This email is to confirm that we have successfully submitted your 2024…" at bounding box center [562, 316] width 514 height 231
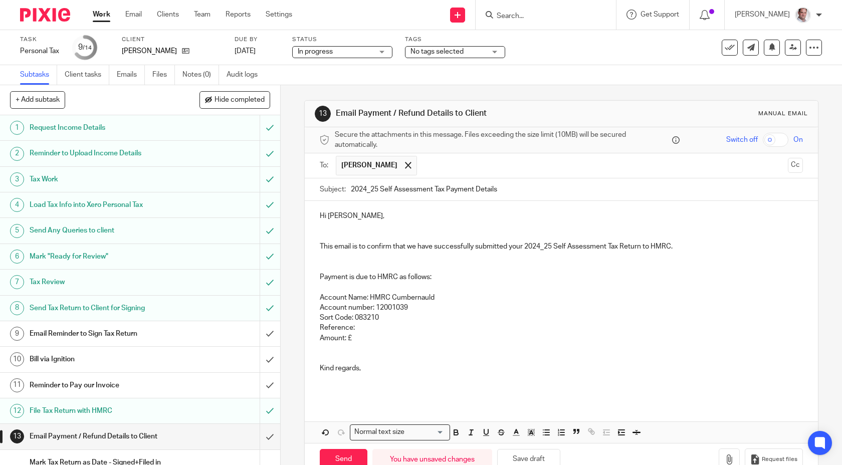
click at [364, 336] on p "Amount: £" at bounding box center [562, 338] width 484 height 10
drag, startPoint x: 352, startPoint y: 337, endPoint x: 352, endPoint y: 348, distance: 10.5
click at [352, 339] on strong "553.78" at bounding box center [363, 338] width 22 height 7
click at [371, 327] on p "Reference:" at bounding box center [562, 328] width 484 height 10
click at [389, 344] on p at bounding box center [562, 348] width 484 height 10
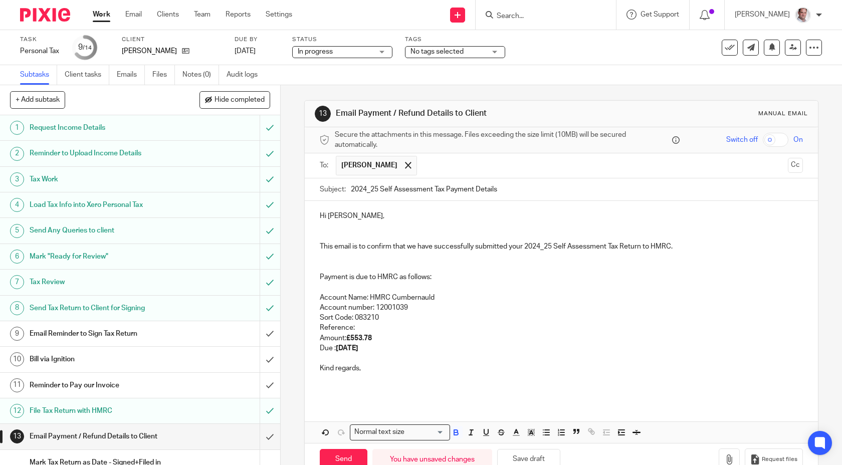
drag, startPoint x: 344, startPoint y: 348, endPoint x: 344, endPoint y: 358, distance: 10.0
click at [344, 349] on strong "31 Jan 2026" at bounding box center [347, 348] width 23 height 7
click at [435, 335] on p "Amount: £553.78" at bounding box center [562, 338] width 484 height 10
click at [383, 322] on p "Sort Code: 083210" at bounding box center [562, 318] width 484 height 10
click at [375, 329] on p "Reference:" at bounding box center [562, 328] width 484 height 10
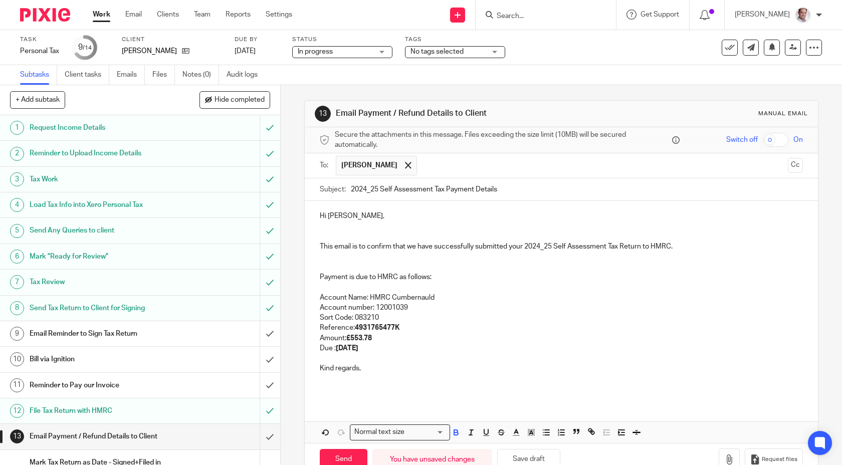
click at [541, 346] on p "Due : 31st Jan 2026" at bounding box center [562, 348] width 484 height 10
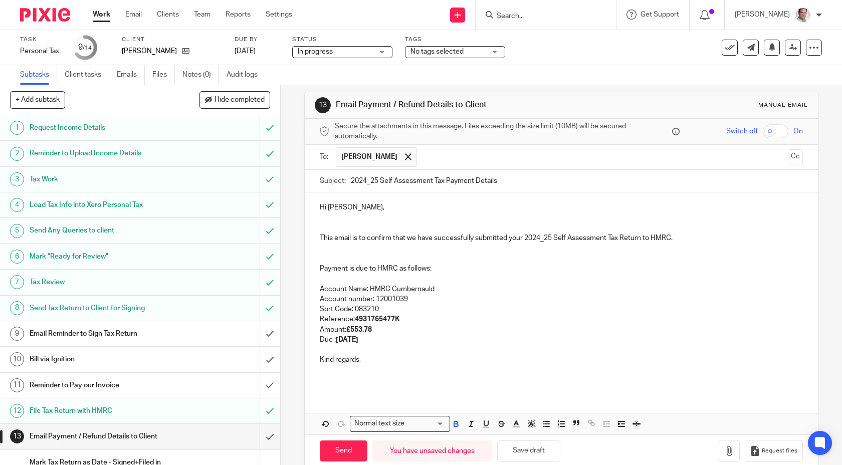
scroll to position [9, 0]
drag, startPoint x: 342, startPoint y: 453, endPoint x: 410, endPoint y: 356, distance: 118.6
click at [410, 356] on form "Secure the attachments in this message. Files exceeding the size limit (10MB) w…" at bounding box center [562, 292] width 514 height 348
click at [375, 344] on p at bounding box center [562, 349] width 484 height 10
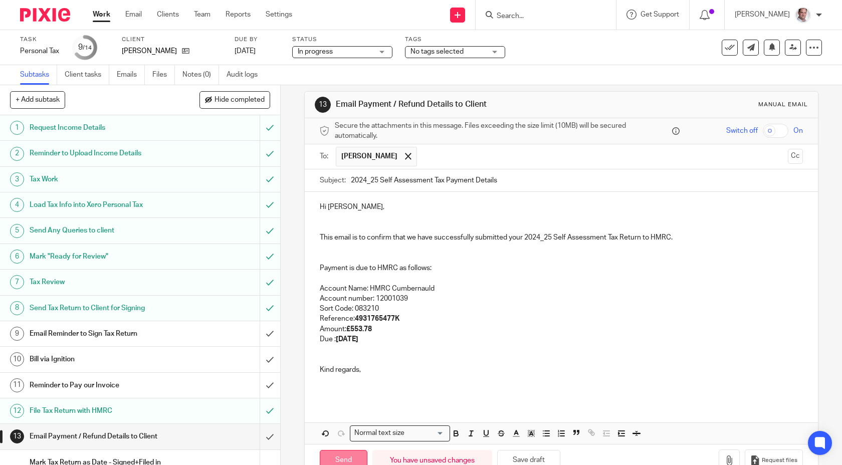
click at [332, 457] on input "Send" at bounding box center [344, 461] width 48 height 22
type input "Sent"
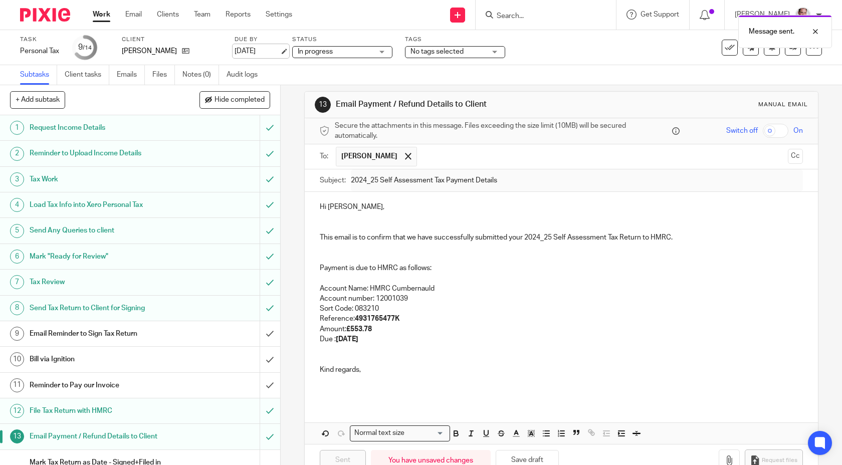
click at [254, 52] on link "28 Sep 2025" at bounding box center [257, 51] width 45 height 11
click at [727, 50] on icon at bounding box center [730, 48] width 10 height 10
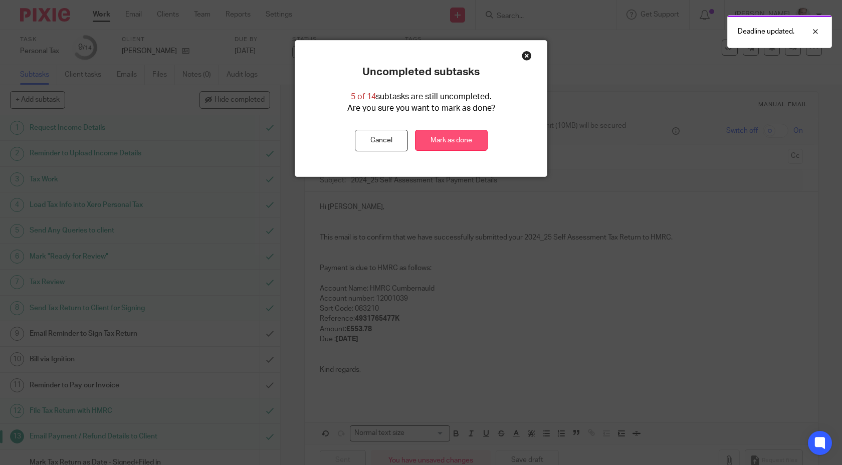
click at [465, 139] on link "Mark as done" at bounding box center [451, 141] width 73 height 22
